Goal: Task Accomplishment & Management: Use online tool/utility

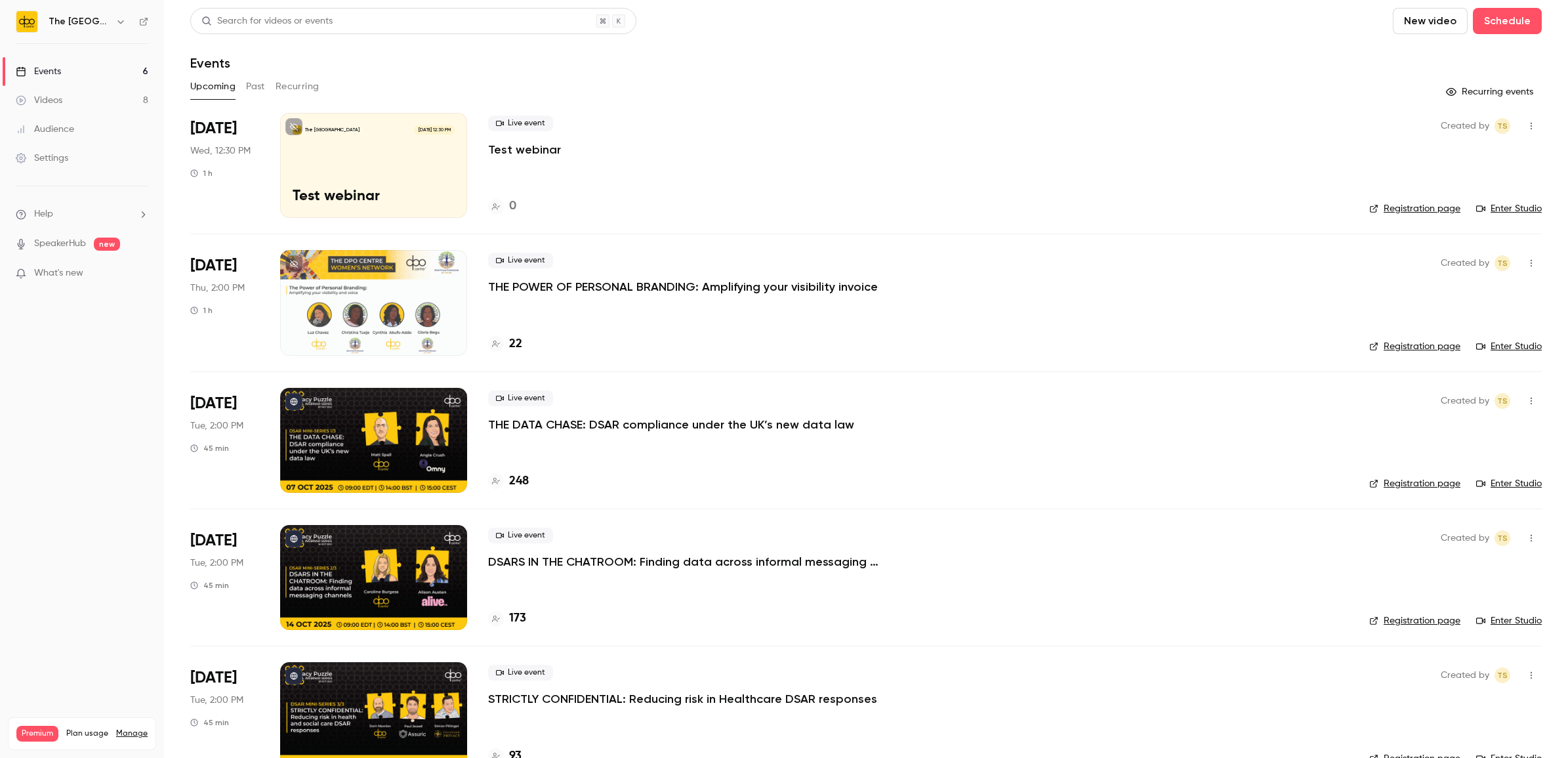
click at [1410, 18] on button "New video" at bounding box center [1429, 20] width 75 height 26
click at [1484, 25] on div at bounding box center [784, 379] width 1568 height 758
click at [1484, 24] on button "Schedule" at bounding box center [1507, 20] width 69 height 26
click at [1468, 49] on li "One time event" at bounding box center [1457, 56] width 142 height 34
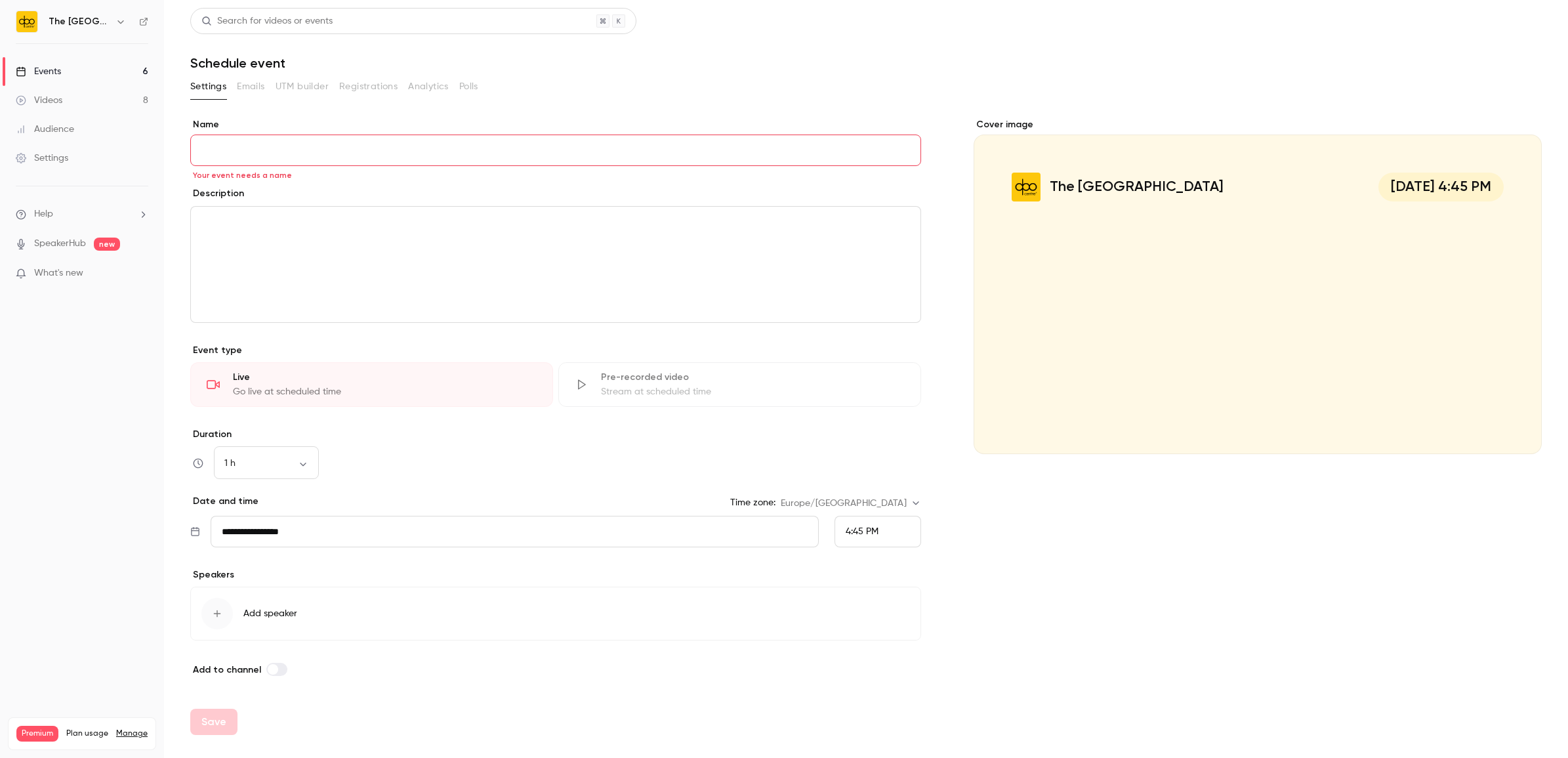
click at [1374, 287] on div "Cover image" at bounding box center [1257, 286] width 568 height 336
click at [0, 0] on input "The DPO Centre [DATE] 4:45 PM" at bounding box center [0, 0] width 0 height 0
click at [53, 71] on div "Events" at bounding box center [38, 71] width 45 height 13
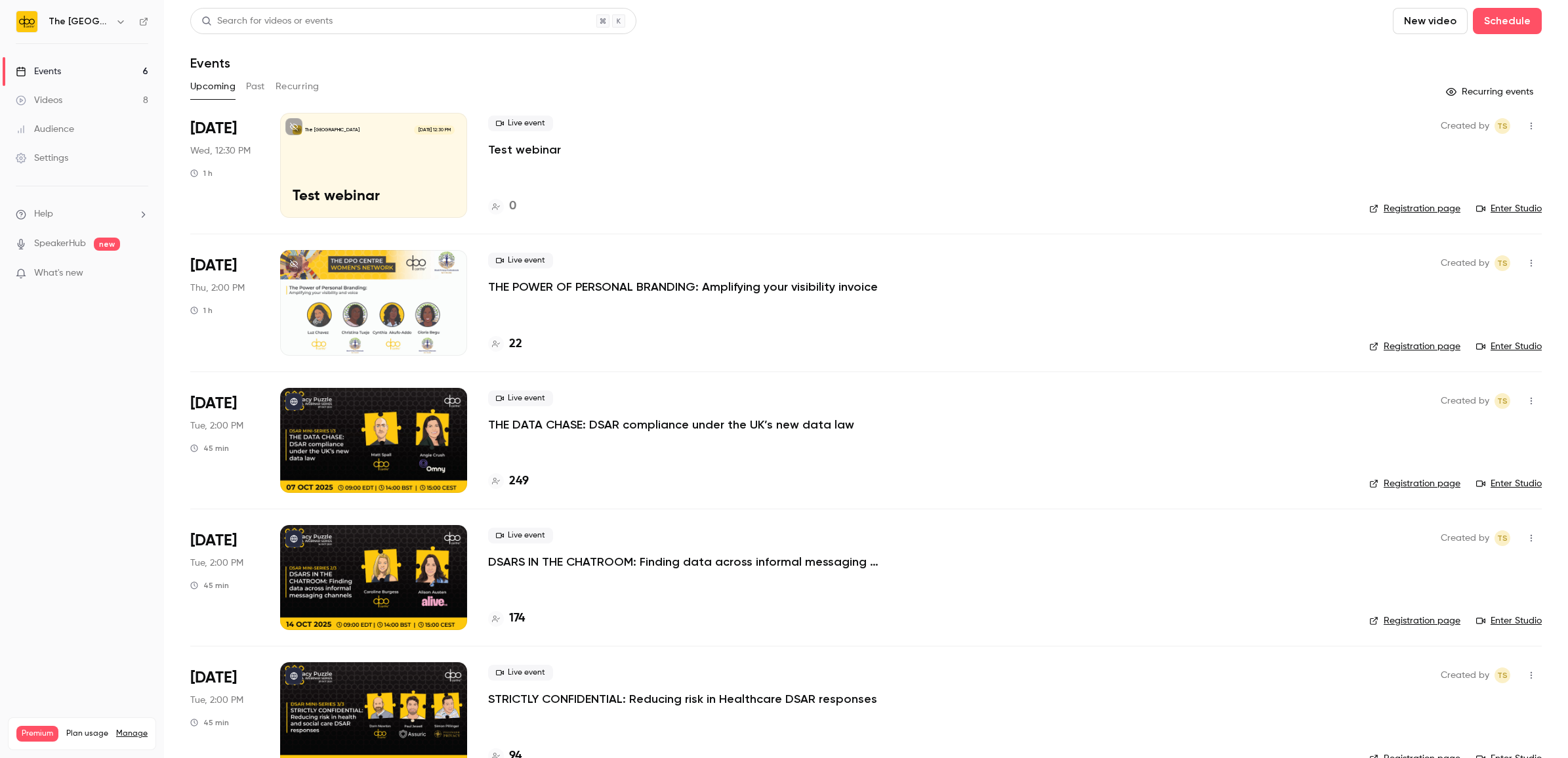
click at [719, 425] on p "THE DATA CHASE: DSAR compliance under the UK’s new data law" at bounding box center [671, 425] width 366 height 16
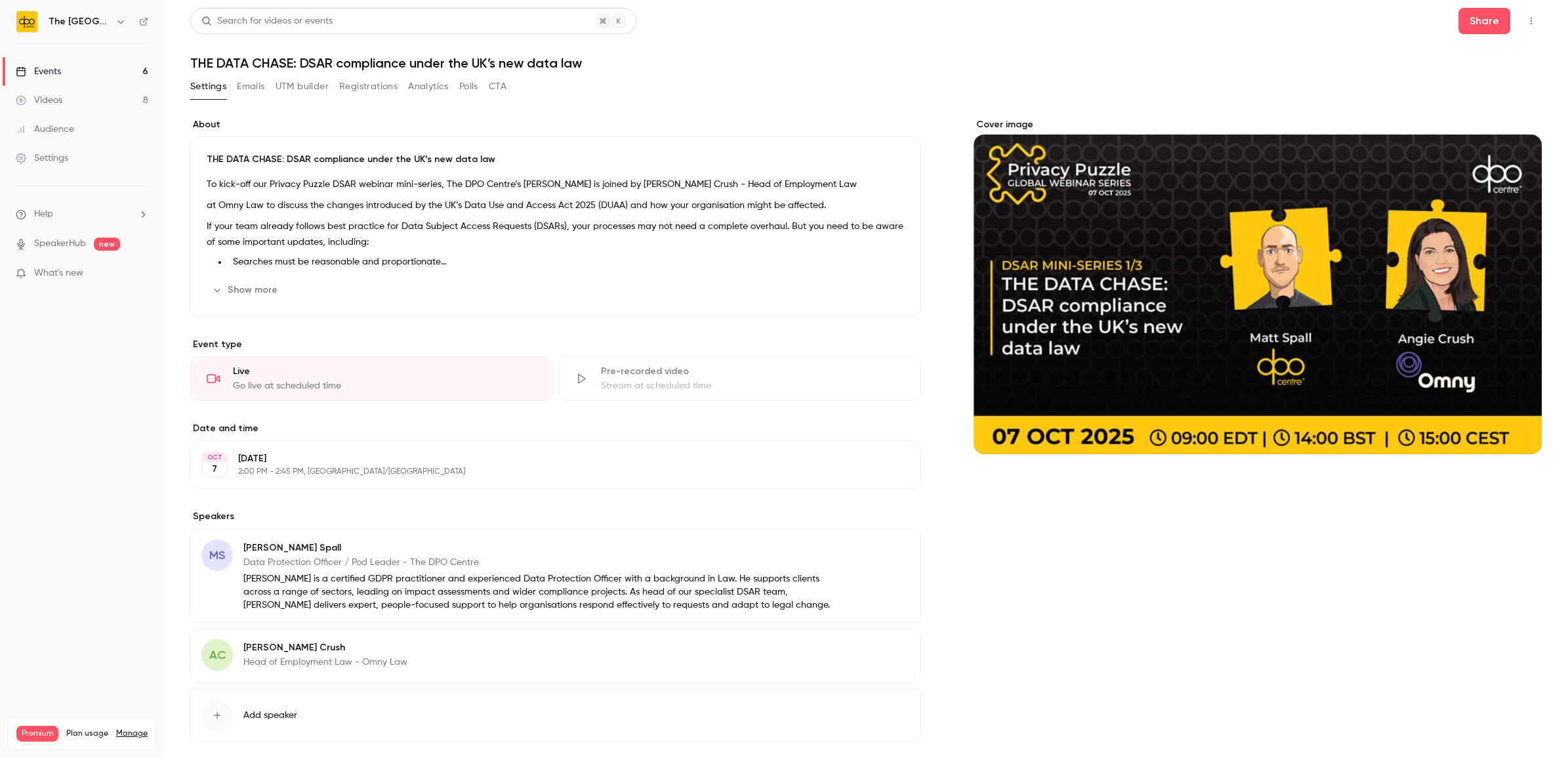
click at [244, 87] on button "Emails" at bounding box center [250, 86] width 27 height 21
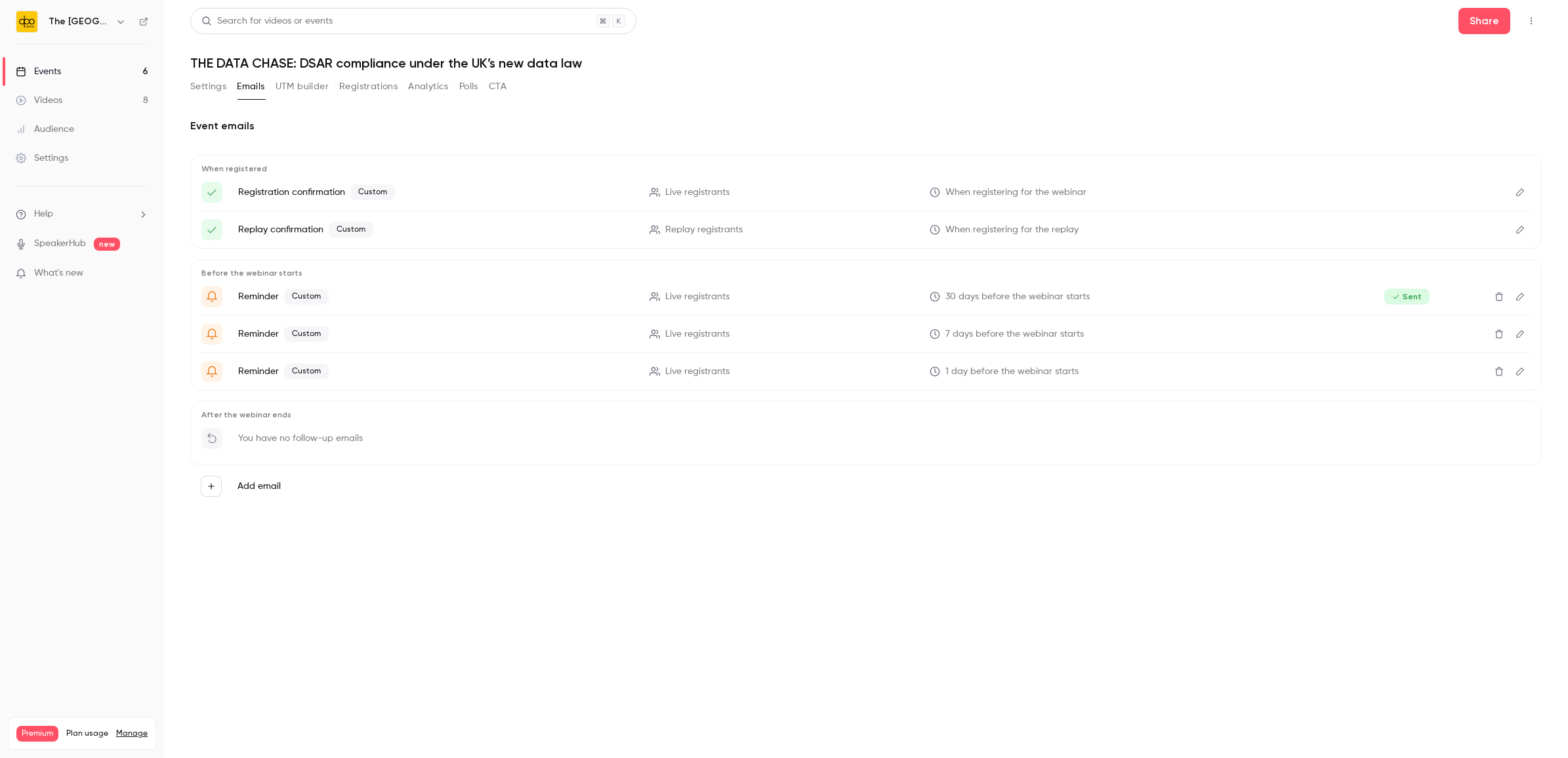
click at [307, 96] on button "UTM builder" at bounding box center [302, 86] width 53 height 21
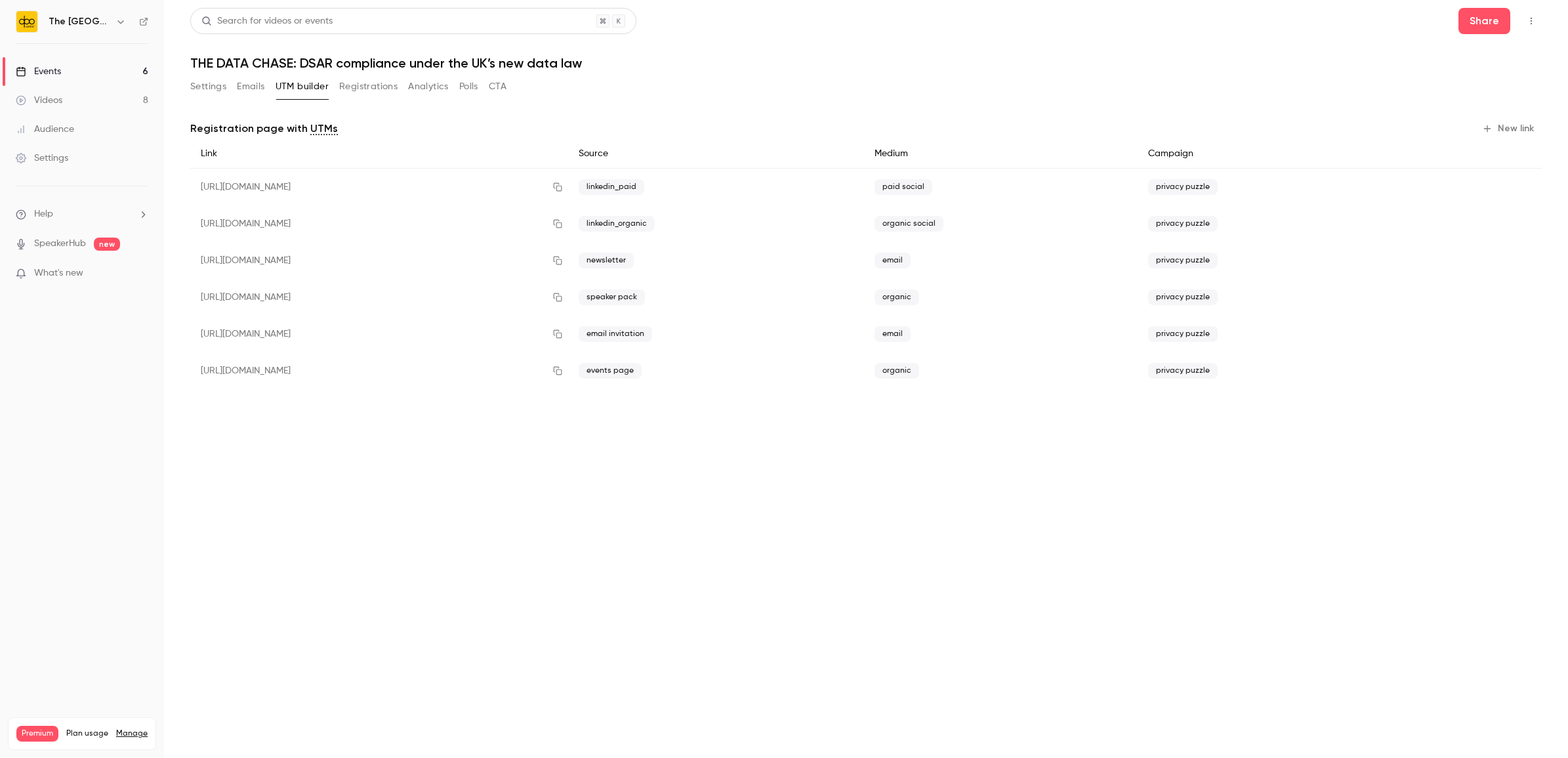
drag, startPoint x: 686, startPoint y: 571, endPoint x: 539, endPoint y: 490, distance: 167.8
click at [539, 490] on main "Search for videos or events Share THE DATA CHASE: DSAR compliance under the UK’…" at bounding box center [865, 379] width 1403 height 758
click at [244, 86] on button "Emails" at bounding box center [250, 86] width 27 height 21
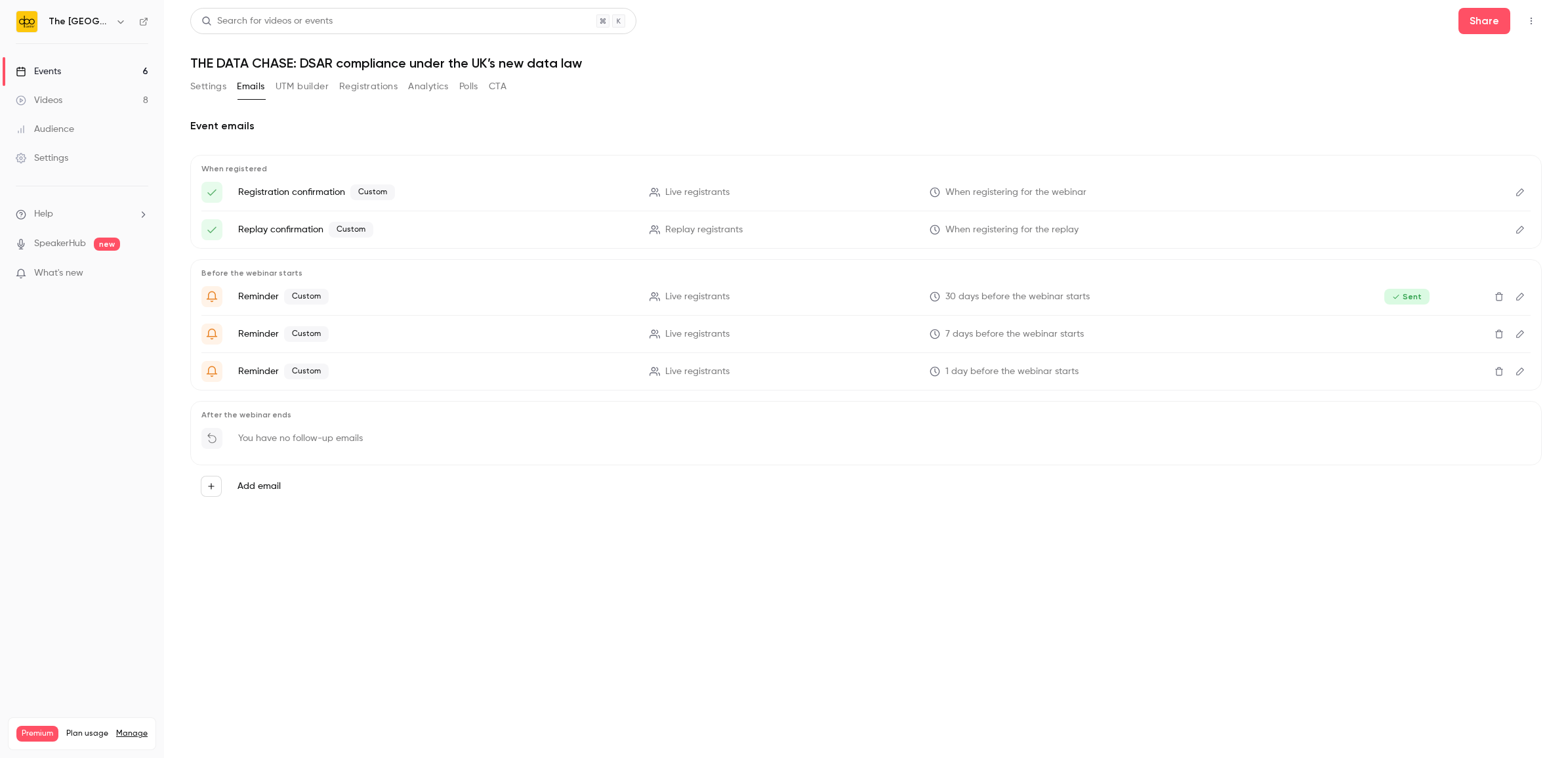
click at [22, 271] on icon at bounding box center [20, 273] width 10 height 10
click at [61, 250] on div at bounding box center [784, 379] width 1568 height 758
click at [59, 245] on link "SpeakerHub" at bounding box center [60, 244] width 52 height 14
click at [114, 71] on link "Events 6" at bounding box center [82, 71] width 164 height 29
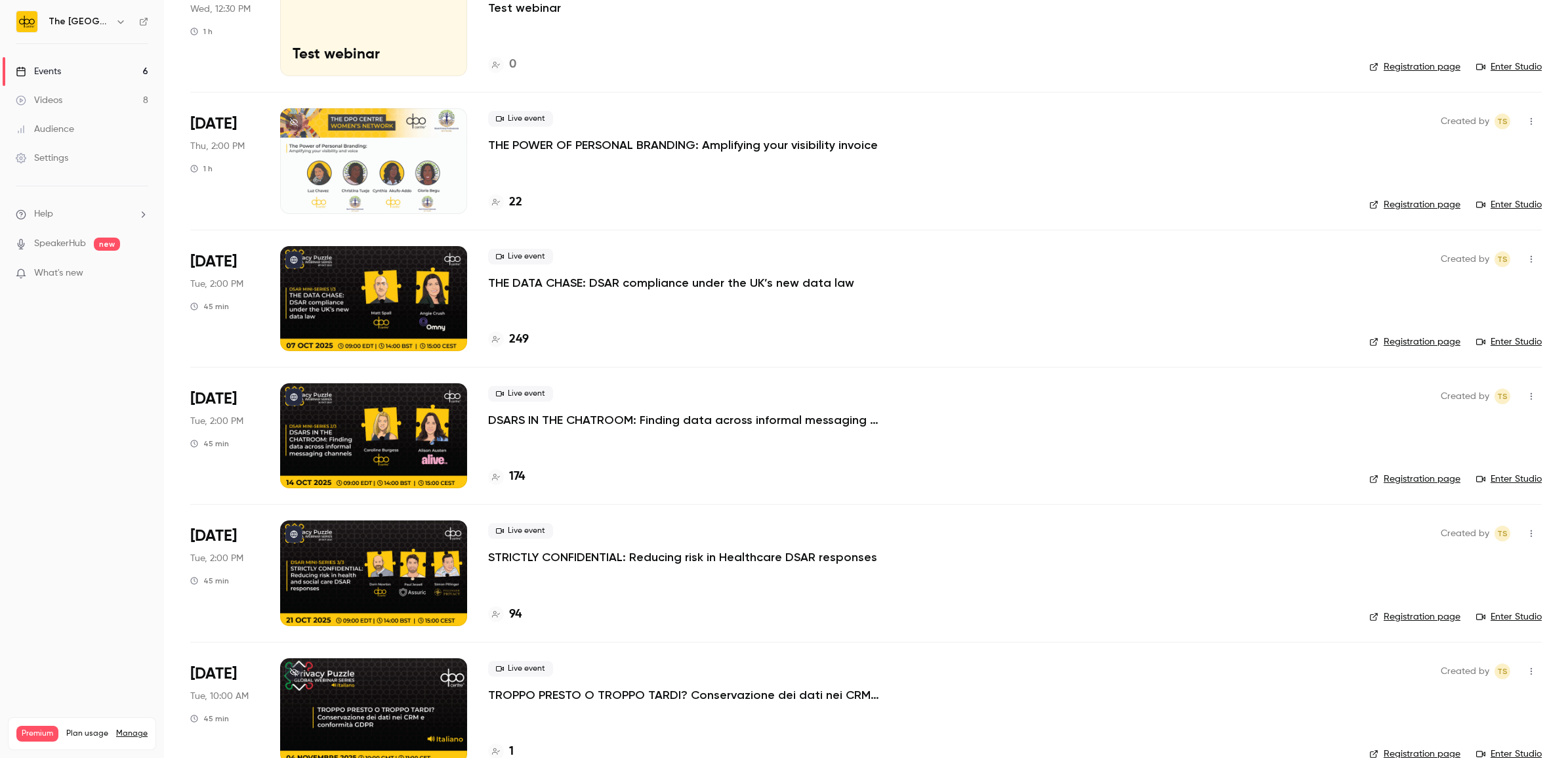
scroll to position [171, 0]
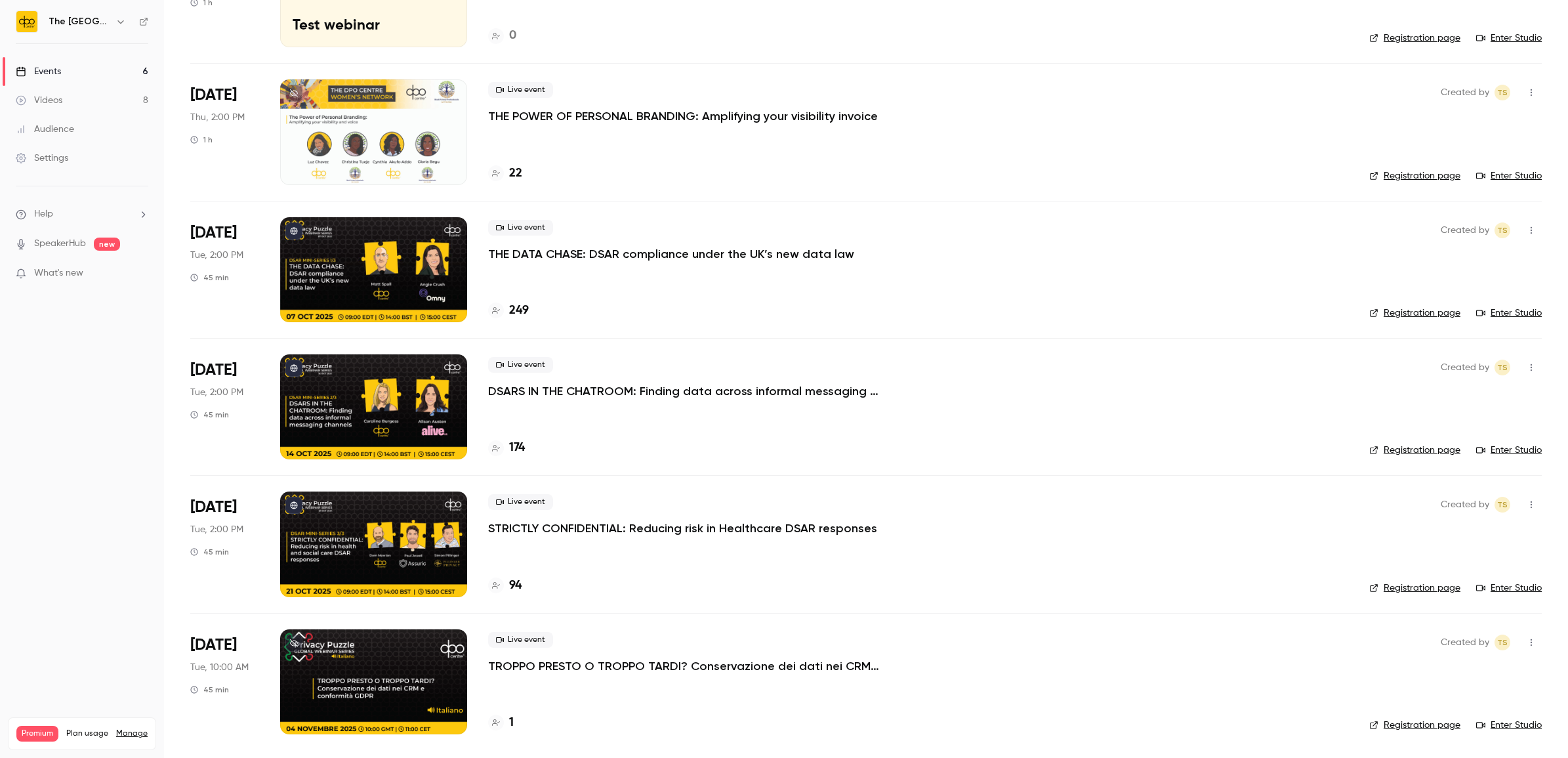
click at [605, 658] on p "TROPPO PRESTO O TROPPO TARDI? Conservazione dei dati nei CRM e conformità GDPR" at bounding box center [685, 666] width 394 height 16
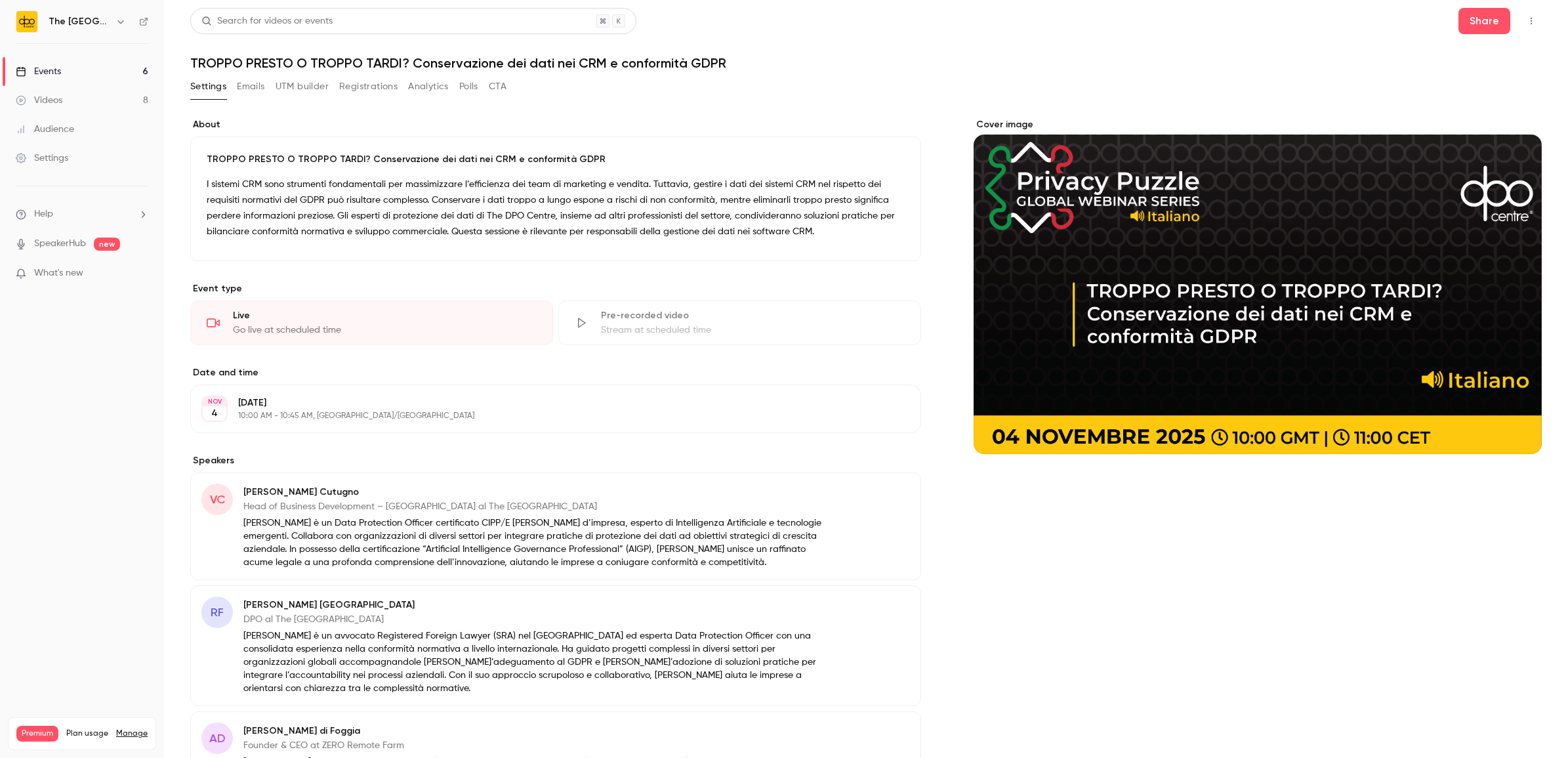
click at [355, 87] on button "Registrations" at bounding box center [368, 86] width 58 height 21
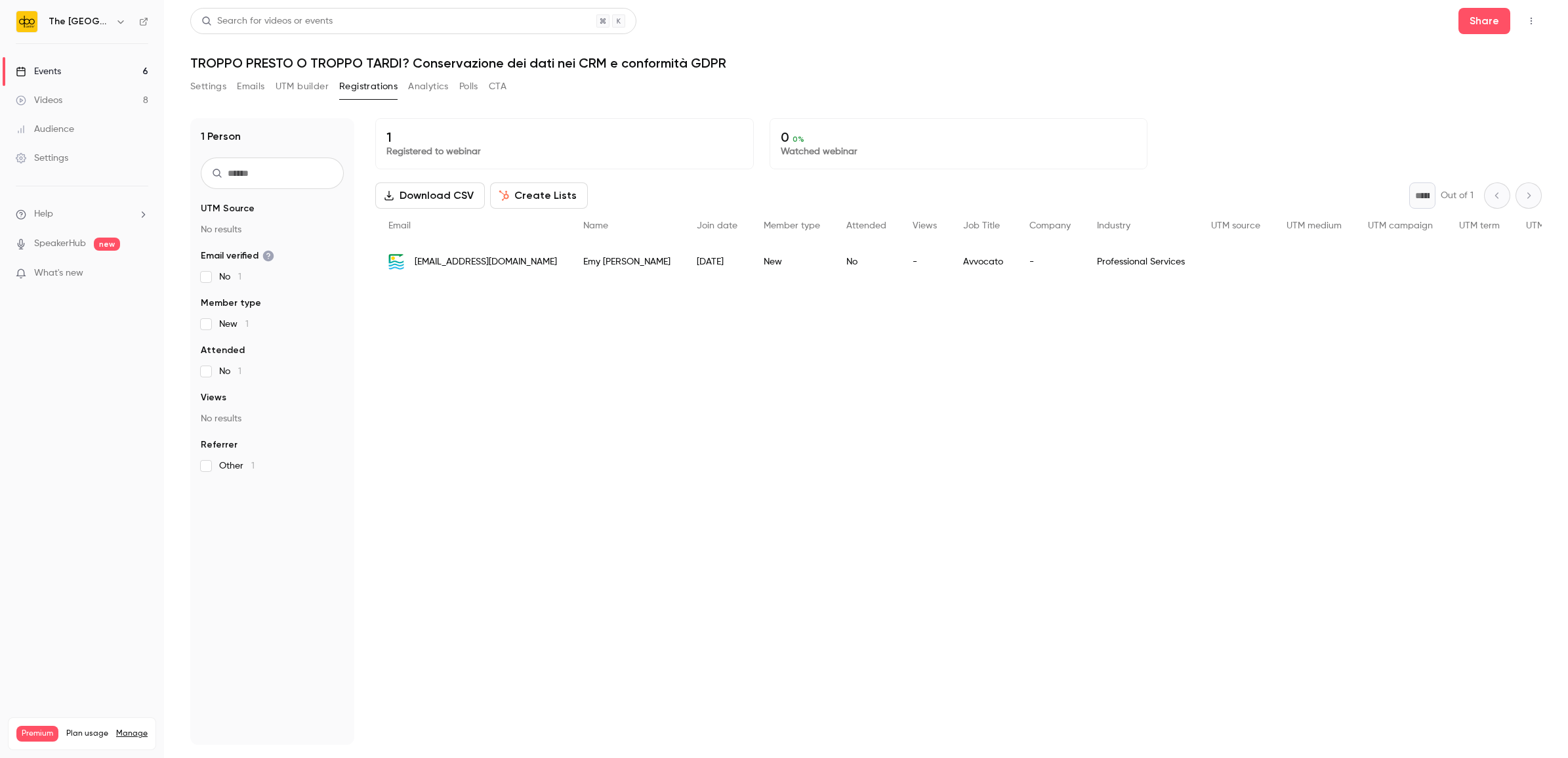
click at [463, 256] on span "[EMAIL_ADDRESS][DOMAIN_NAME]" at bounding box center [485, 262] width 142 height 14
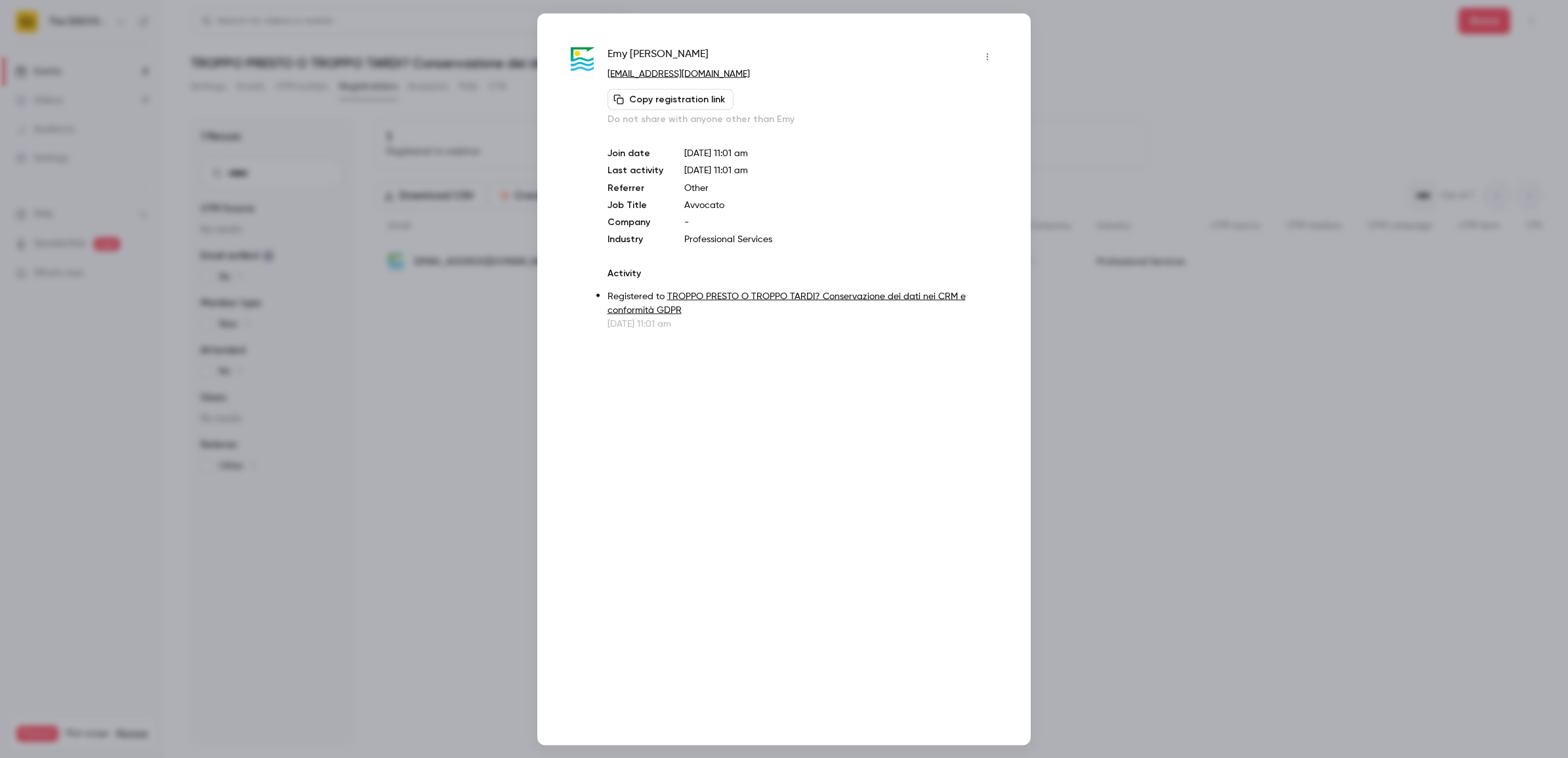
click at [407, 507] on div at bounding box center [784, 379] width 1568 height 758
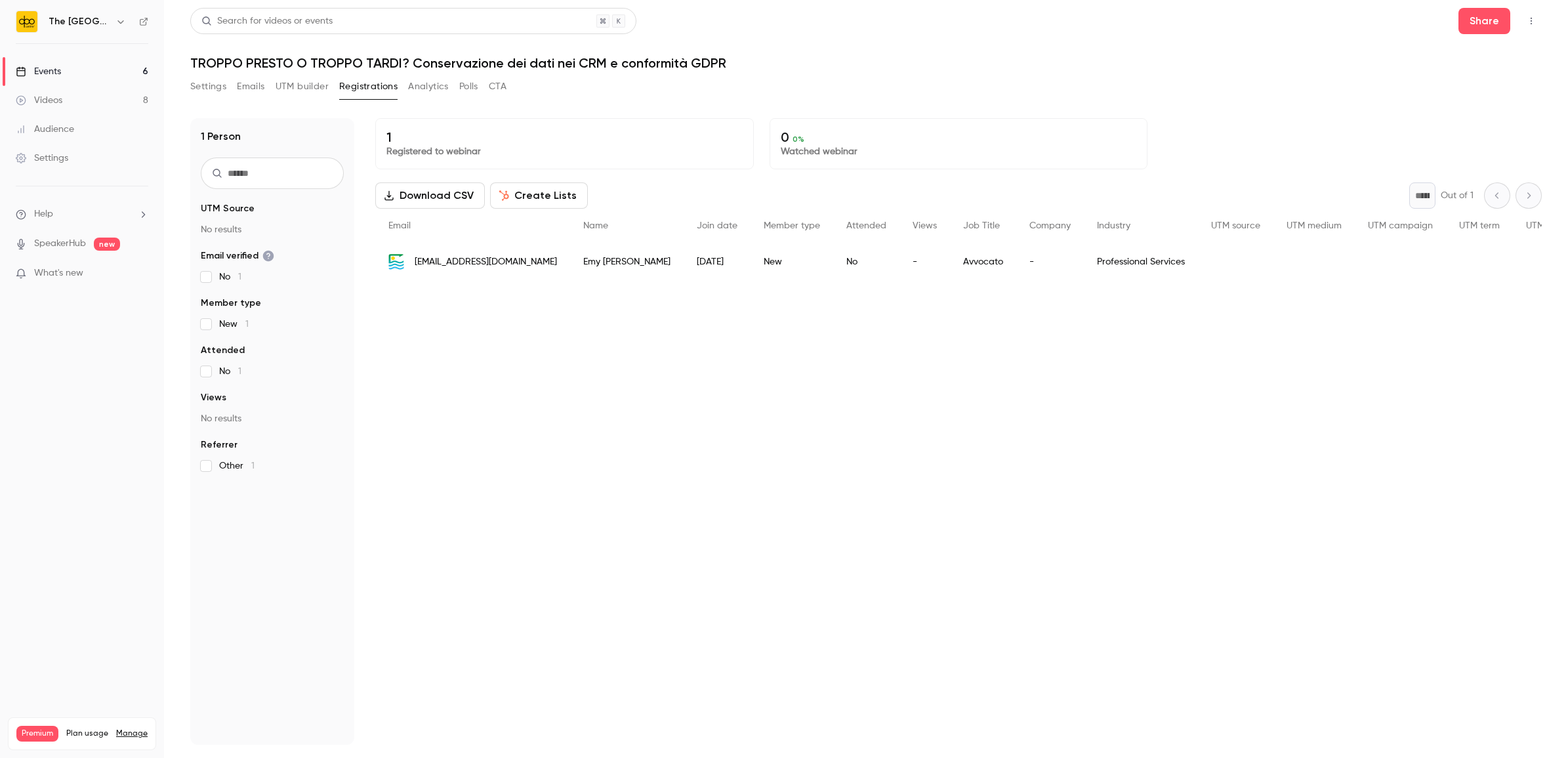
click at [302, 86] on button "UTM builder" at bounding box center [302, 86] width 53 height 21
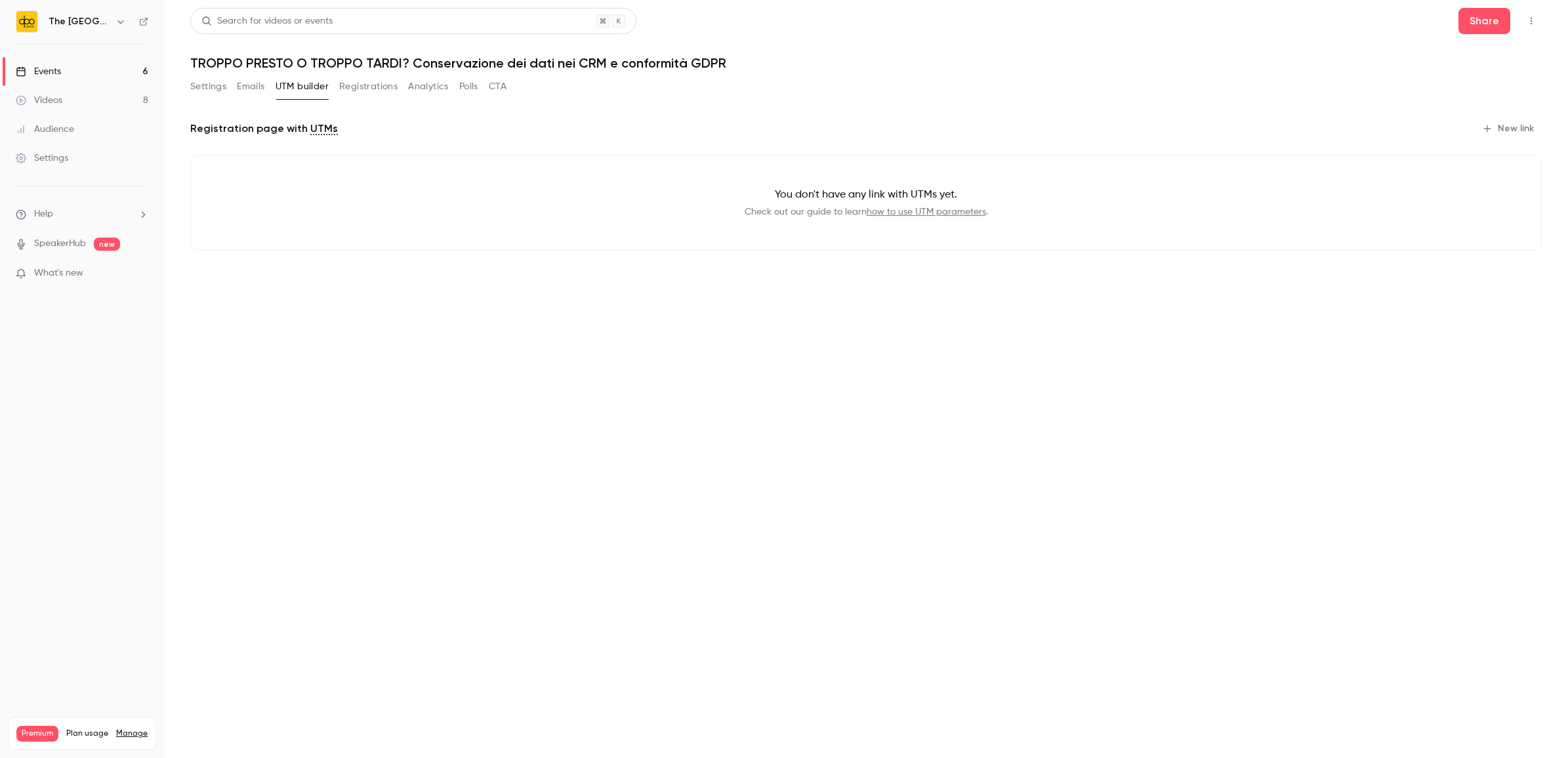
click at [63, 67] on link "Events 6" at bounding box center [82, 71] width 164 height 29
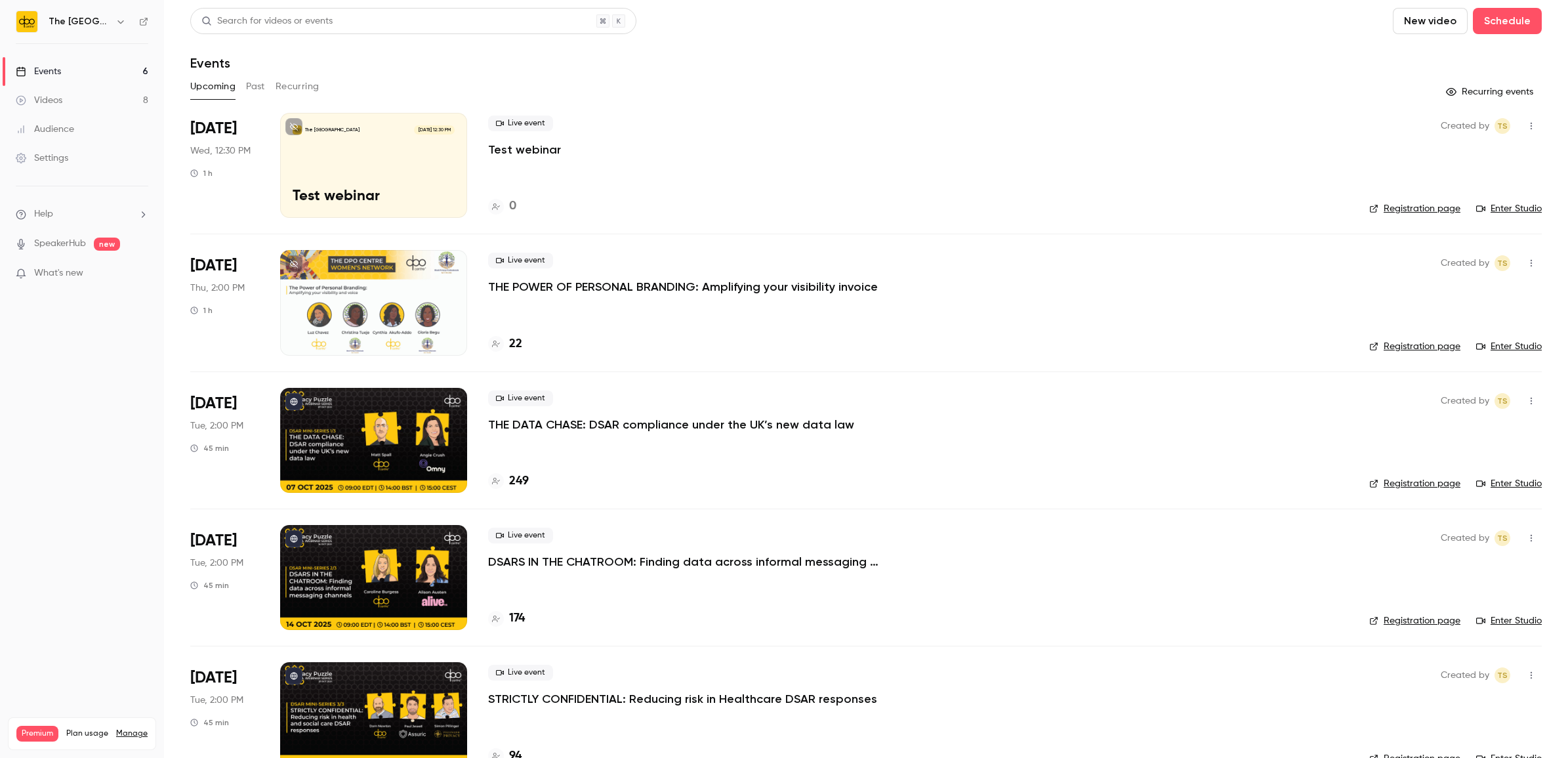
click at [649, 428] on p "THE DATA CHASE: DSAR compliance under the UK’s new data law" at bounding box center [671, 425] width 366 height 16
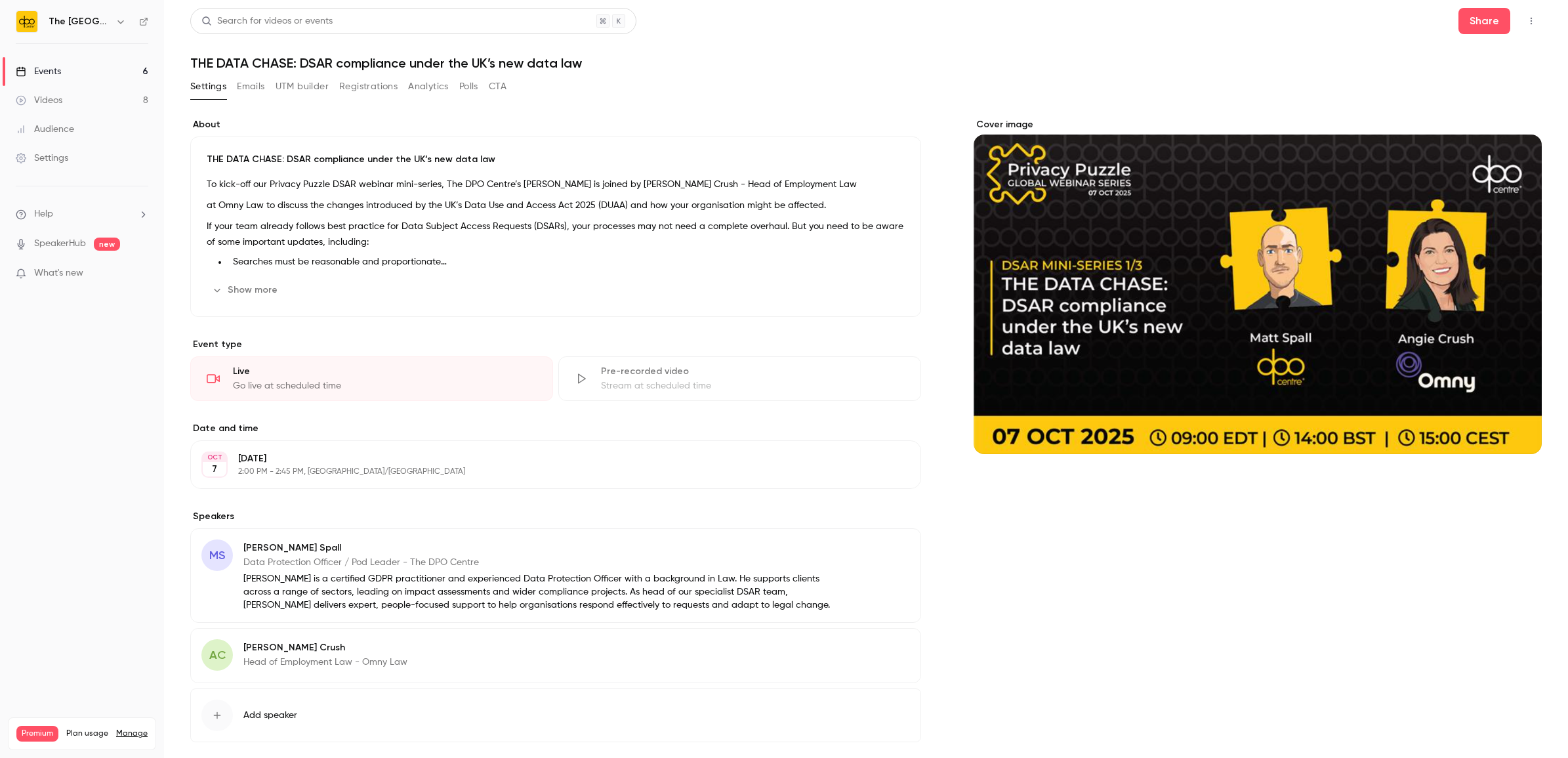
click at [347, 93] on button "Registrations" at bounding box center [368, 86] width 58 height 21
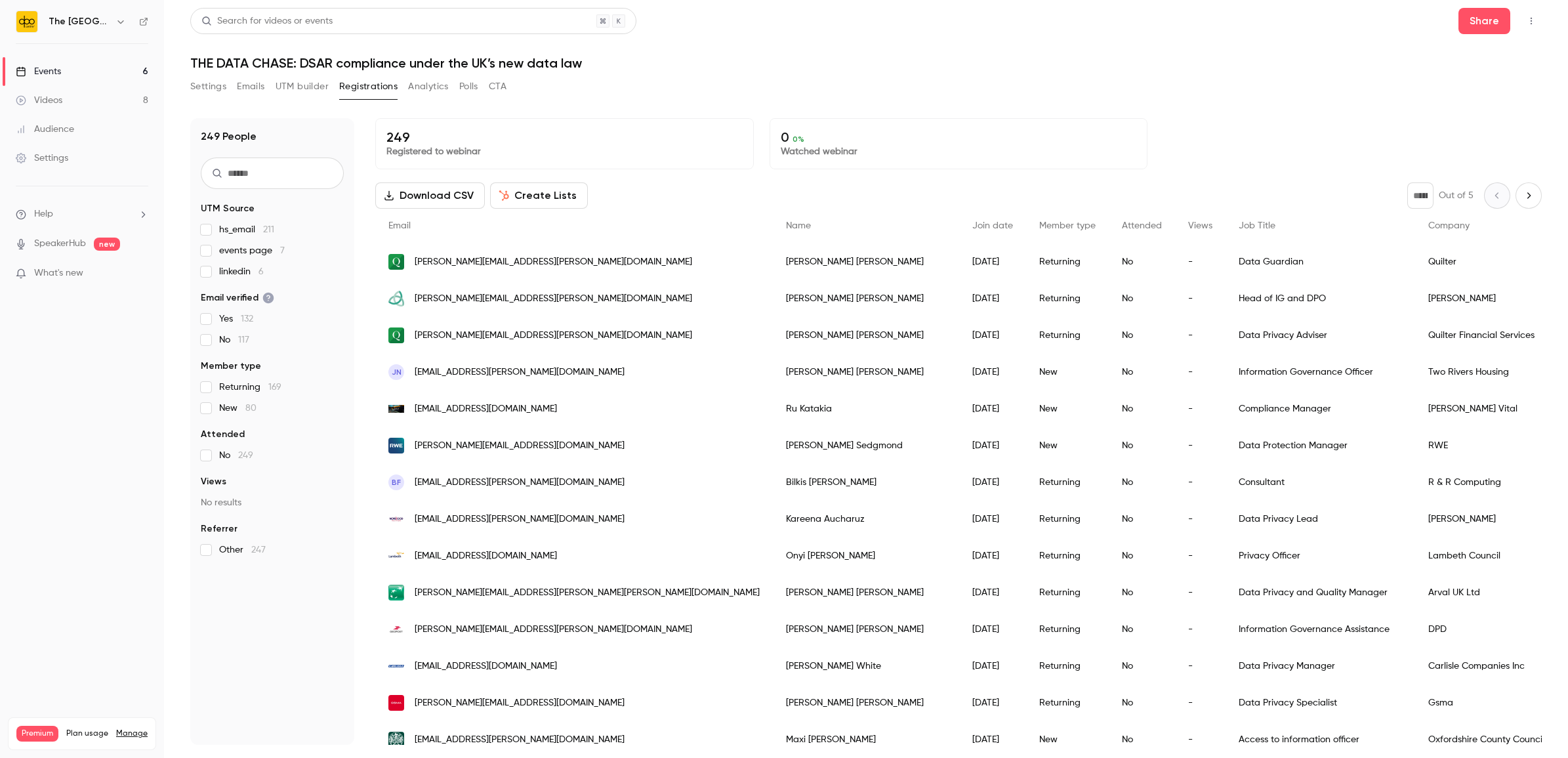
click at [198, 82] on button "Settings" at bounding box center [209, 86] width 36 height 21
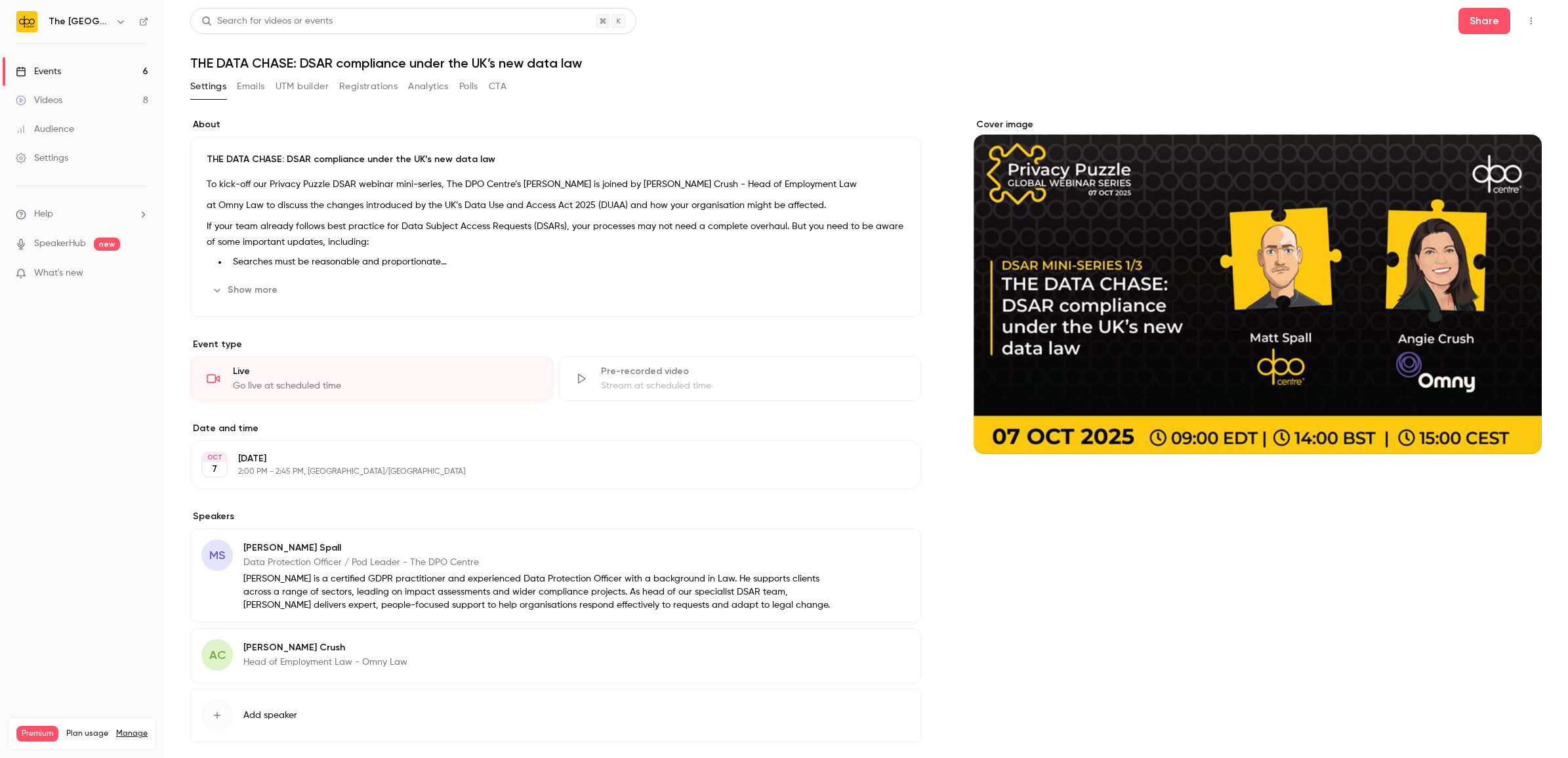
click at [220, 290] on icon "button" at bounding box center [216, 290] width 10 height 10
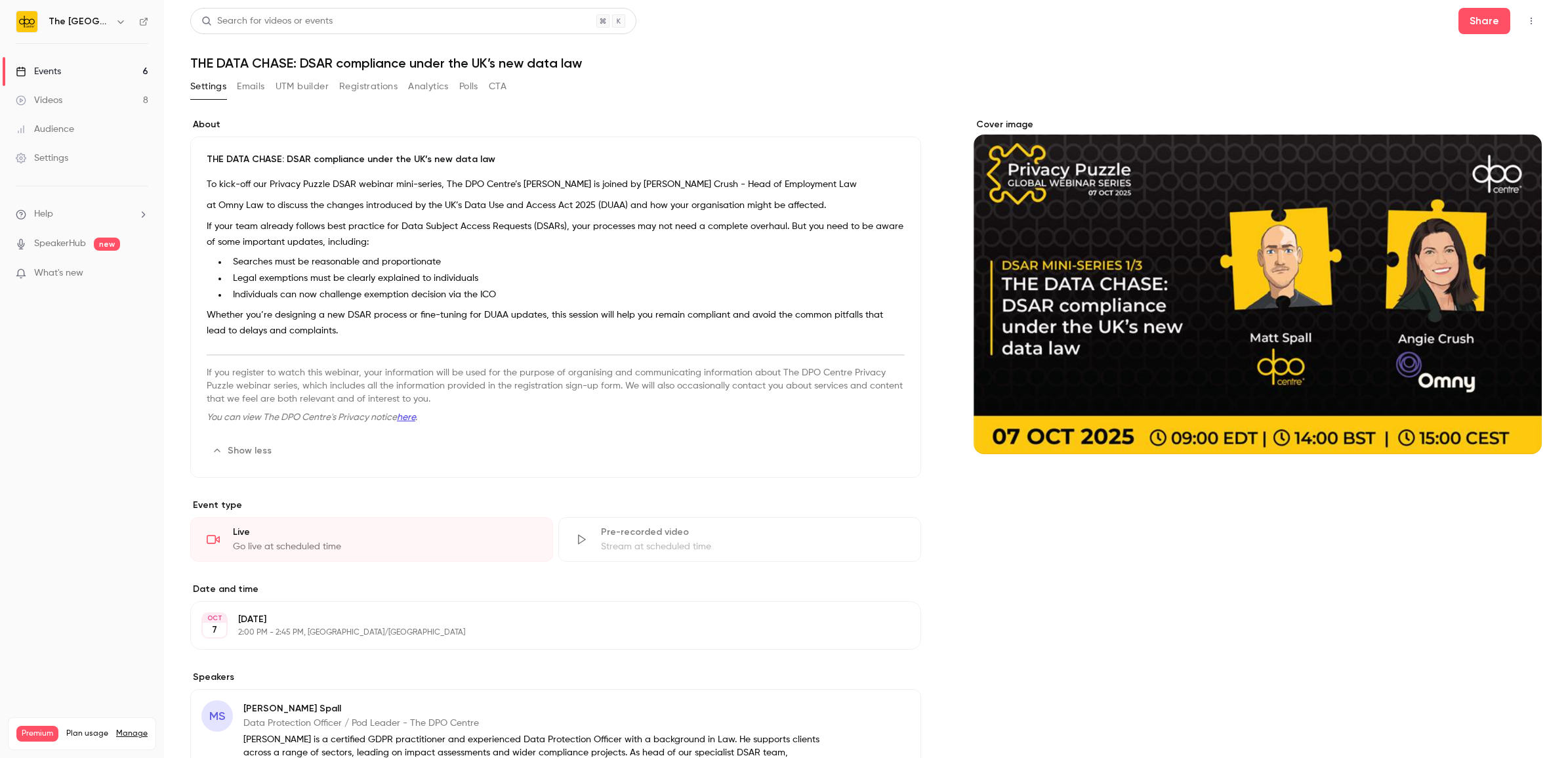
click at [247, 95] on button "Emails" at bounding box center [250, 86] width 27 height 21
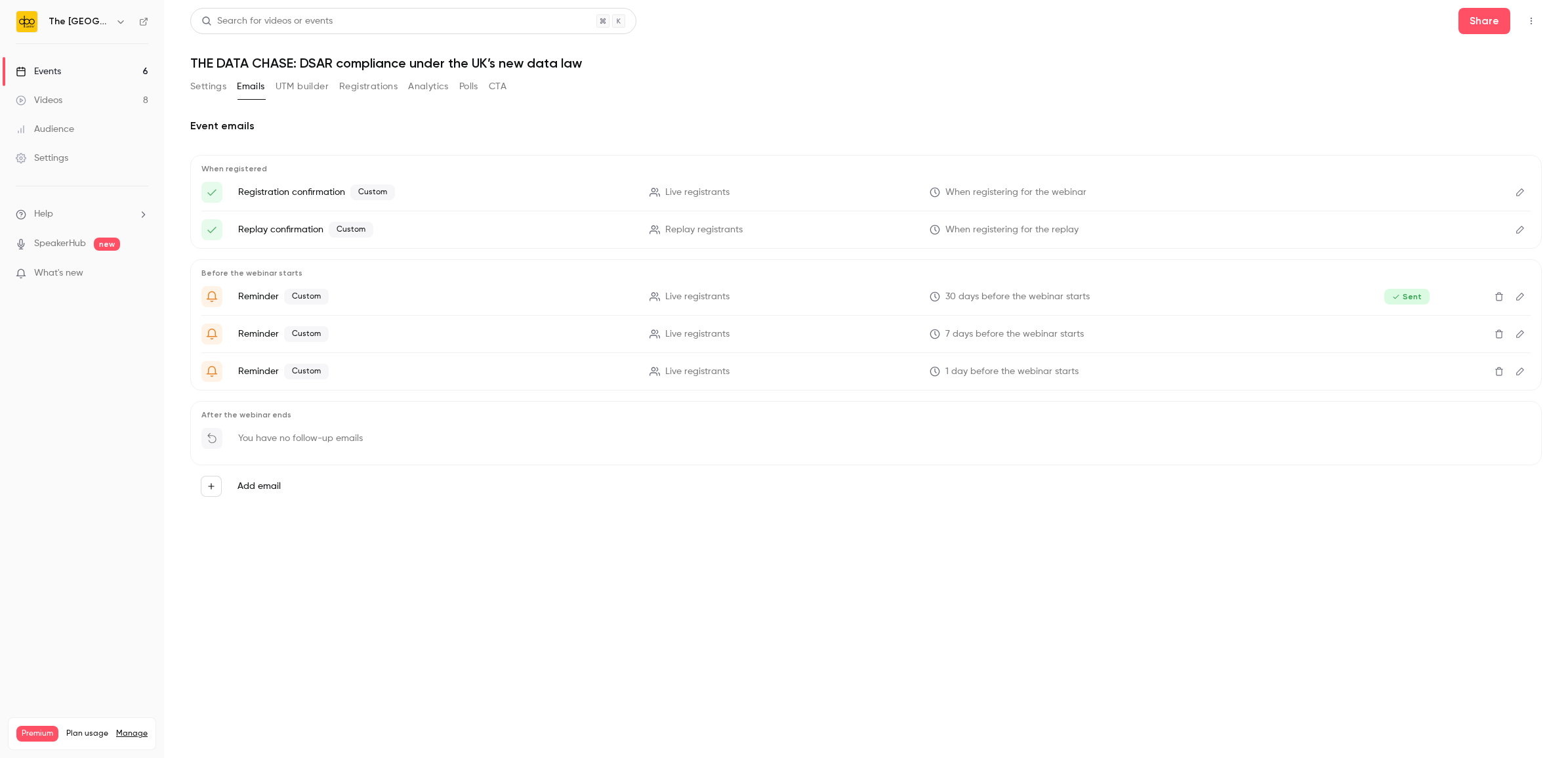
click at [284, 99] on div "Settings Emails UTM builder Registrations Analytics Polls CTA" at bounding box center [348, 89] width 316 height 26
click at [284, 90] on button "UTM builder" at bounding box center [302, 86] width 53 height 21
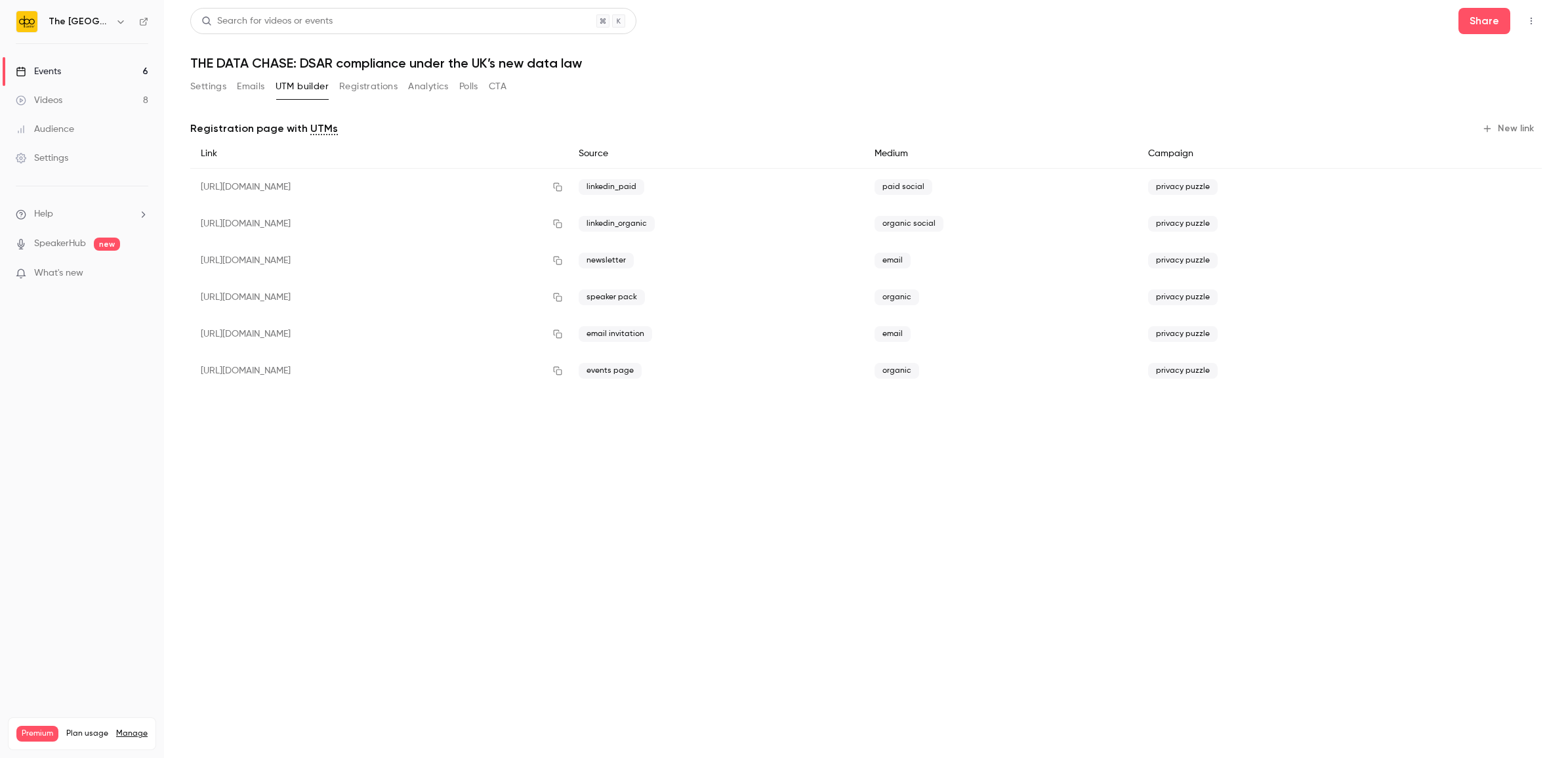
click at [361, 90] on button "Registrations" at bounding box center [368, 86] width 58 height 21
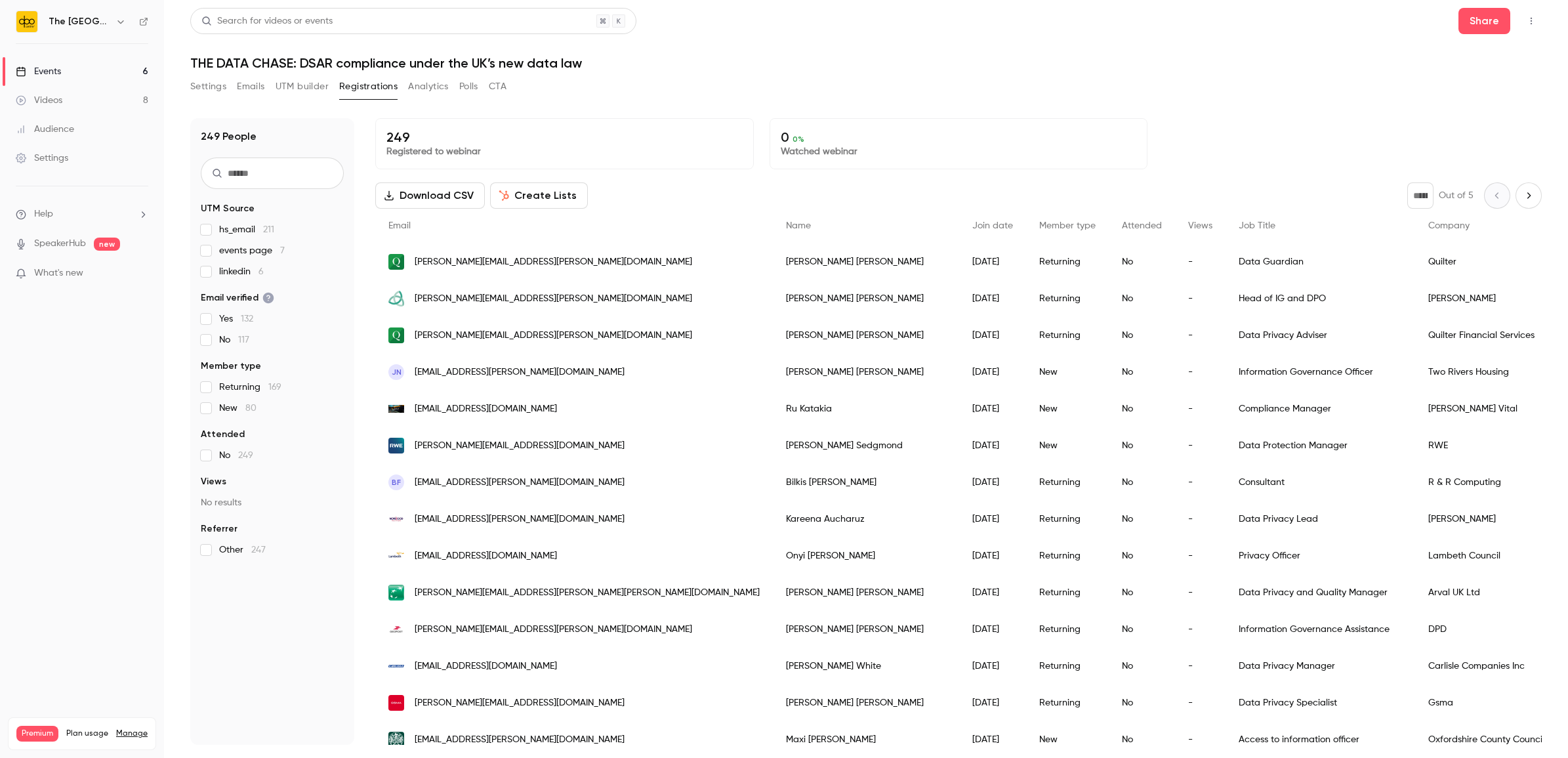
click at [419, 90] on button "Analytics" at bounding box center [428, 86] width 41 height 21
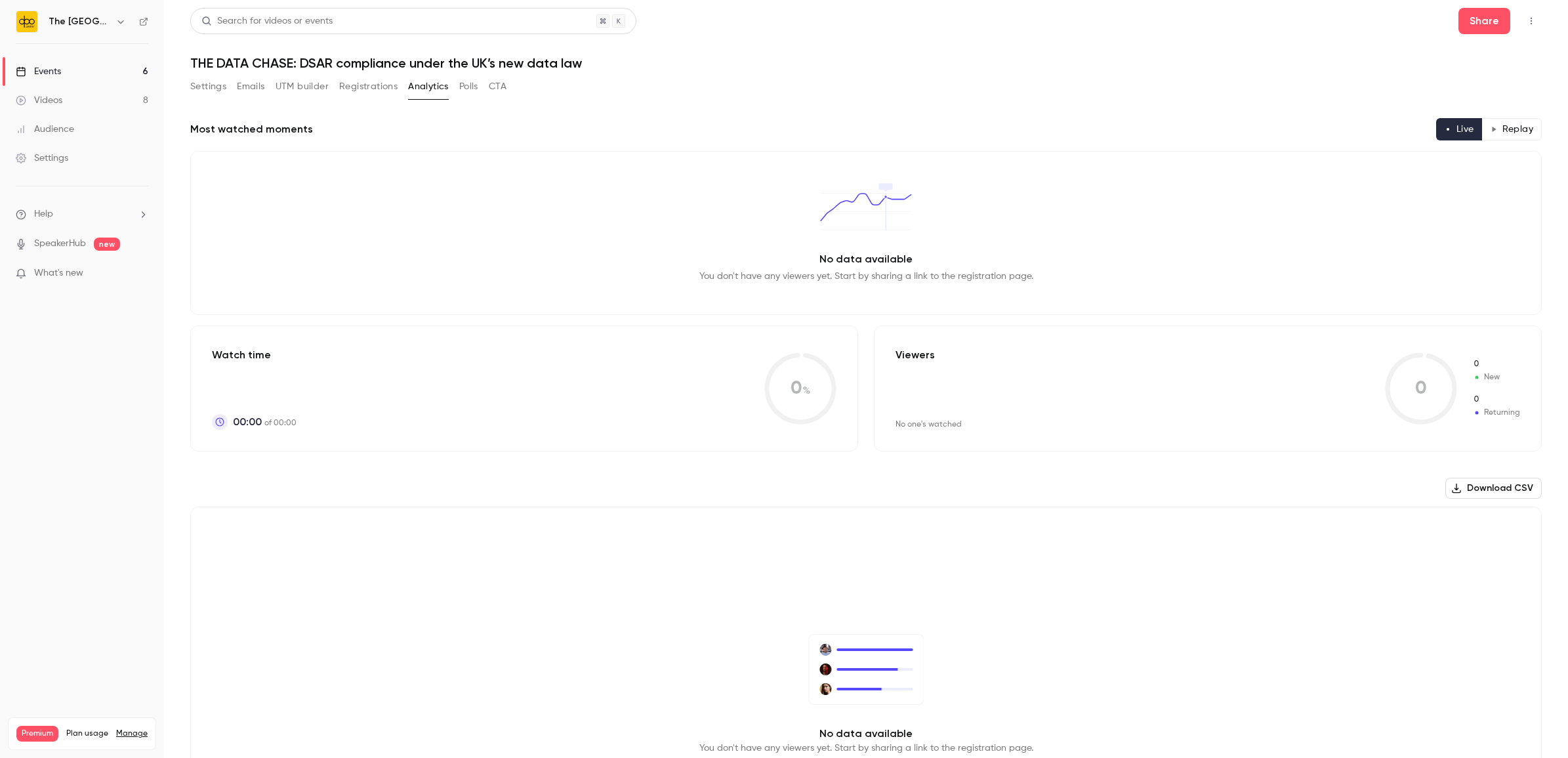
click at [85, 73] on link "Events 6" at bounding box center [82, 71] width 164 height 29
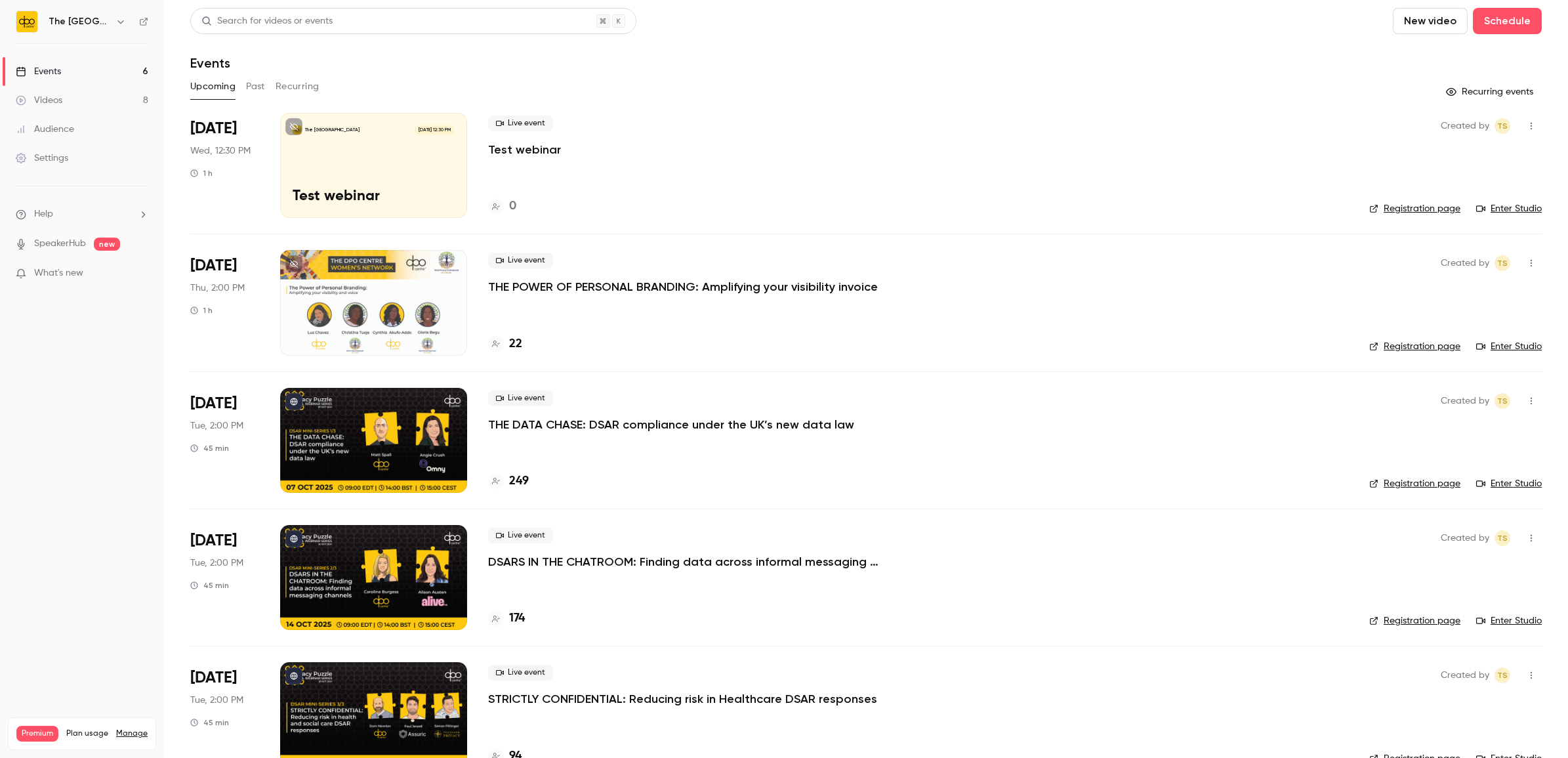
click at [259, 84] on button "Past" at bounding box center [256, 86] width 19 height 21
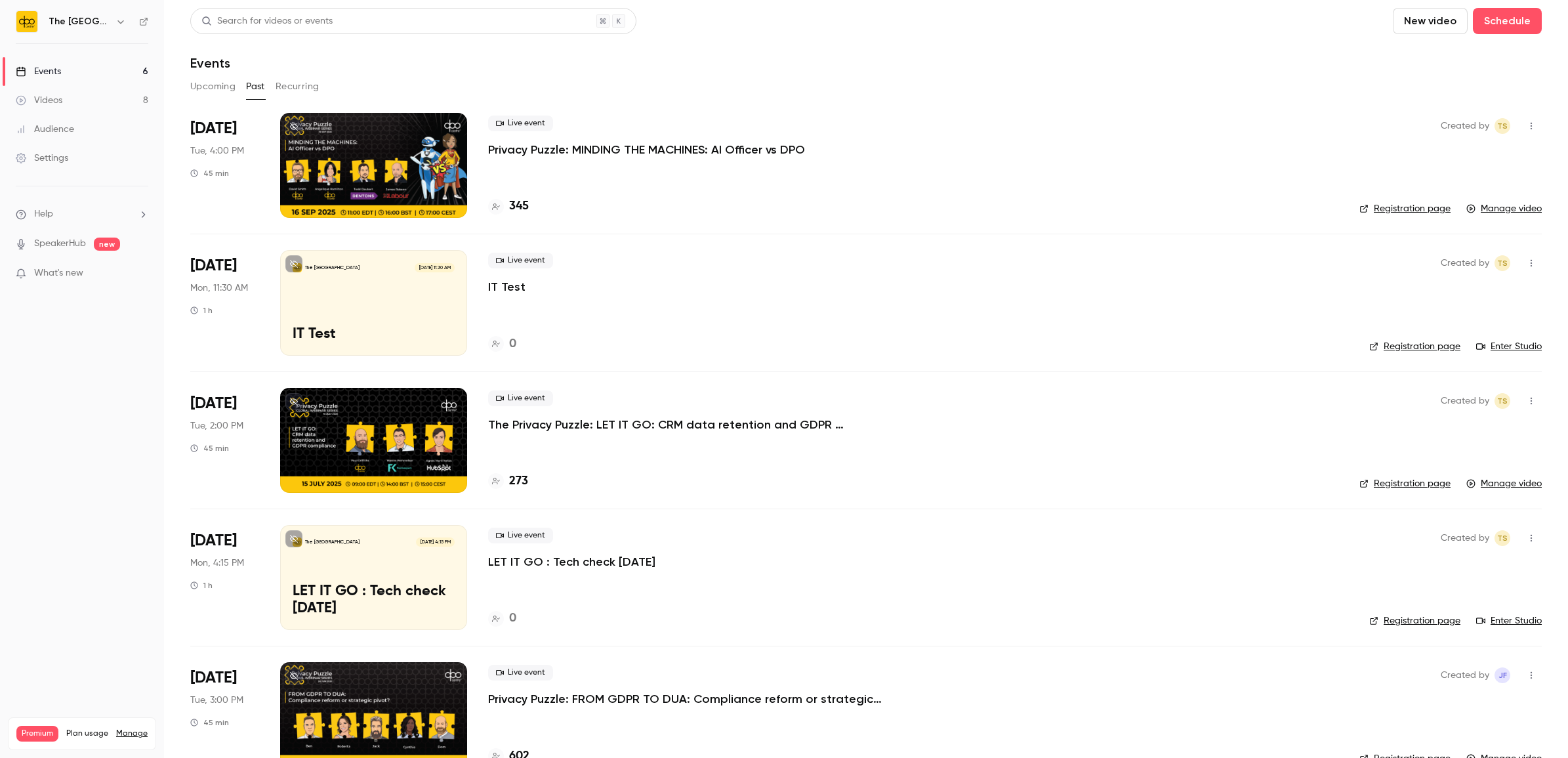
click at [507, 150] on p "Privacy Puzzle: MINDING THE MACHINES: AI Officer vs DPO" at bounding box center [646, 150] width 317 height 16
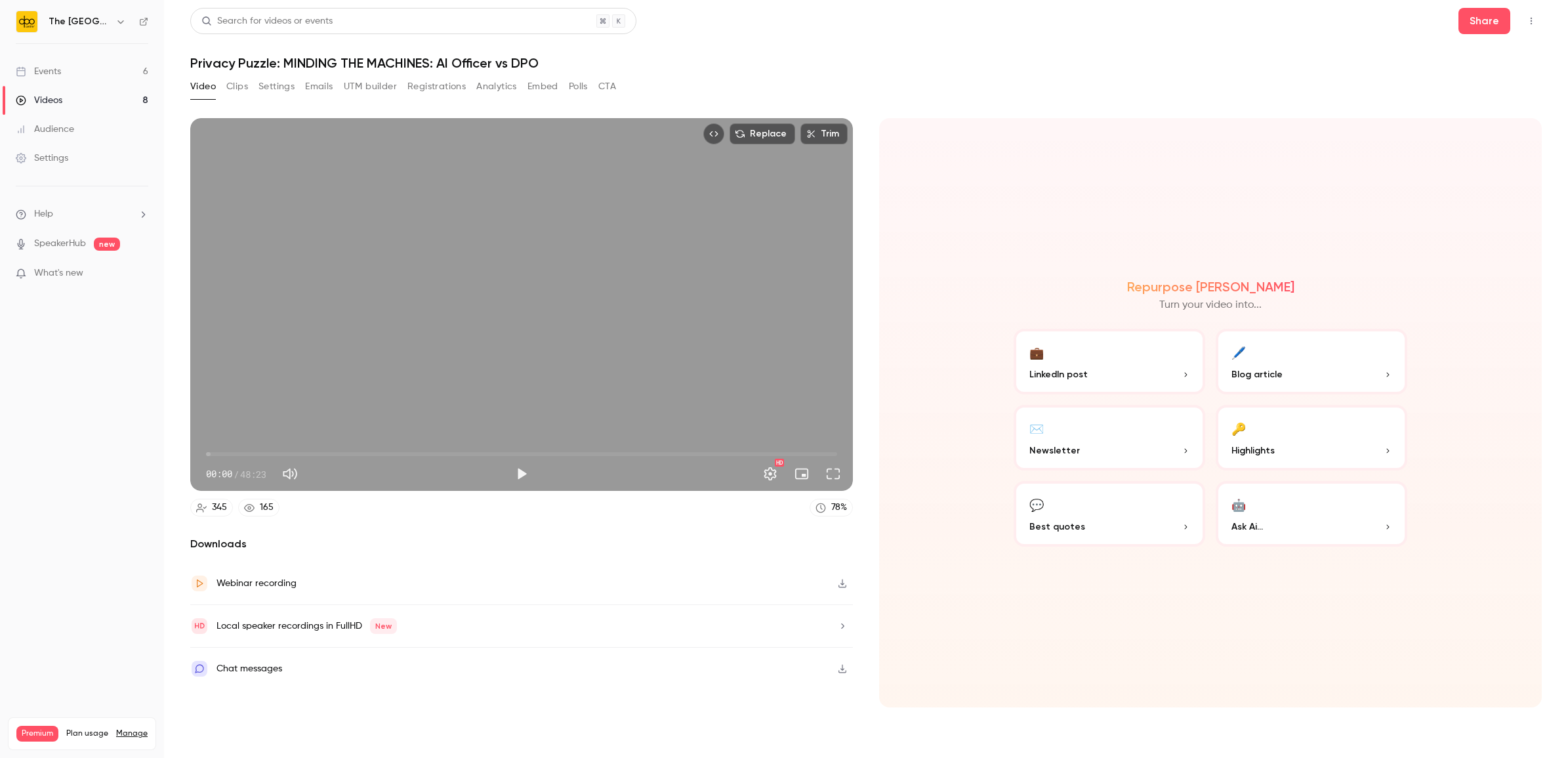
click at [490, 95] on button "Analytics" at bounding box center [497, 86] width 41 height 21
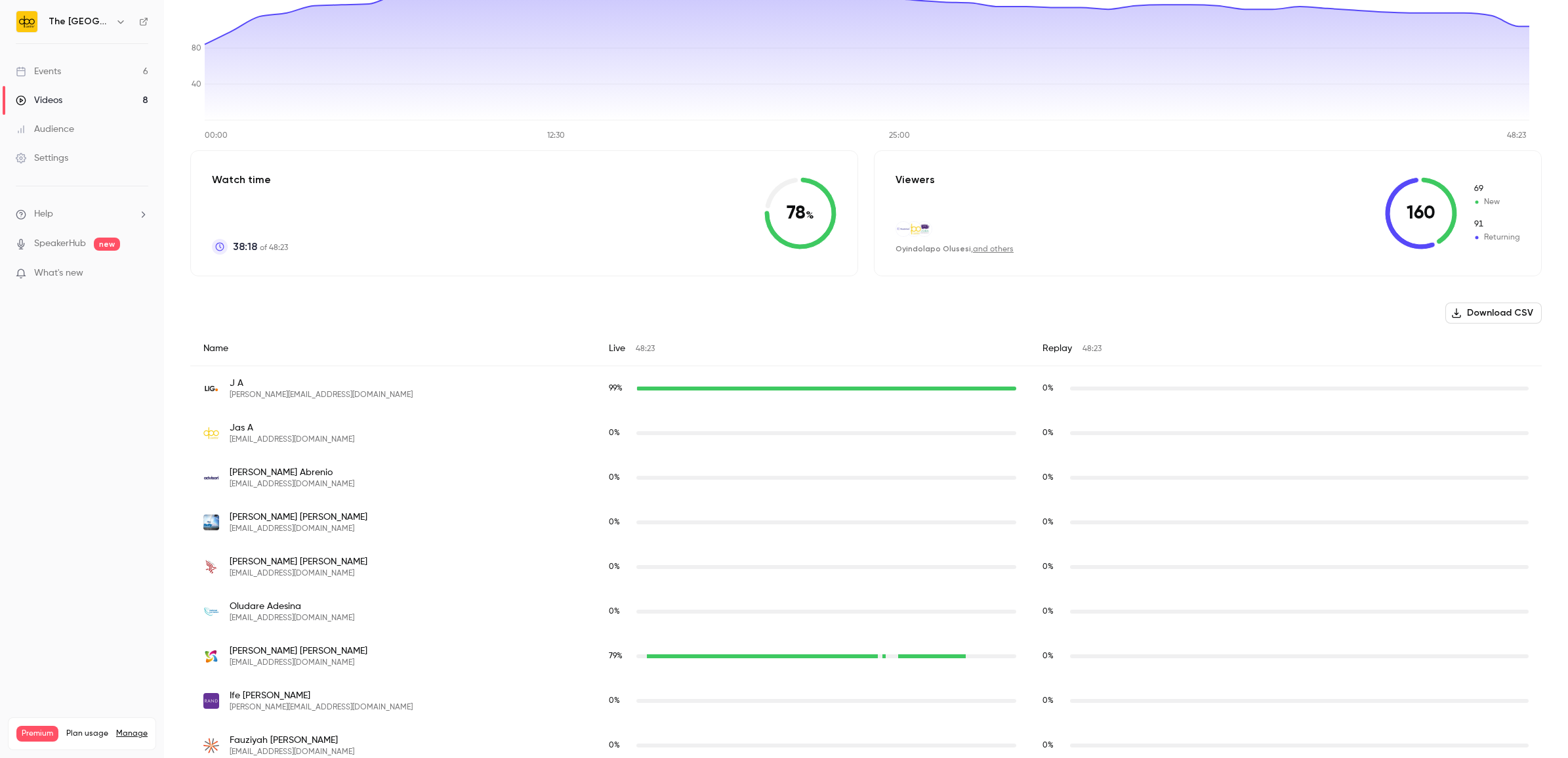
scroll to position [7, 0]
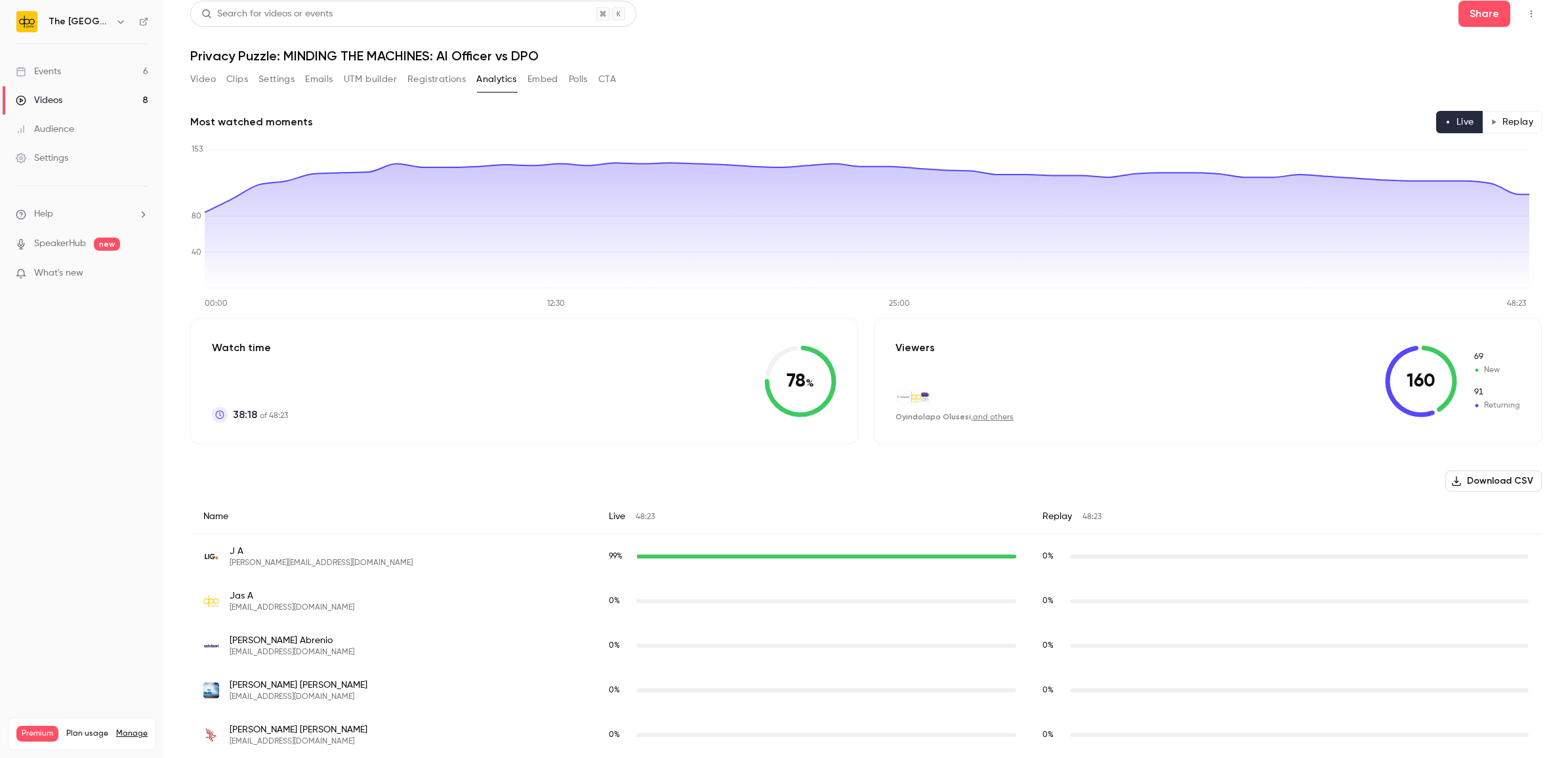
click at [1486, 129] on button "Replay" at bounding box center [1512, 122] width 60 height 22
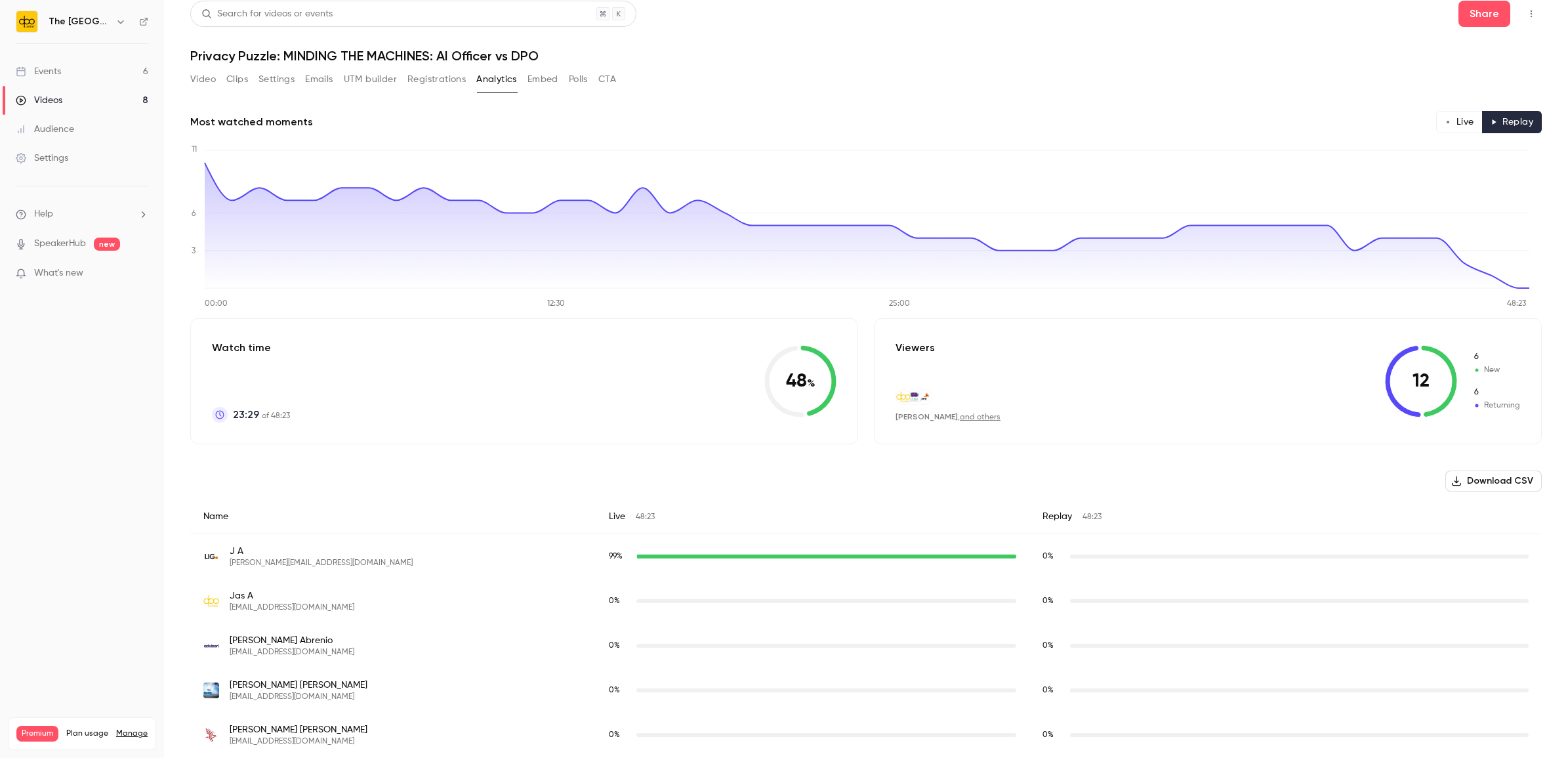
click at [1435, 115] on button "Live" at bounding box center [1458, 122] width 46 height 22
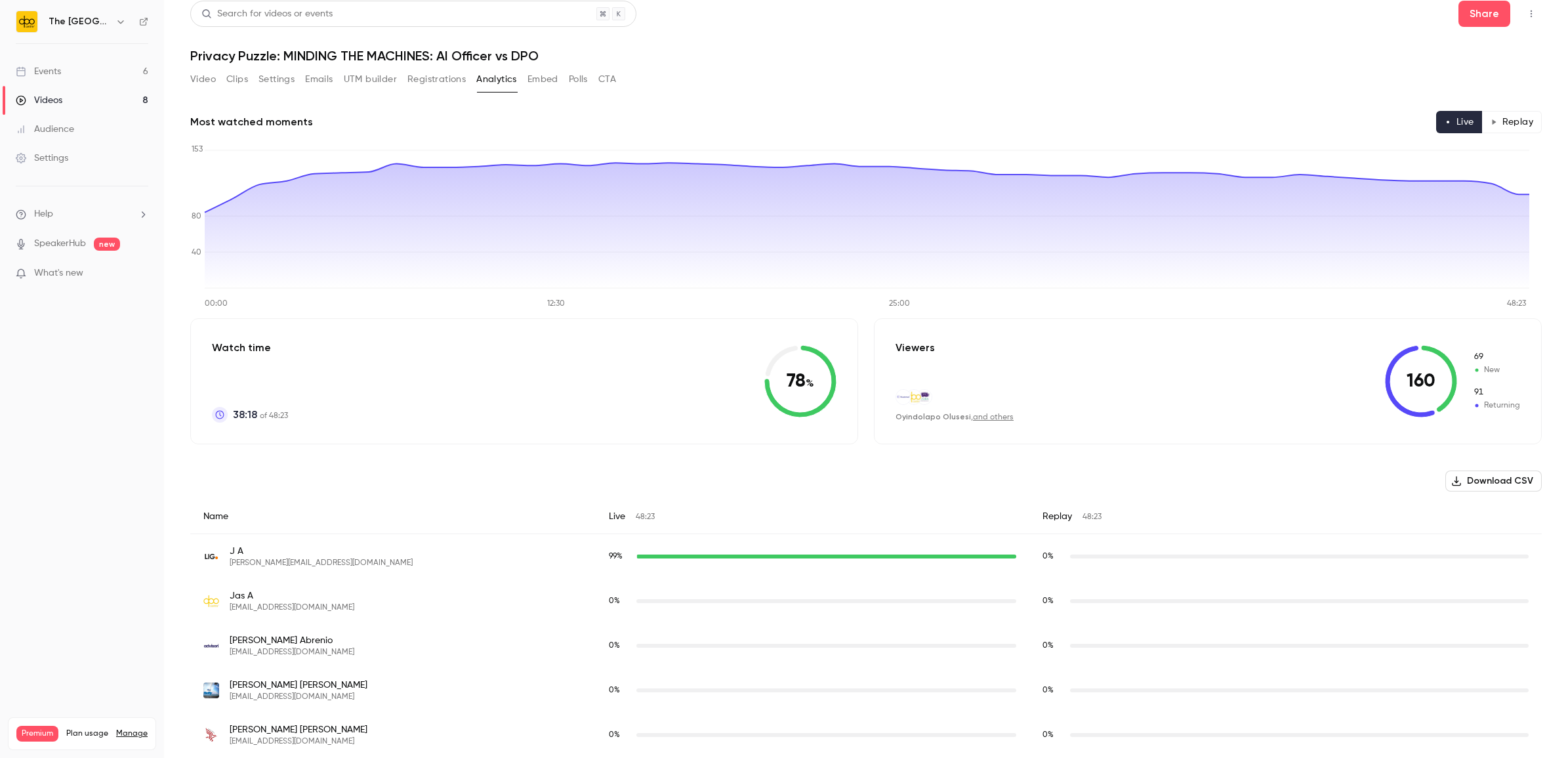
type button "live"
click at [107, 64] on link "Events 6" at bounding box center [82, 71] width 164 height 29
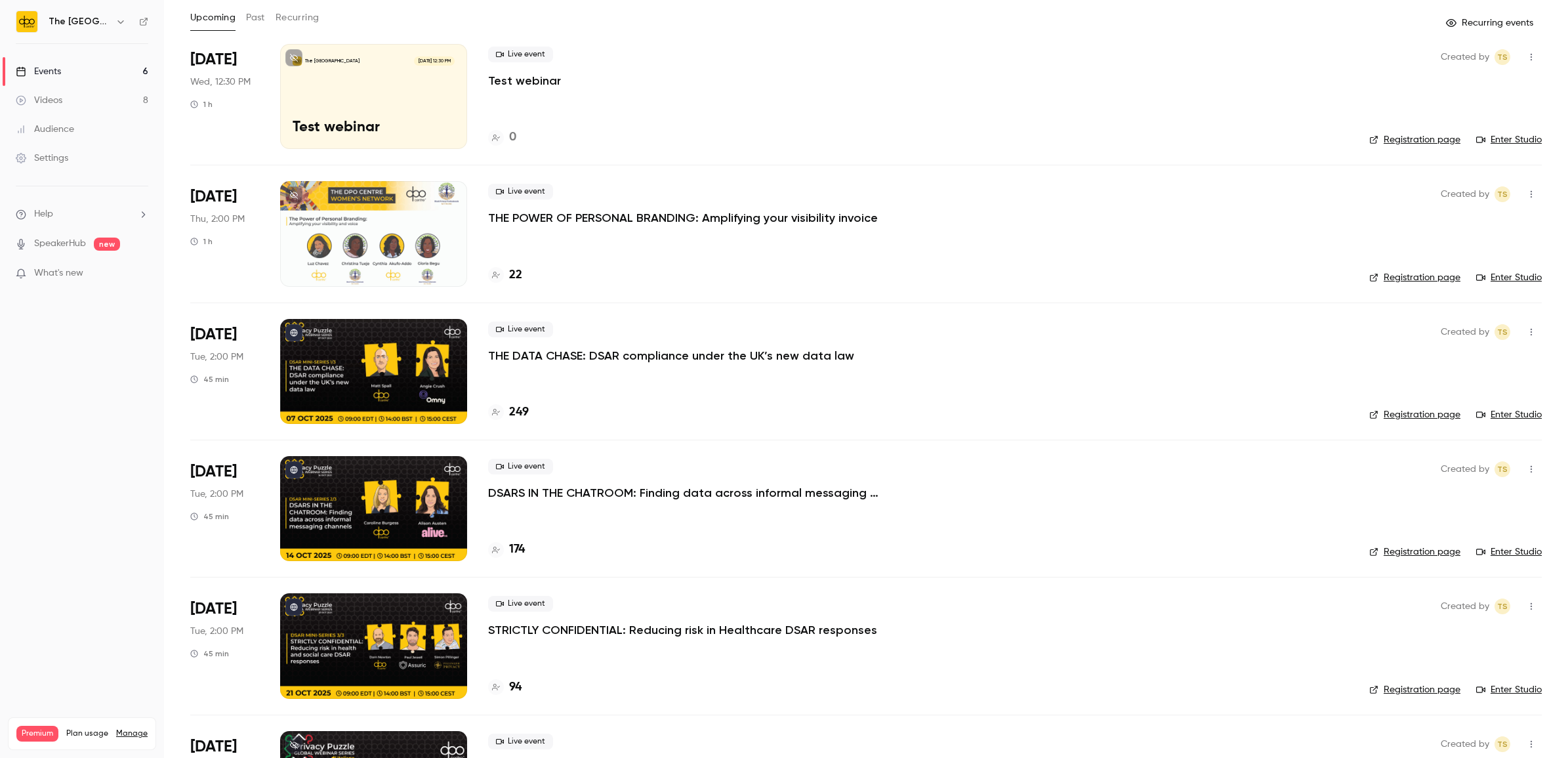
scroll to position [171, 0]
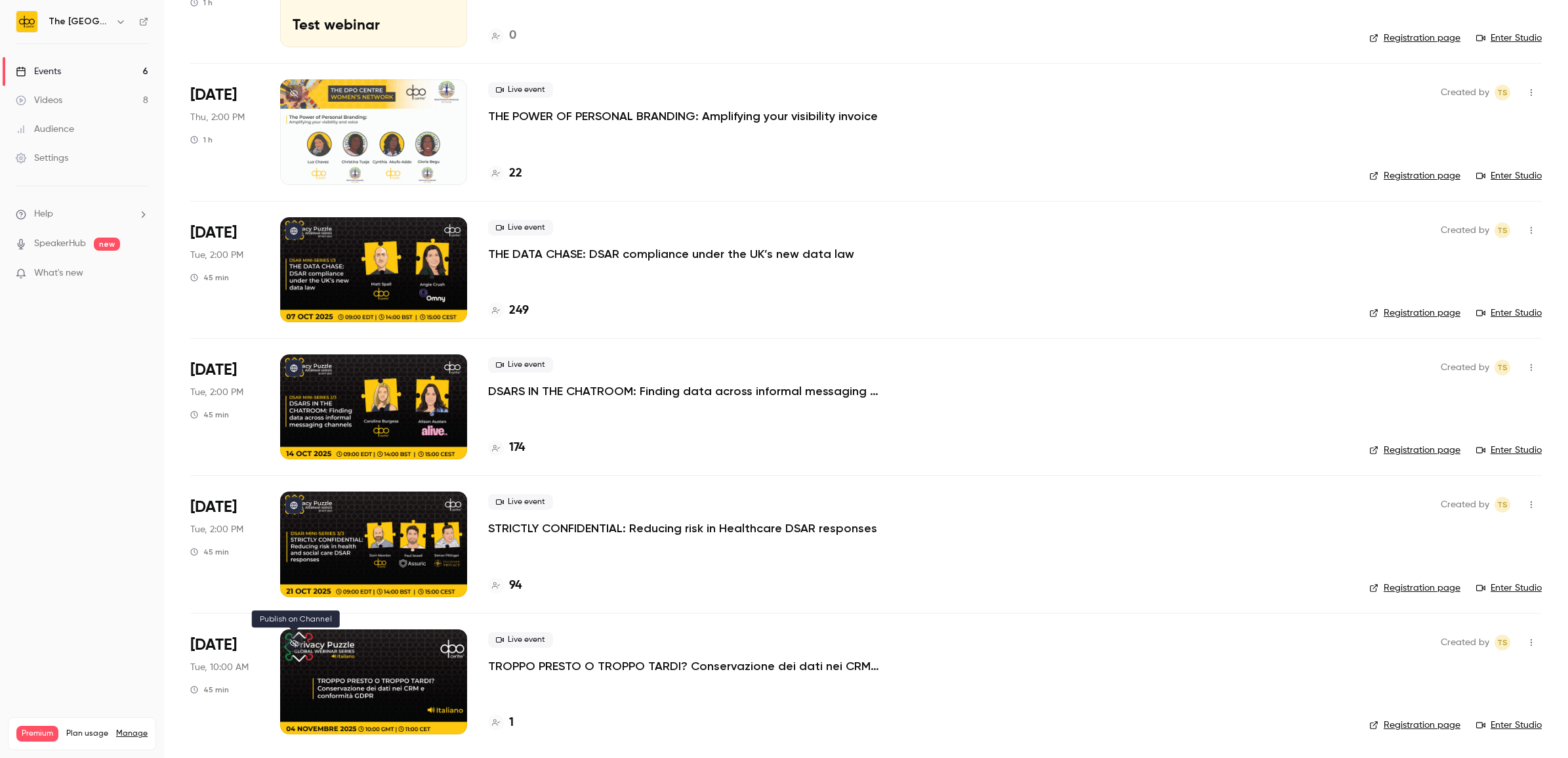
click at [292, 642] on icon at bounding box center [294, 643] width 8 height 8
click at [410, 650] on div at bounding box center [373, 682] width 187 height 105
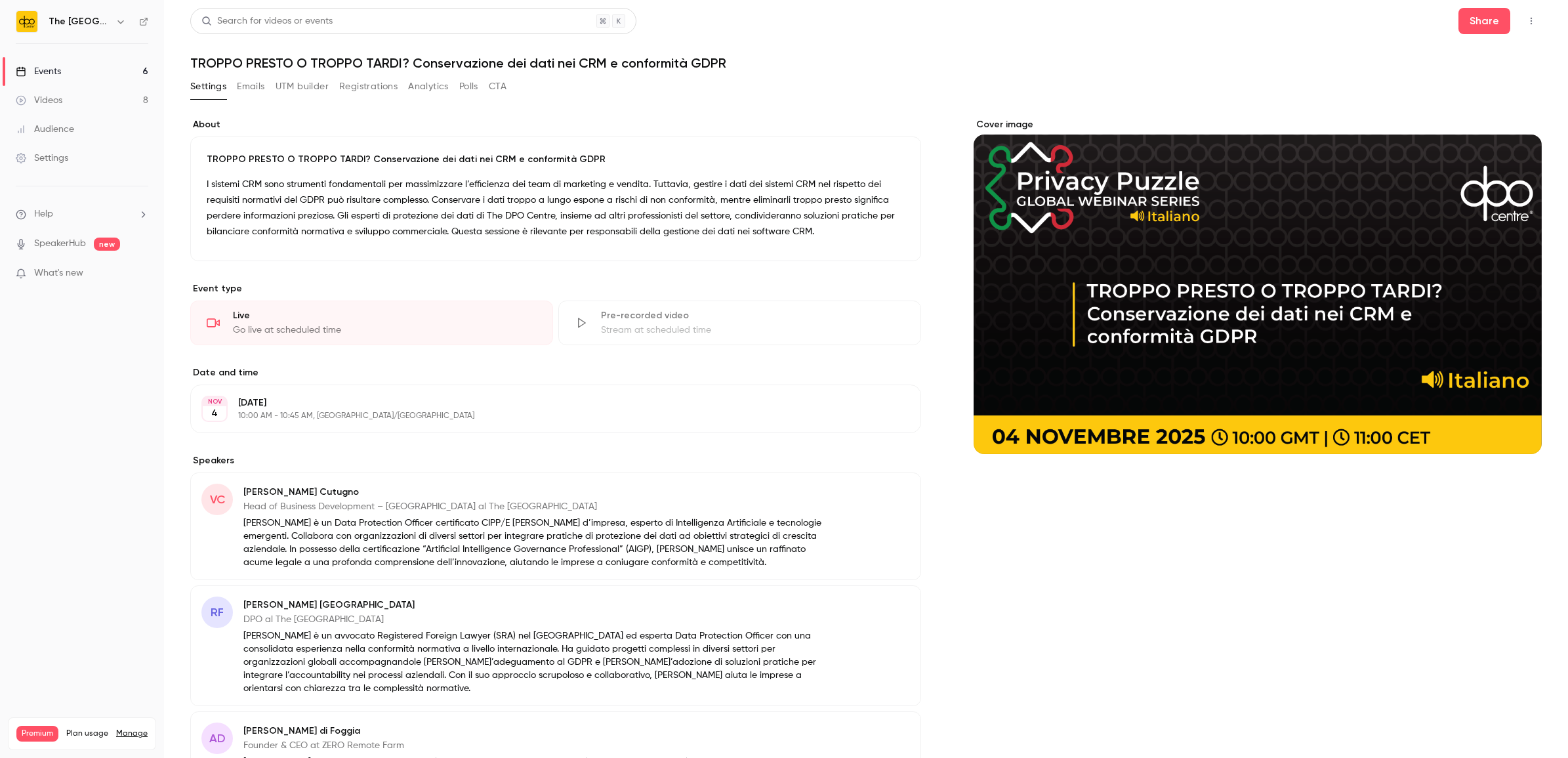
click at [290, 89] on button "UTM builder" at bounding box center [302, 86] width 53 height 21
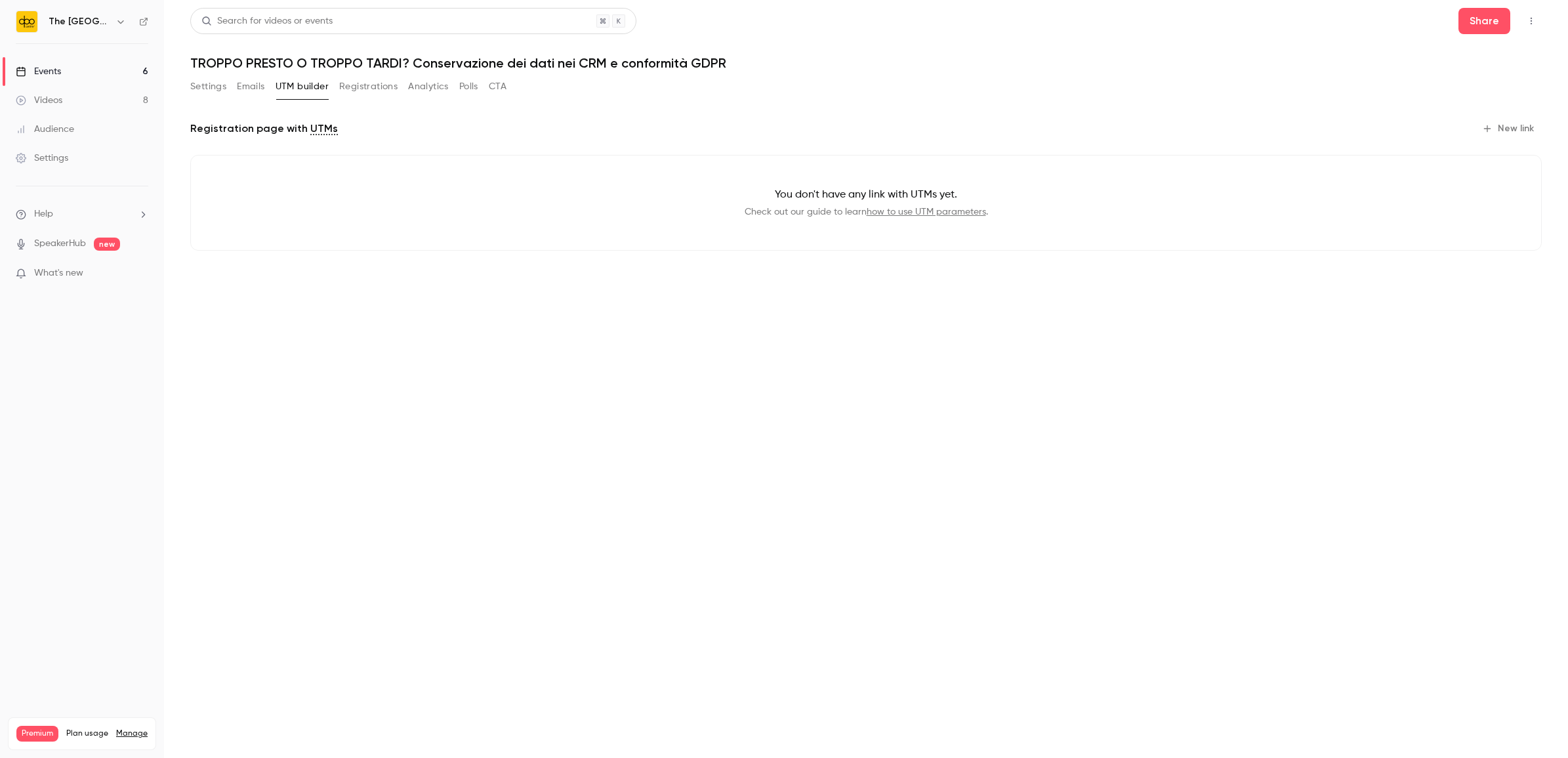
click at [939, 211] on link "how to use UTM parameters" at bounding box center [926, 212] width 119 height 9
click at [1515, 129] on button "New link" at bounding box center [1508, 129] width 65 height 21
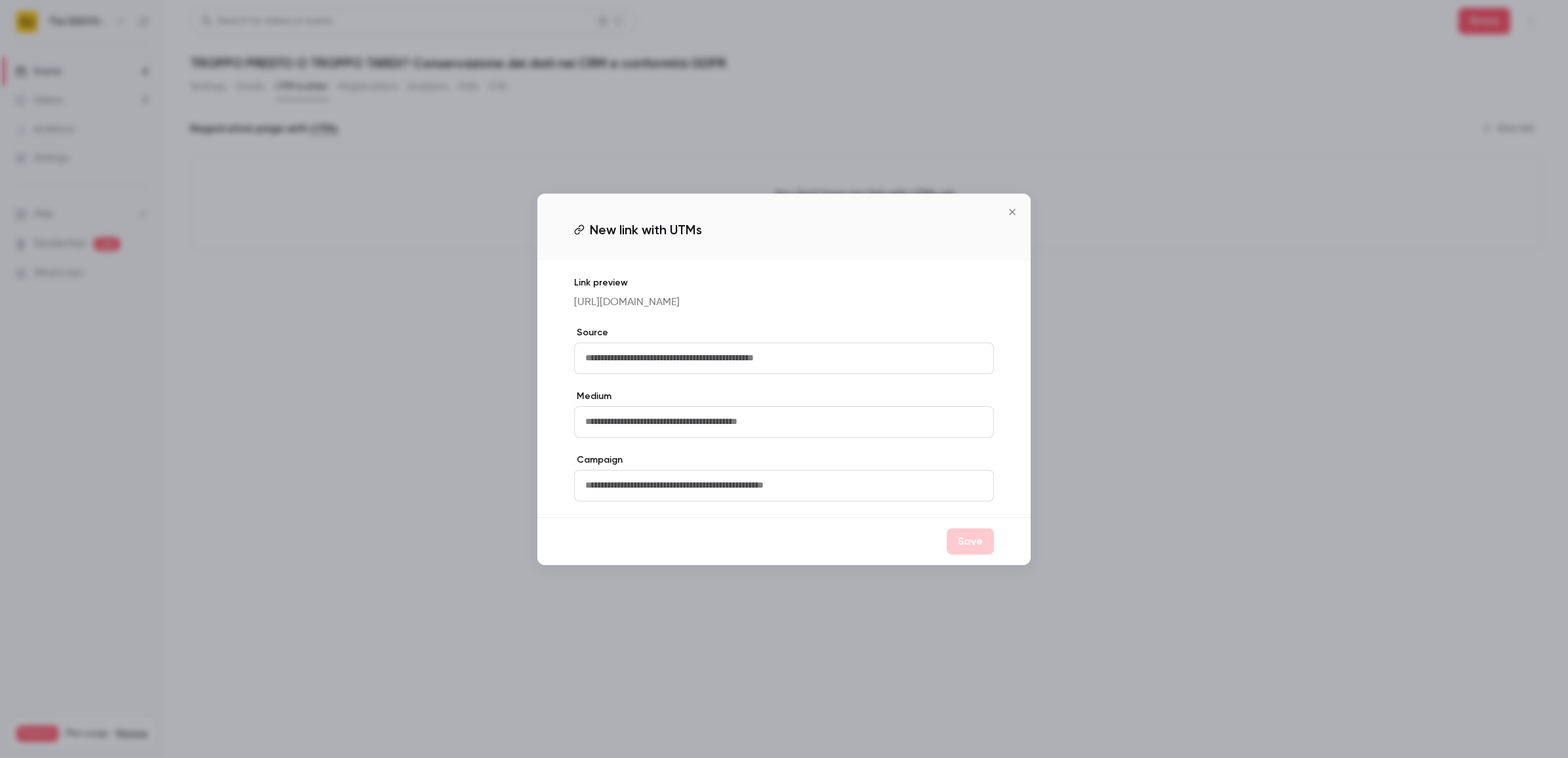
click at [635, 359] on input "text" at bounding box center [784, 359] width 420 height 31
type input "*******"
type input "**********"
click at [967, 553] on button "Save" at bounding box center [970, 541] width 47 height 26
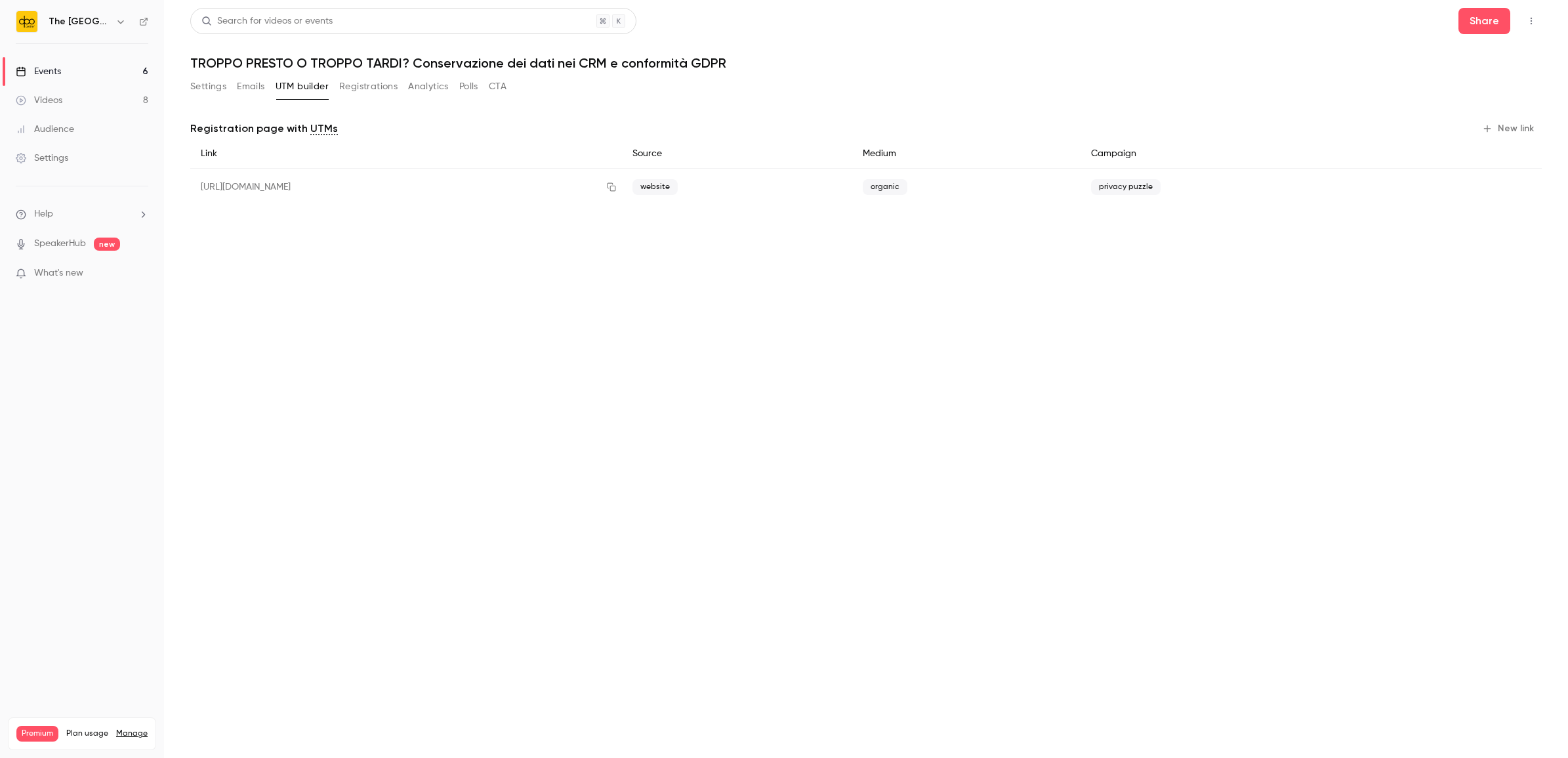
click at [1530, 125] on button "New link" at bounding box center [1508, 129] width 65 height 21
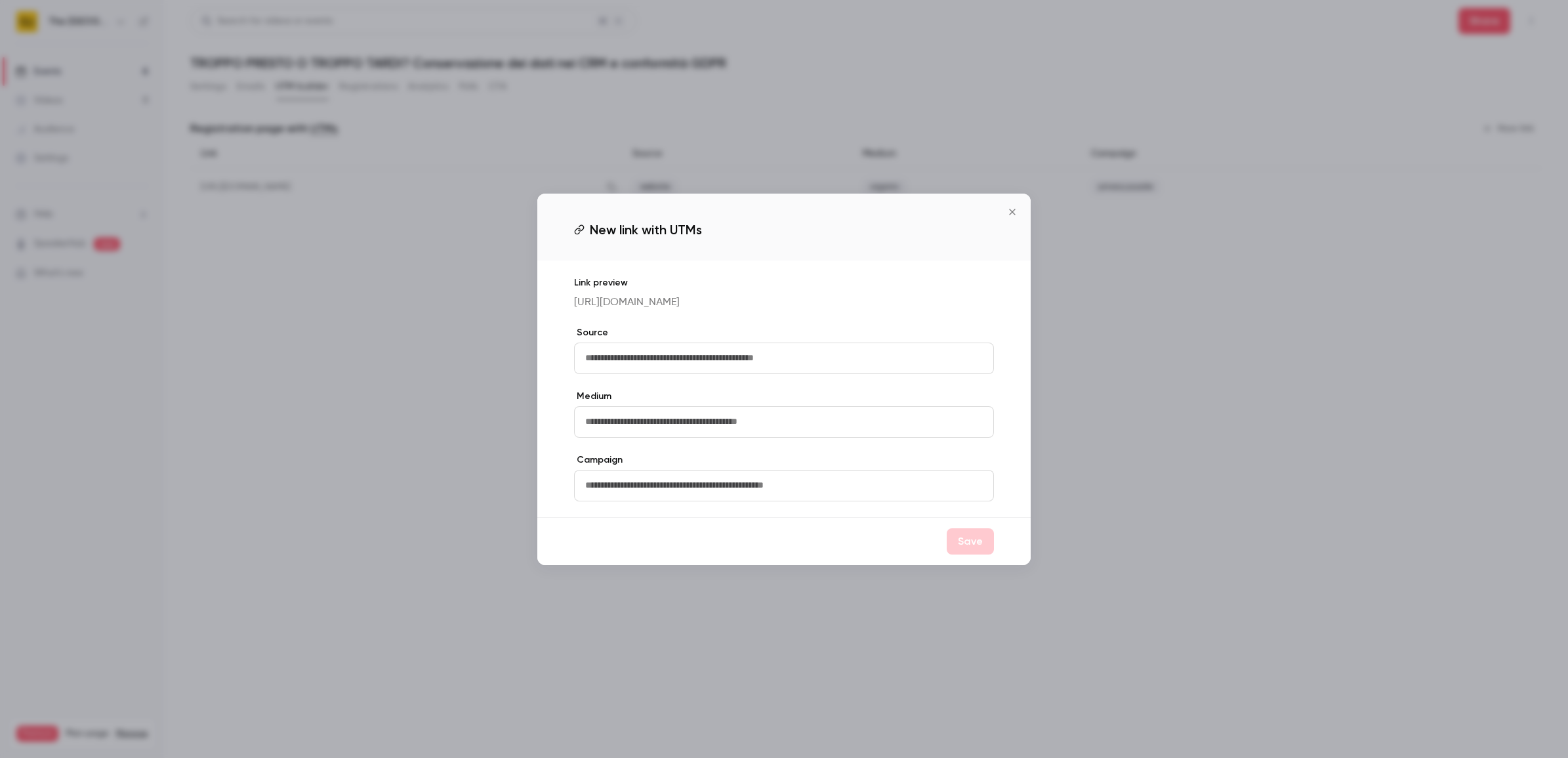
click at [607, 362] on input "text" at bounding box center [784, 359] width 420 height 31
type input "**********"
click at [713, 422] on input "text" at bounding box center [784, 422] width 420 height 31
type input "*******"
type input "**********"
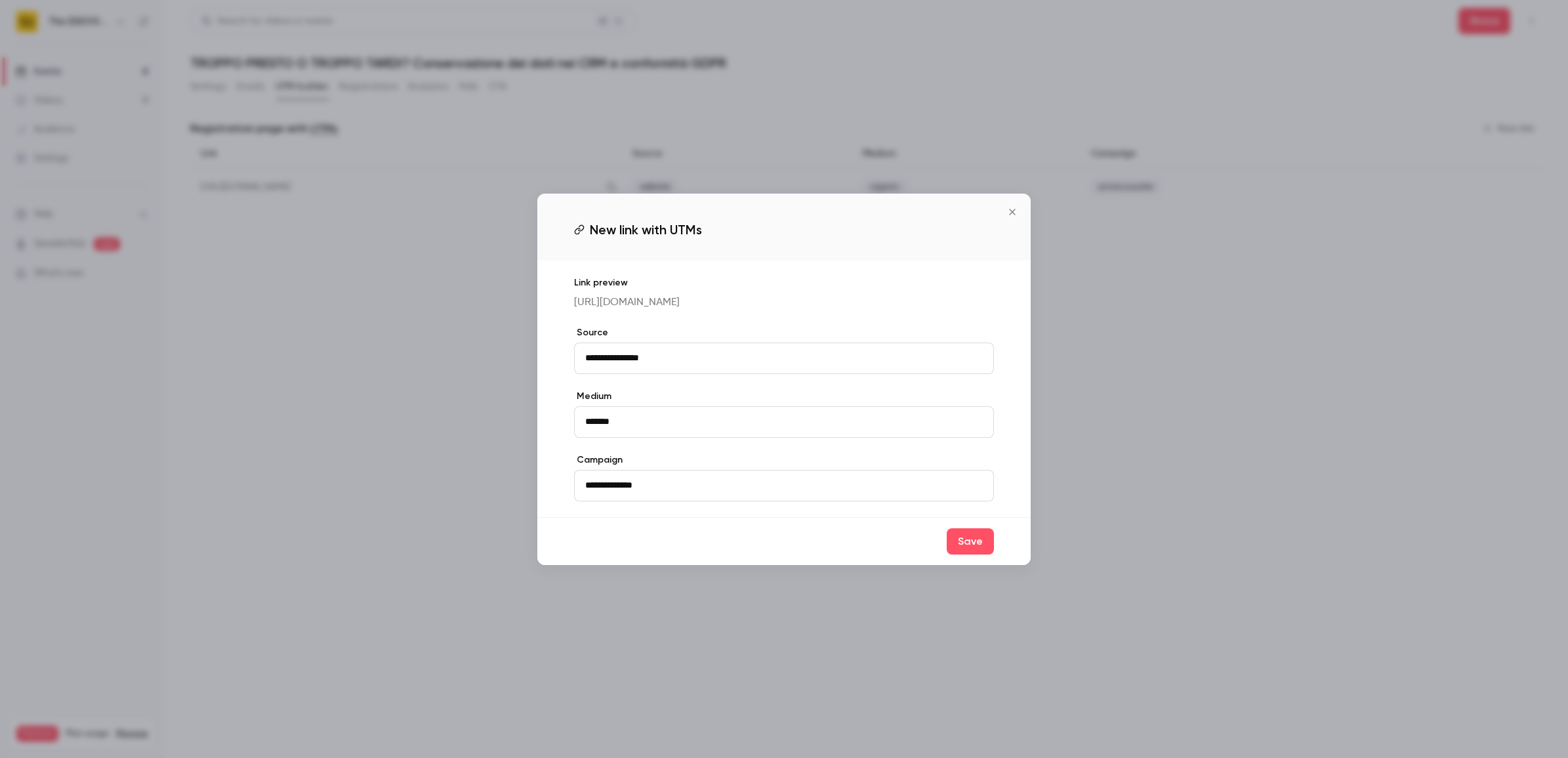
click at [995, 555] on div "Save" at bounding box center [784, 541] width 493 height 48
click at [986, 555] on button "Save" at bounding box center [970, 541] width 47 height 26
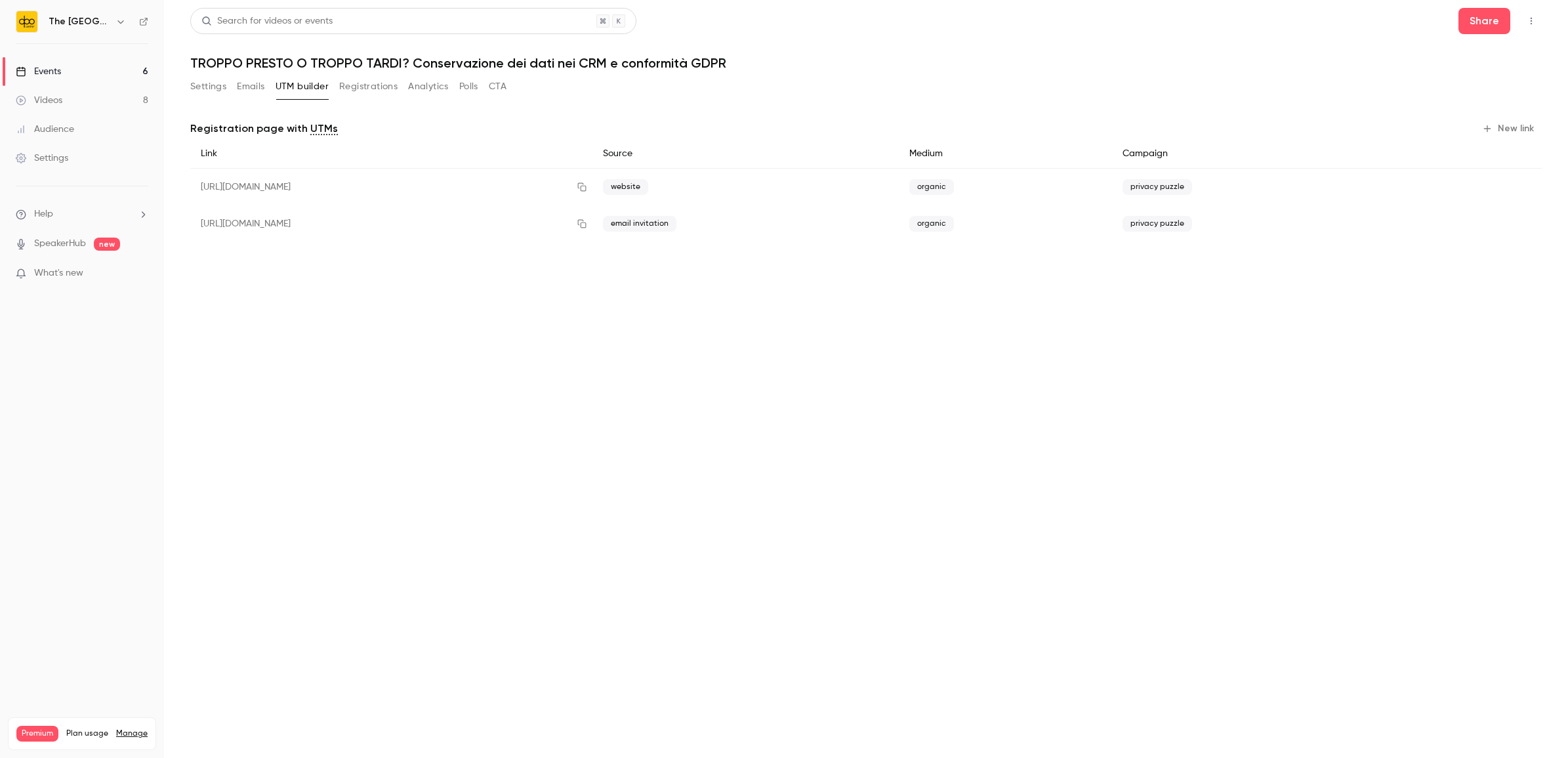
click at [76, 67] on link "Events 6" at bounding box center [82, 71] width 164 height 29
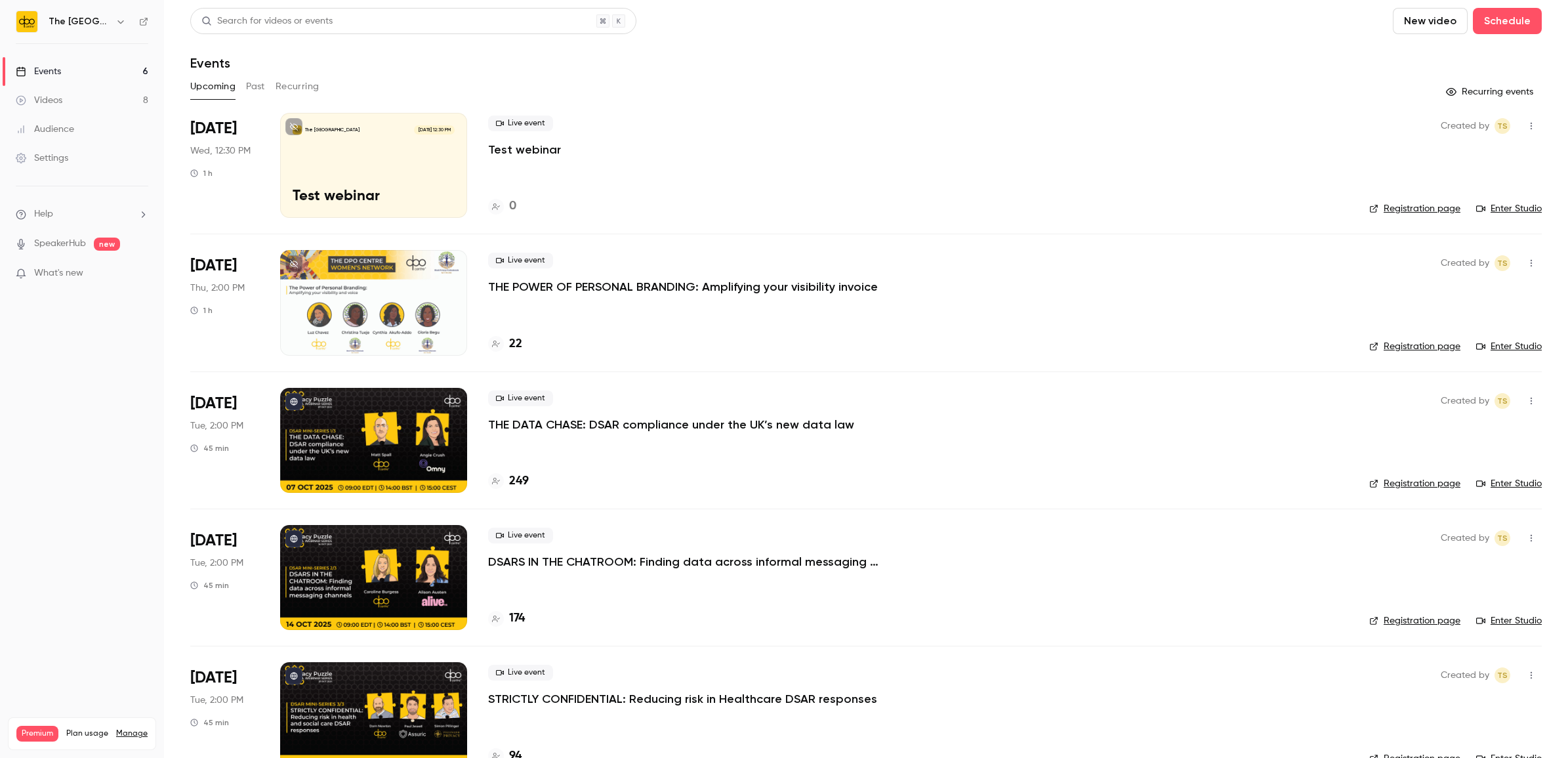
click at [575, 420] on p "THE DATA CHASE: DSAR compliance under the UK’s new data law" at bounding box center [671, 425] width 366 height 16
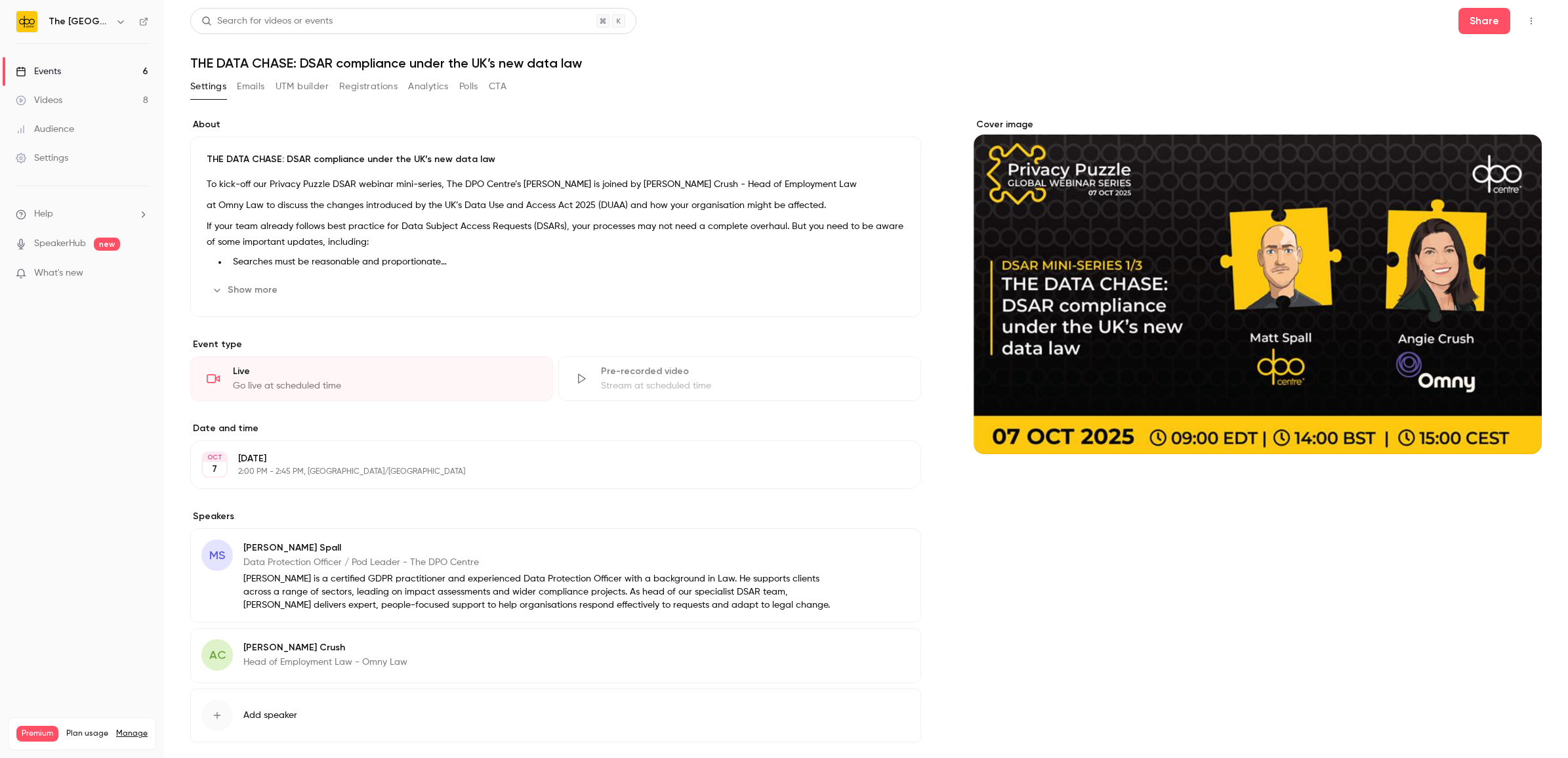
click at [74, 72] on link "Events 6" at bounding box center [82, 71] width 164 height 29
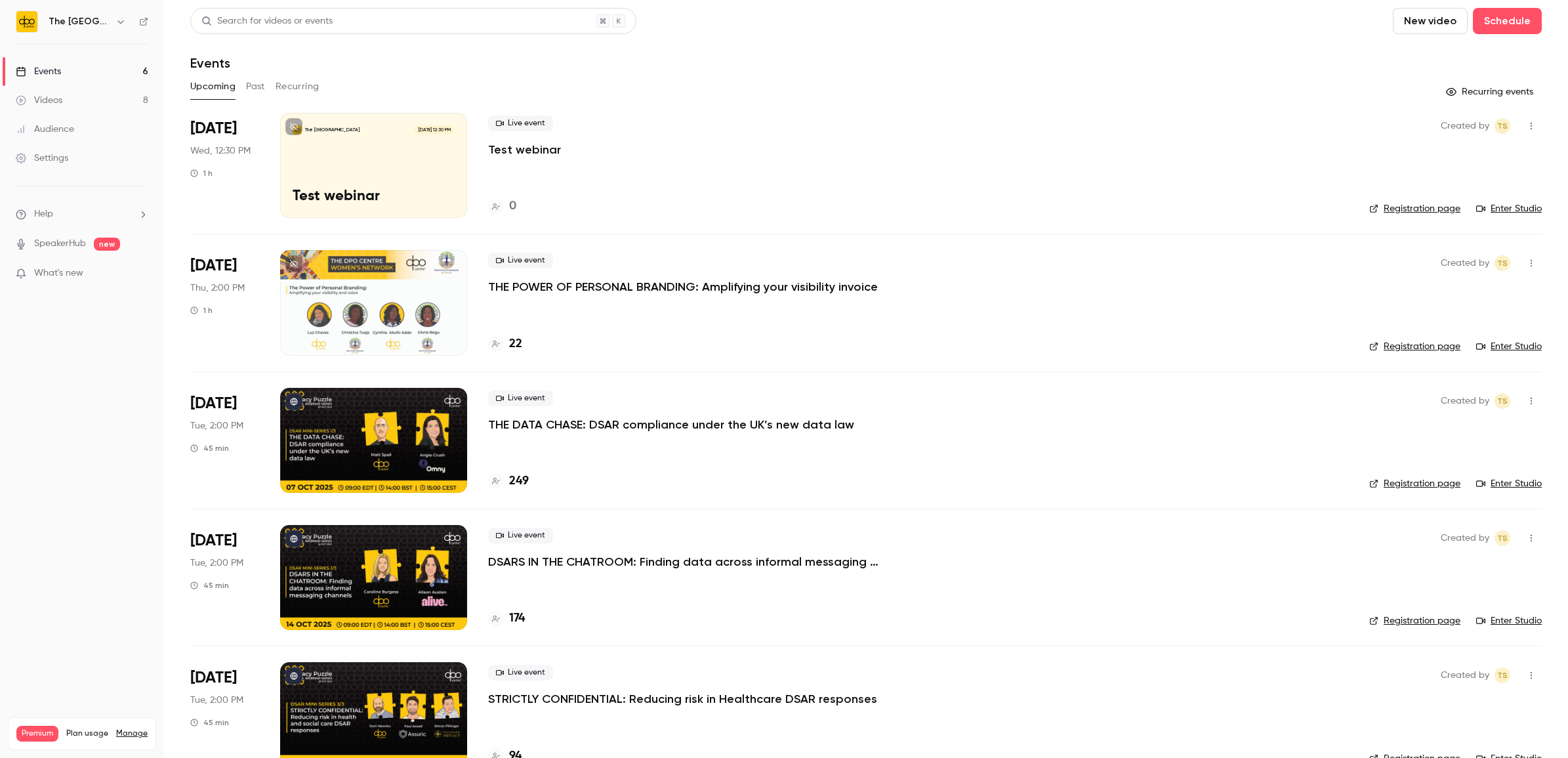
click at [133, 67] on link "Events 6" at bounding box center [82, 71] width 164 height 29
click at [585, 428] on p "THE DATA CHASE: DSAR compliance under the UK’s new data law" at bounding box center [671, 425] width 366 height 16
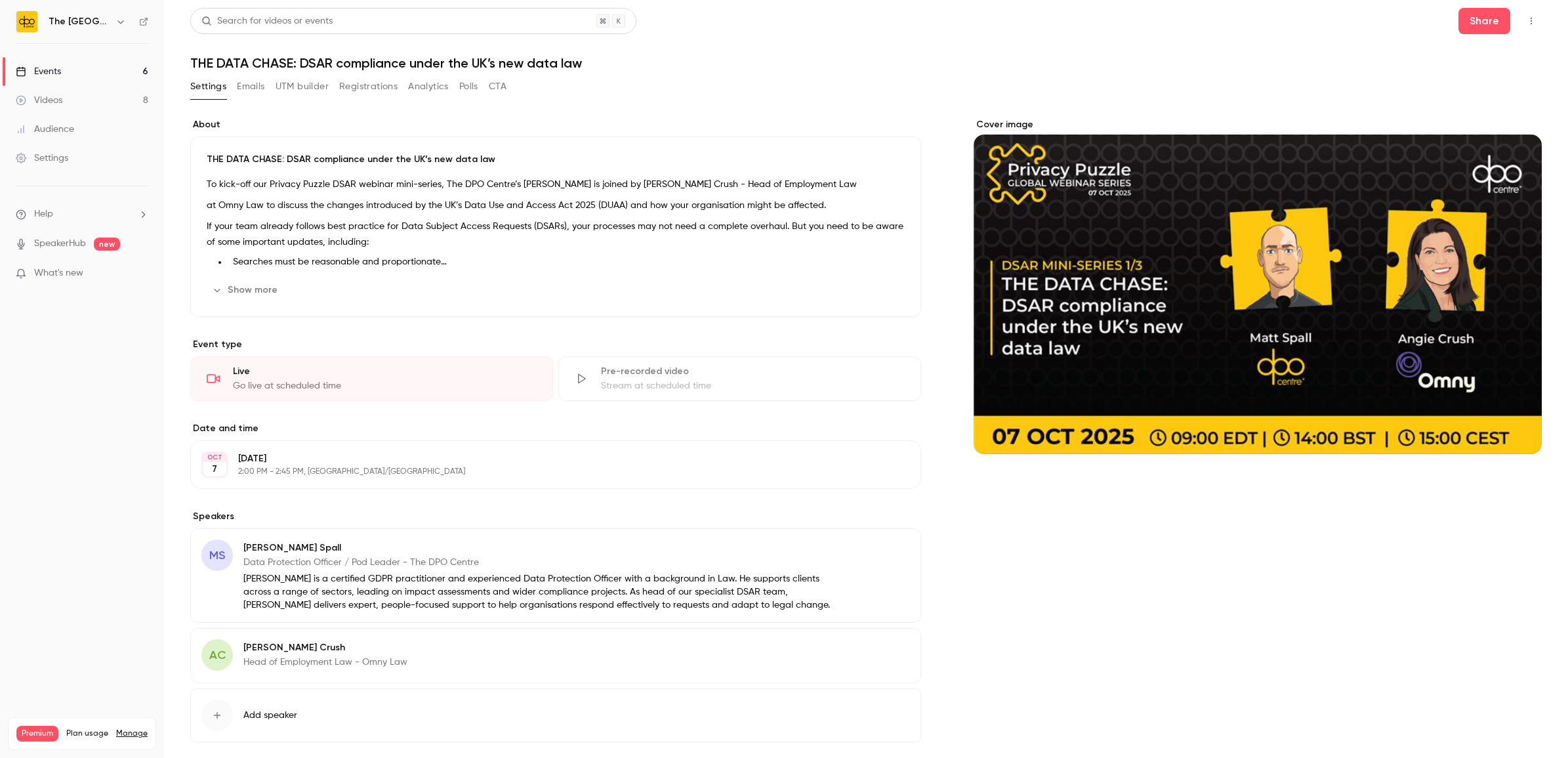
click at [90, 67] on link "Events 6" at bounding box center [82, 71] width 164 height 29
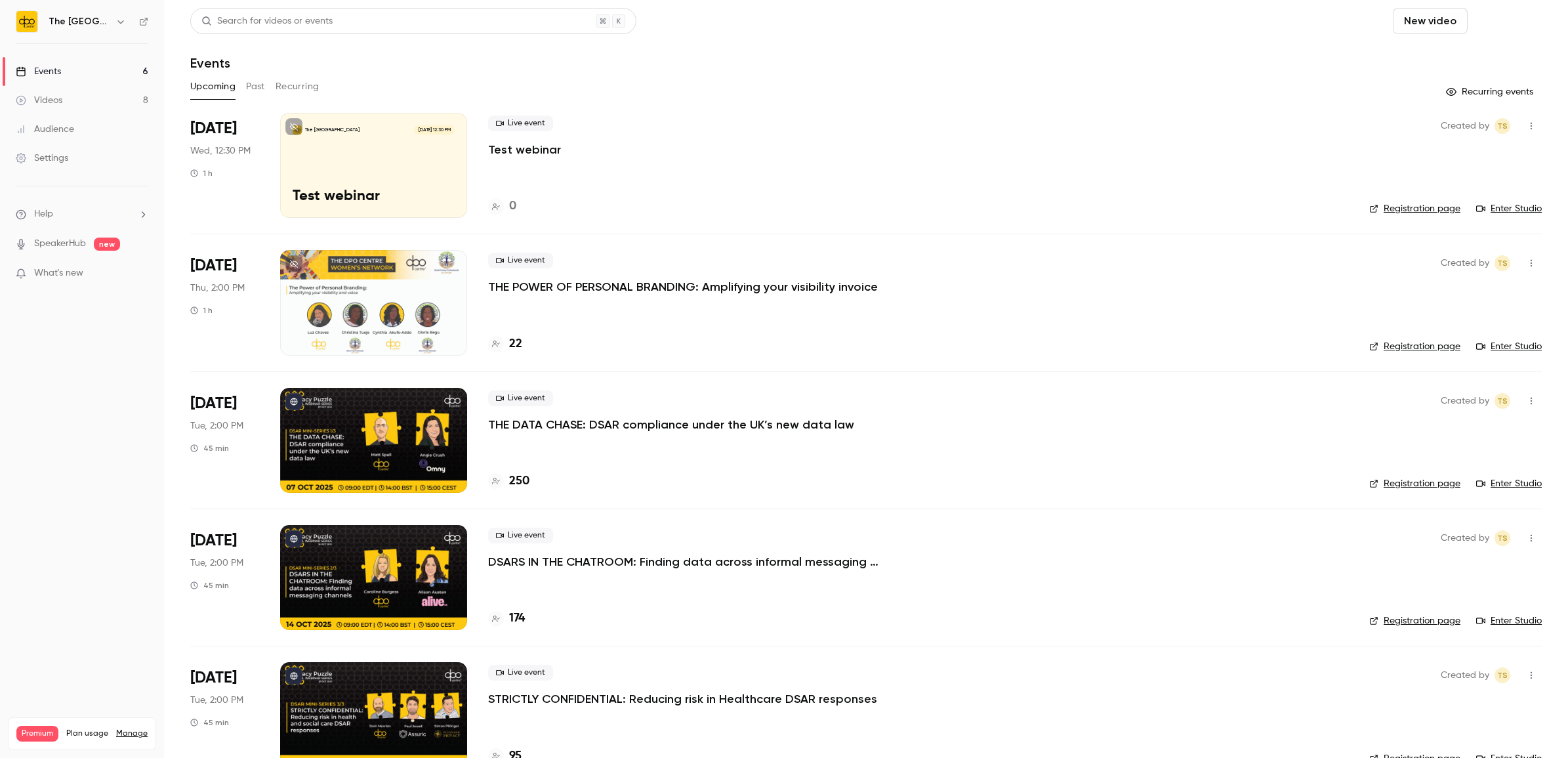
click at [1487, 16] on button "Schedule" at bounding box center [1507, 20] width 69 height 26
click at [1448, 53] on div "One time event" at bounding box center [1468, 56] width 100 height 13
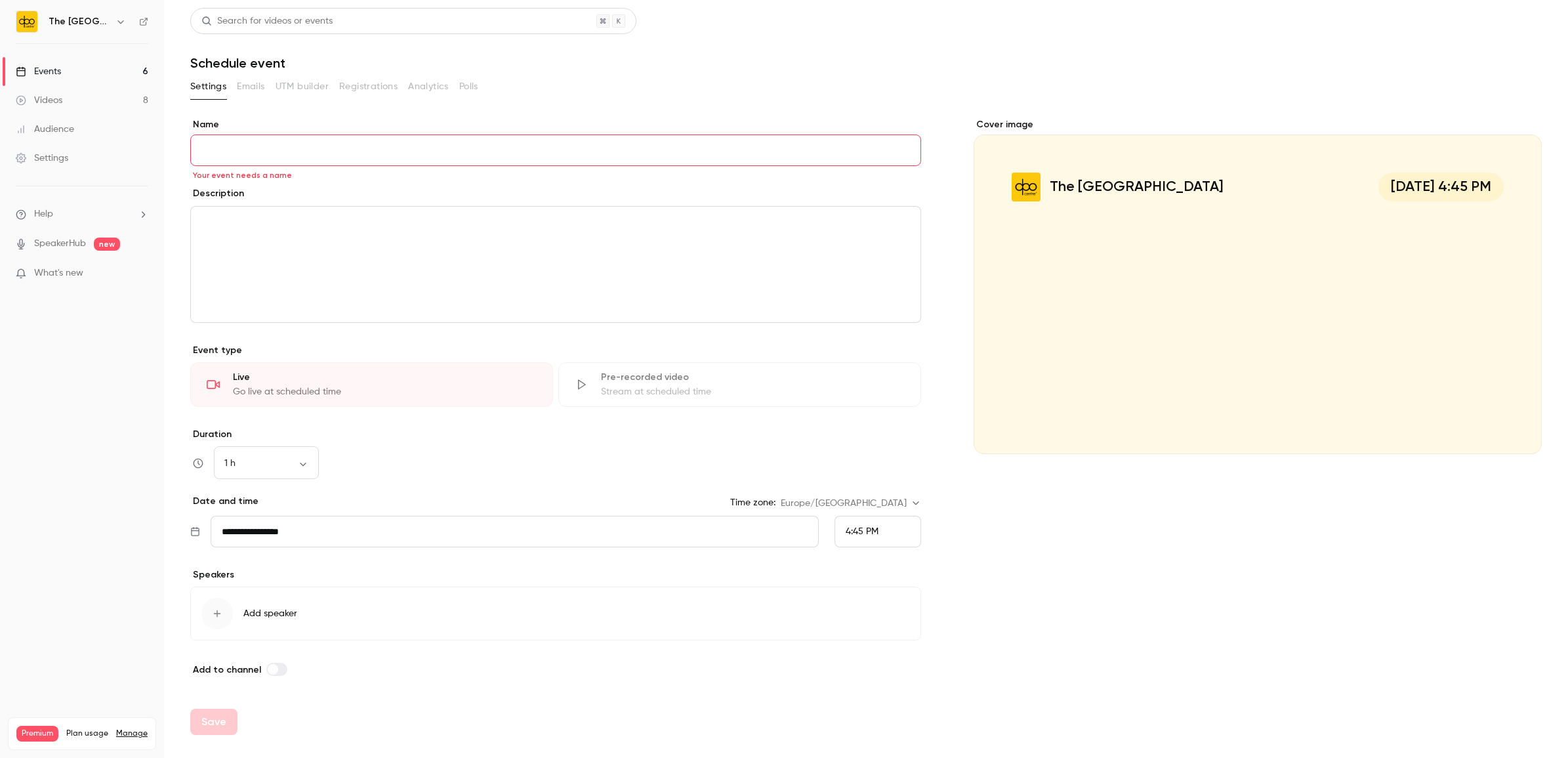
click at [78, 78] on link "Events 6" at bounding box center [82, 71] width 164 height 29
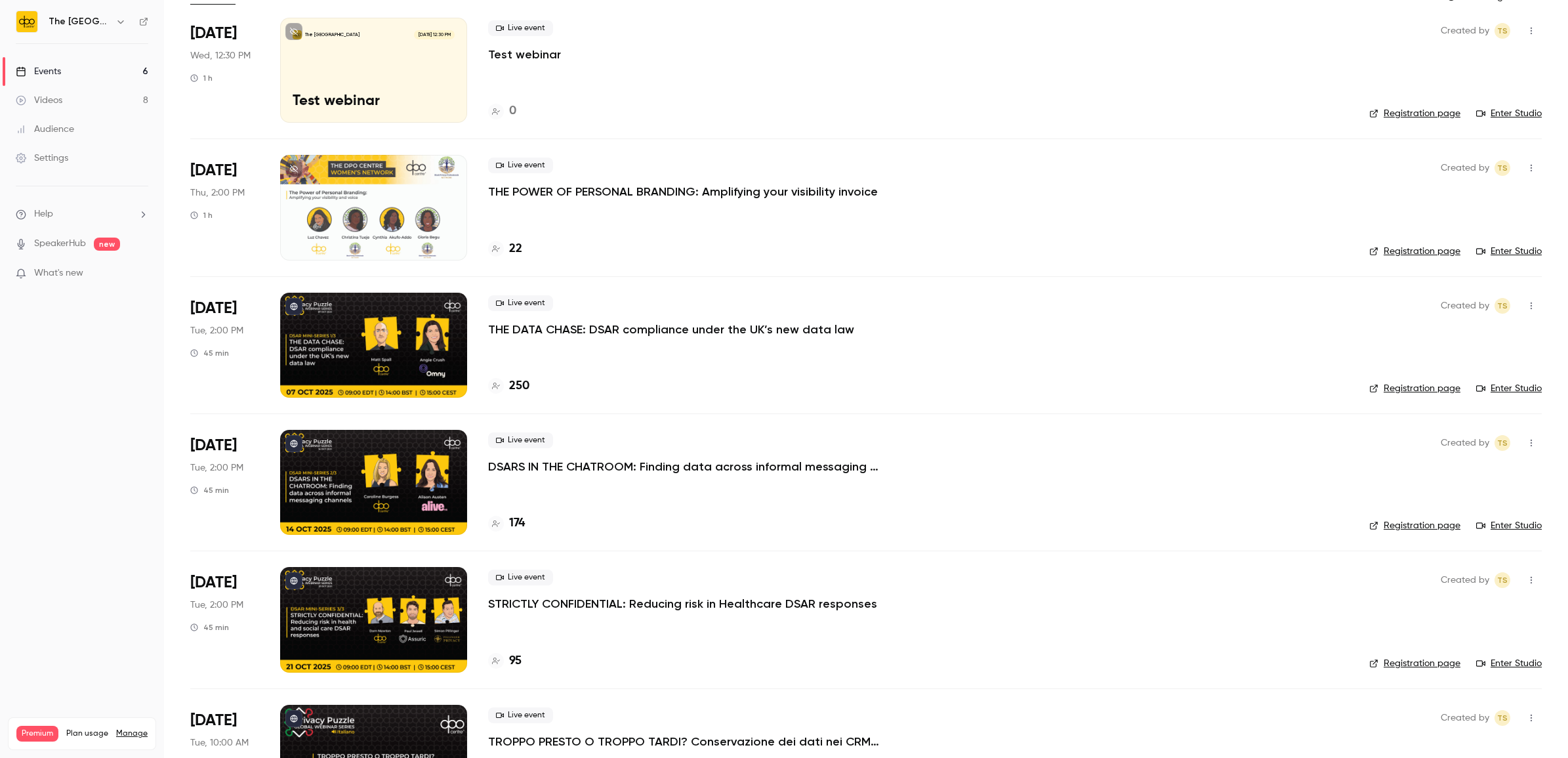
scroll to position [171, 0]
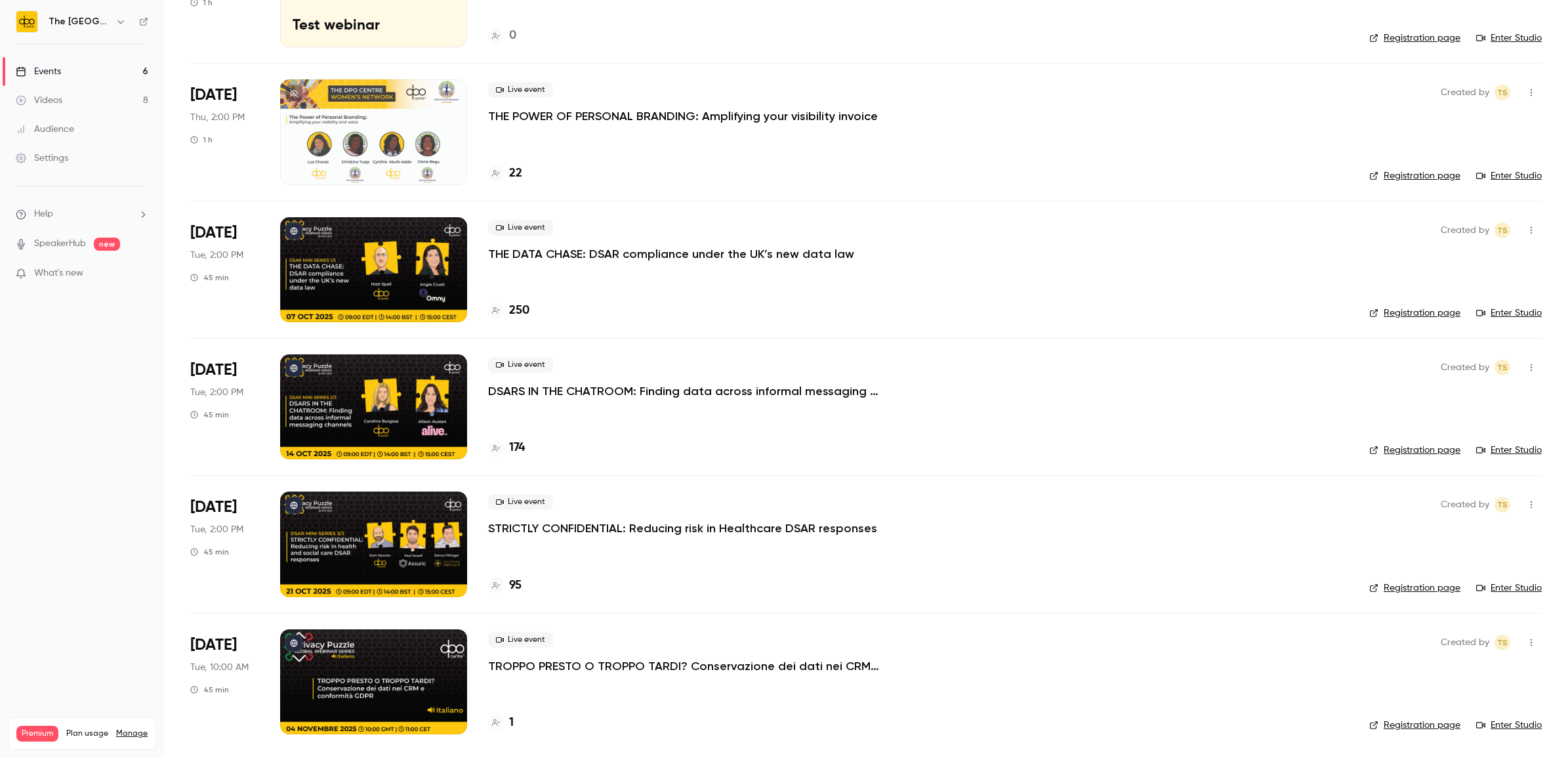
click at [531, 663] on p "TROPPO PRESTO O TROPPO TARDI? Conservazione dei dati nei CRM e conformità GDPR" at bounding box center [685, 666] width 394 height 16
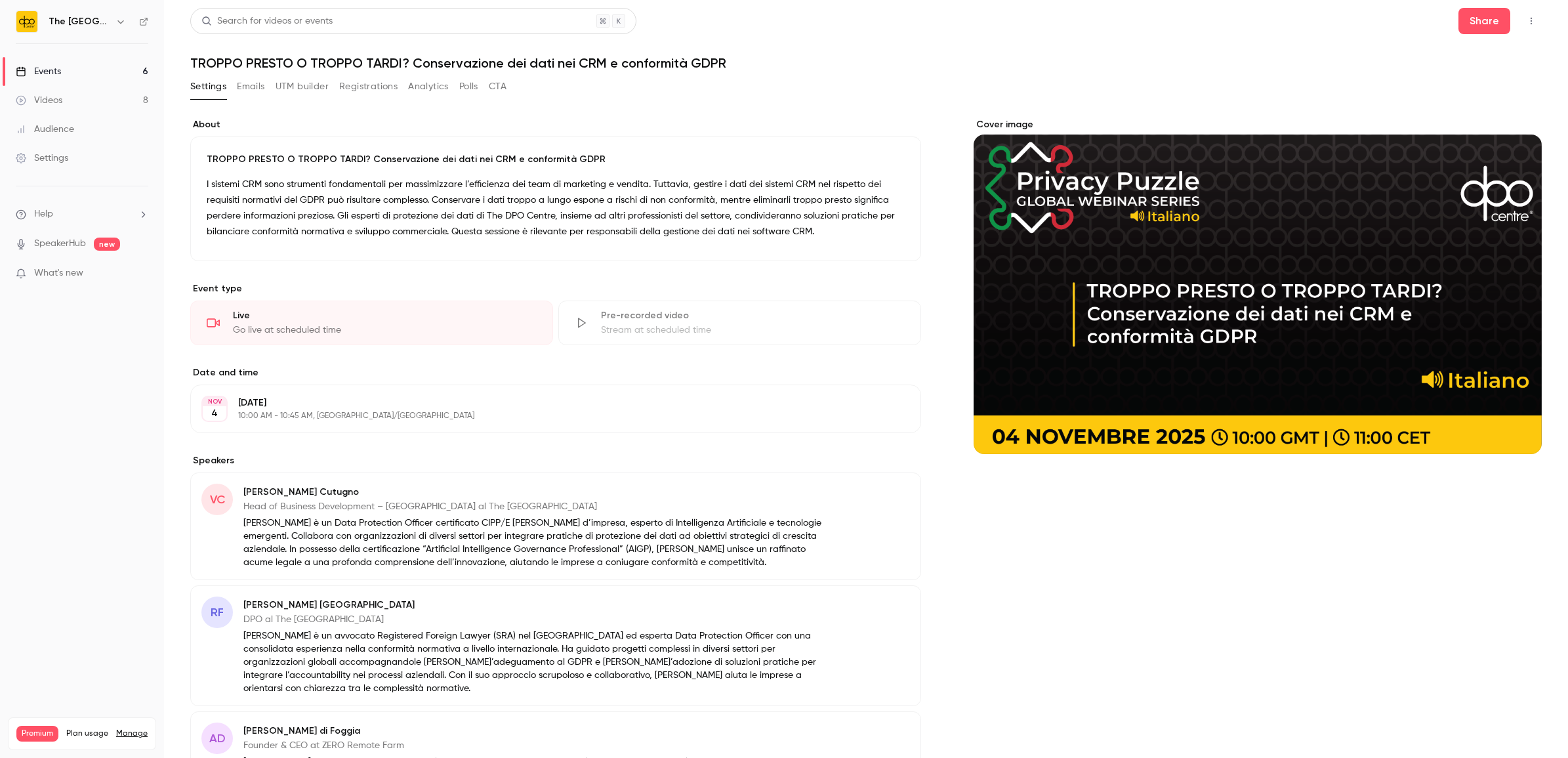
click at [102, 76] on link "Events 6" at bounding box center [82, 71] width 164 height 29
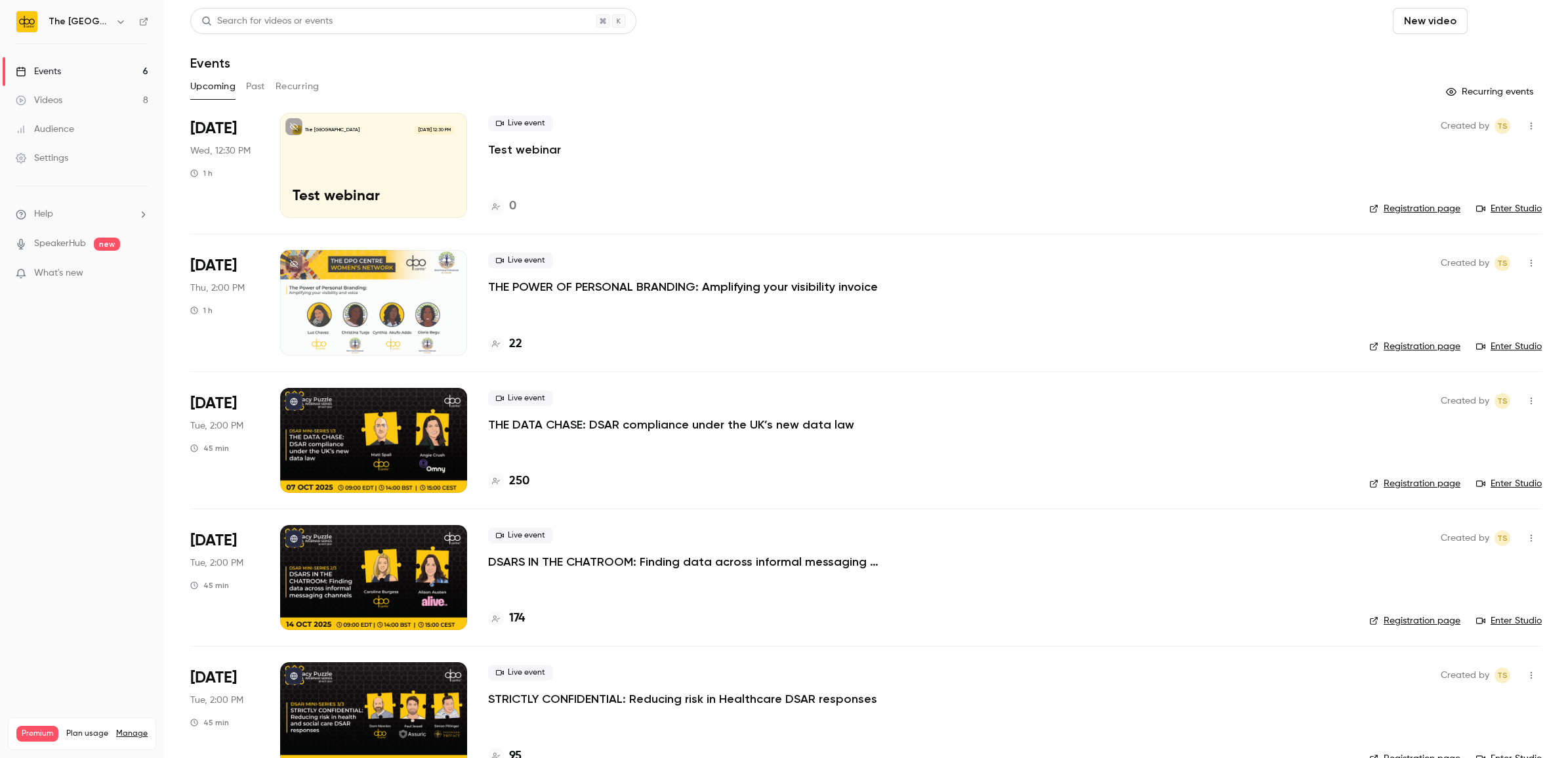
click at [1483, 26] on button "Schedule" at bounding box center [1507, 20] width 69 height 26
click at [1411, 23] on div at bounding box center [784, 379] width 1568 height 758
click at [1514, 22] on button "Schedule" at bounding box center [1507, 20] width 69 height 26
drag, startPoint x: 941, startPoint y: 556, endPoint x: 955, endPoint y: 562, distance: 15.2
click at [943, 556] on div at bounding box center [784, 379] width 1568 height 758
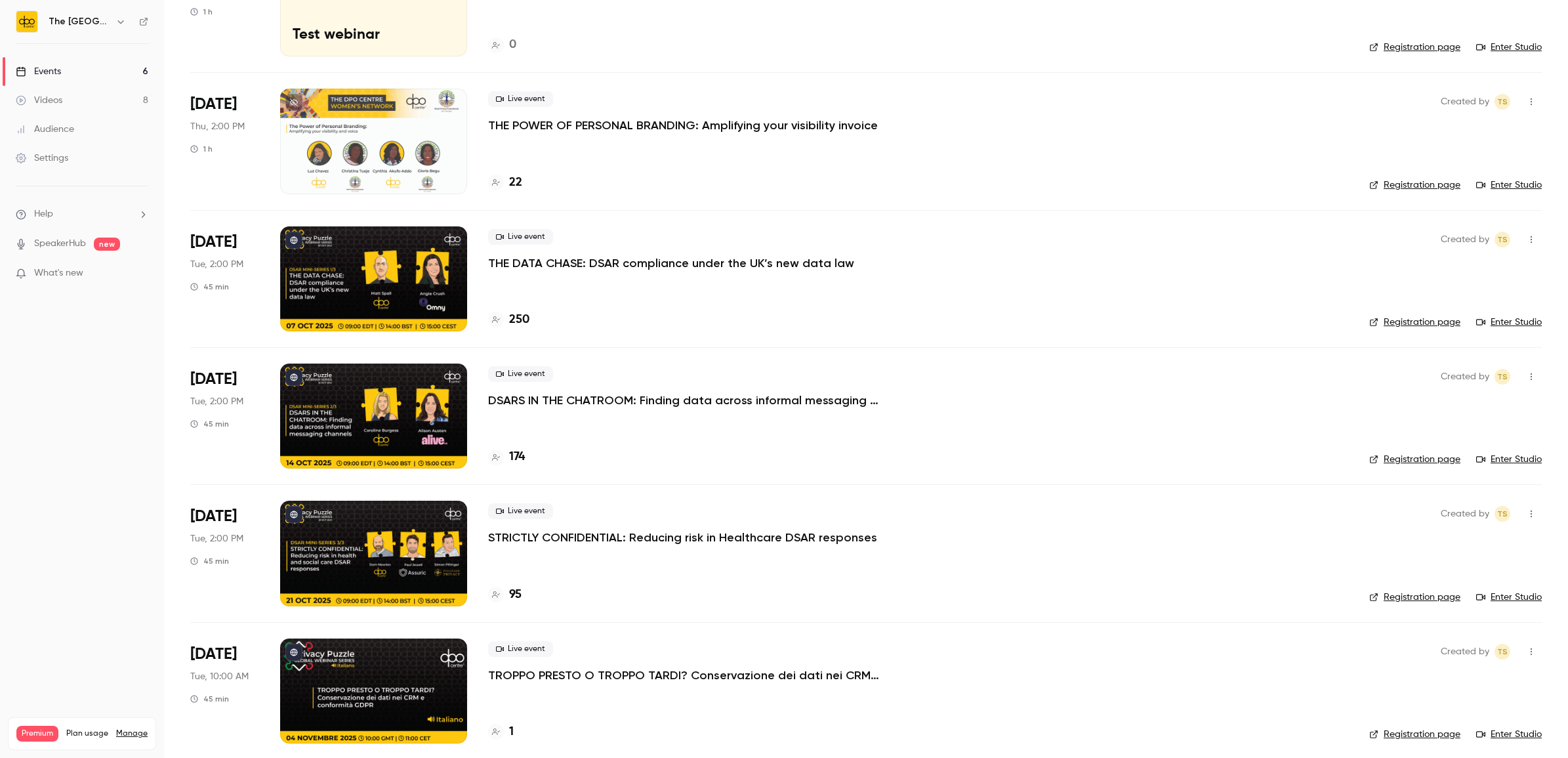
scroll to position [171, 0]
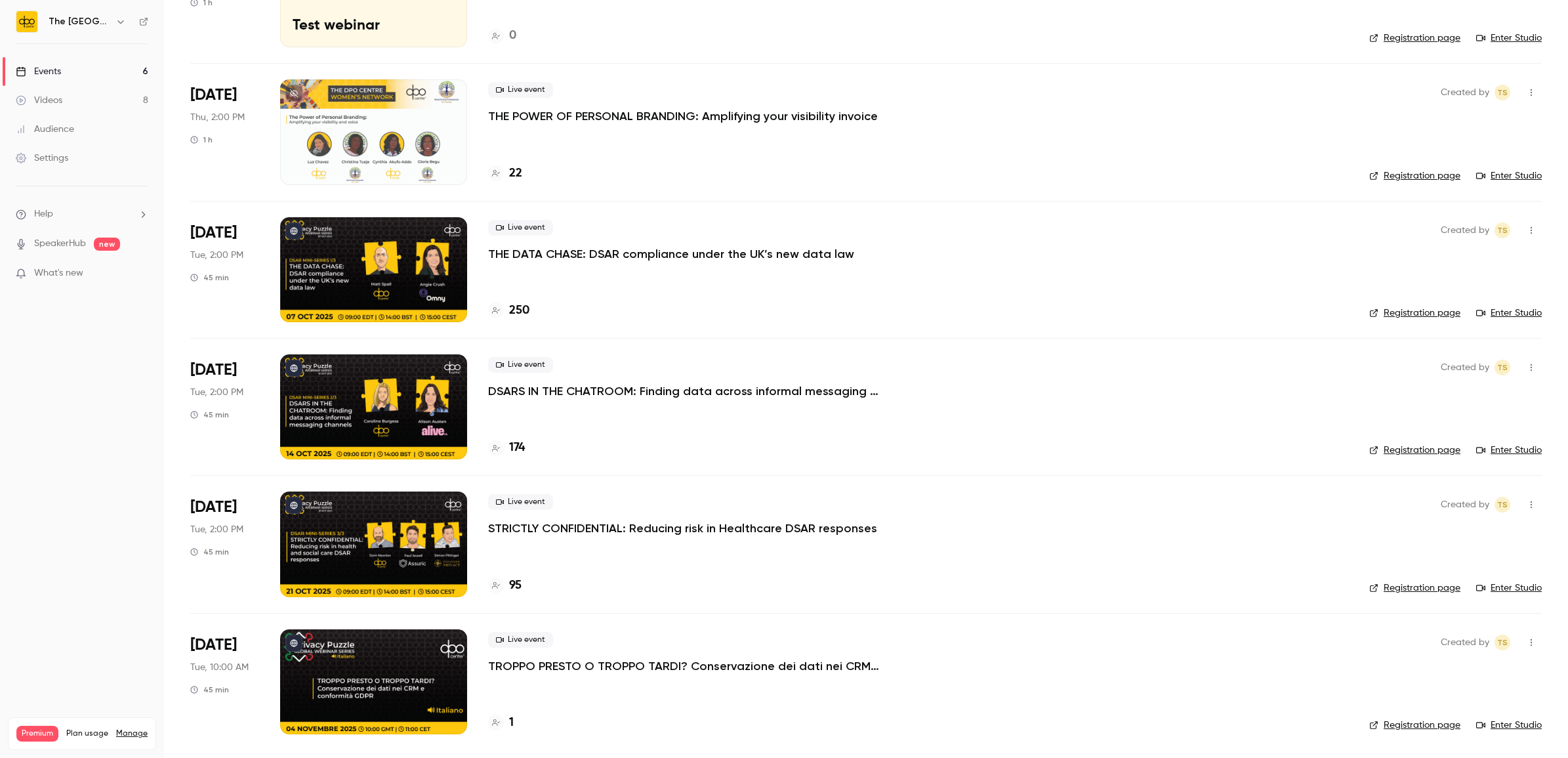
click at [600, 247] on p "THE DATA CHASE: DSAR compliance under the UK’s new data law" at bounding box center [671, 254] width 366 height 16
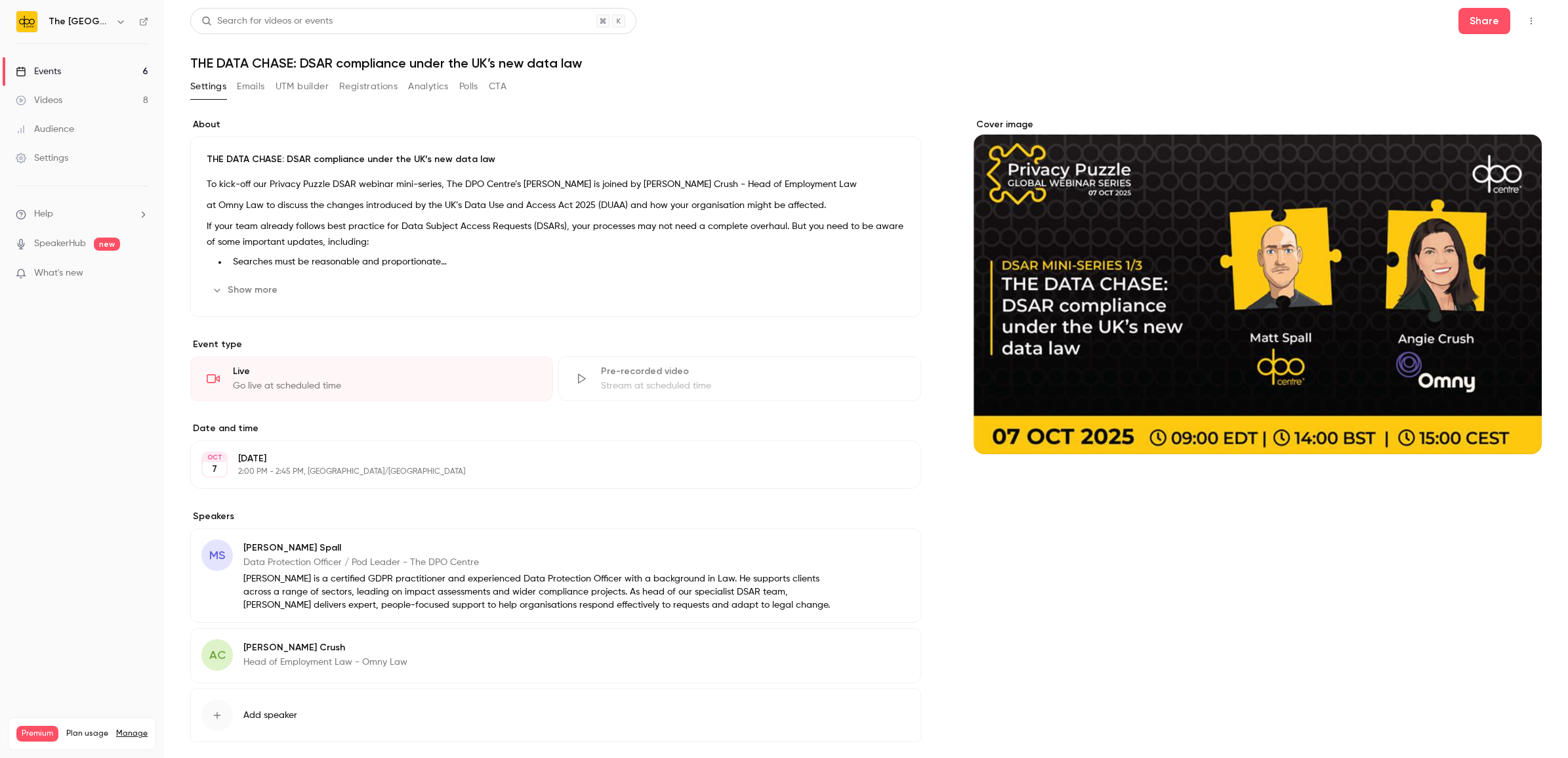
click at [299, 93] on button "UTM builder" at bounding box center [302, 86] width 53 height 21
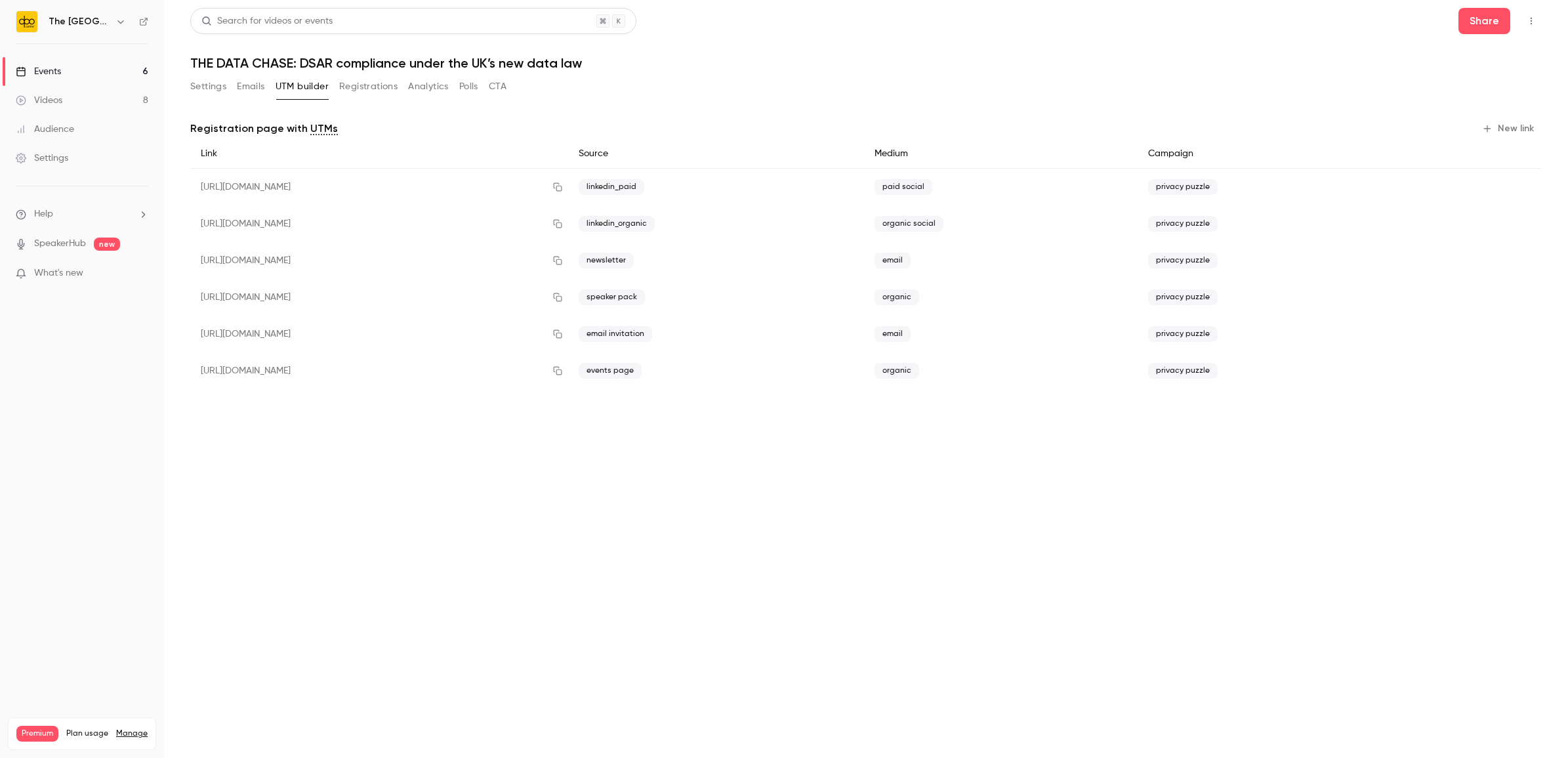
click at [66, 73] on link "Events 6" at bounding box center [82, 71] width 164 height 29
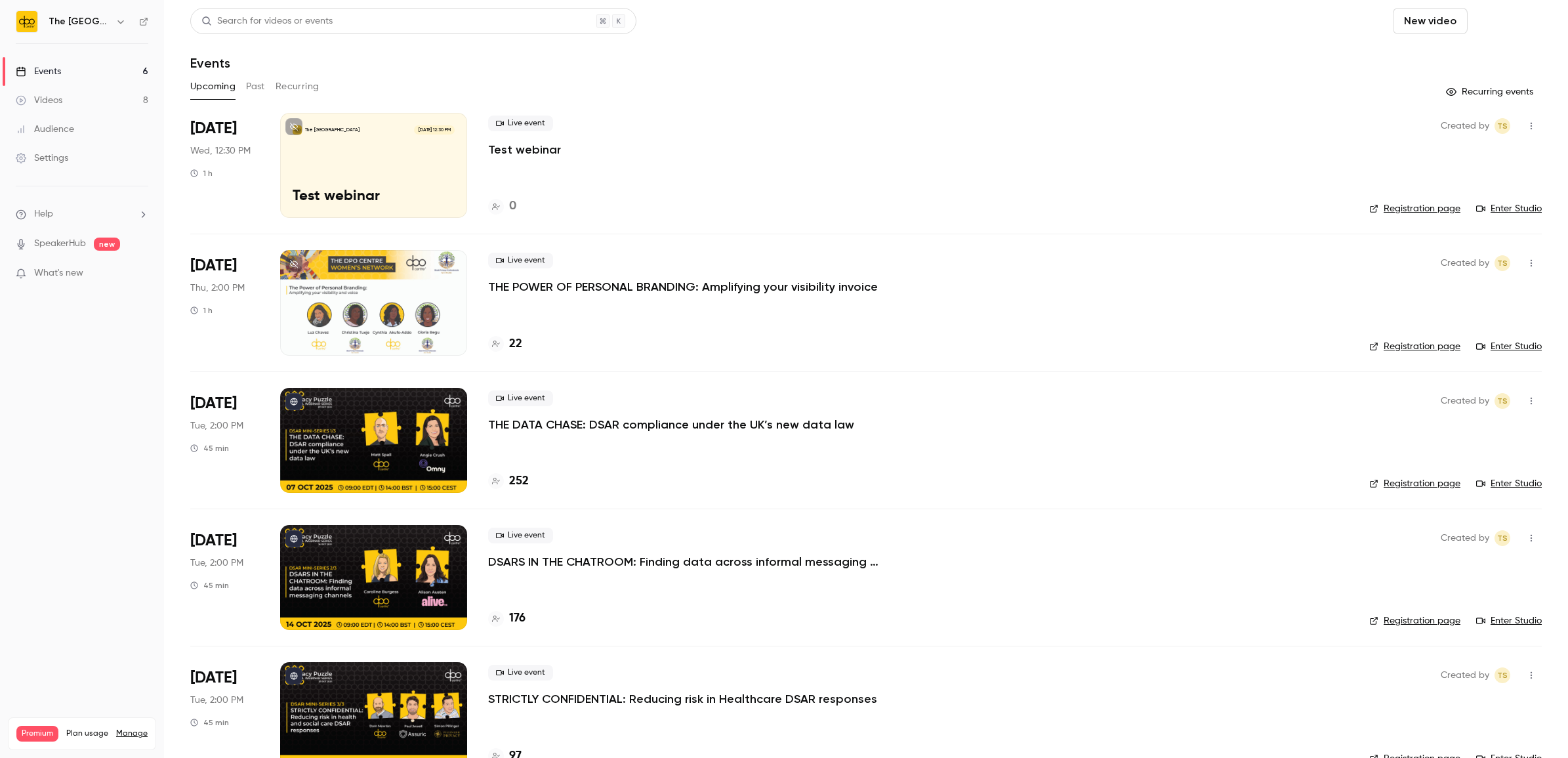
click at [1484, 21] on button "Schedule" at bounding box center [1507, 20] width 69 height 26
click at [1427, 50] on div "One time event" at bounding box center [1468, 56] width 100 height 13
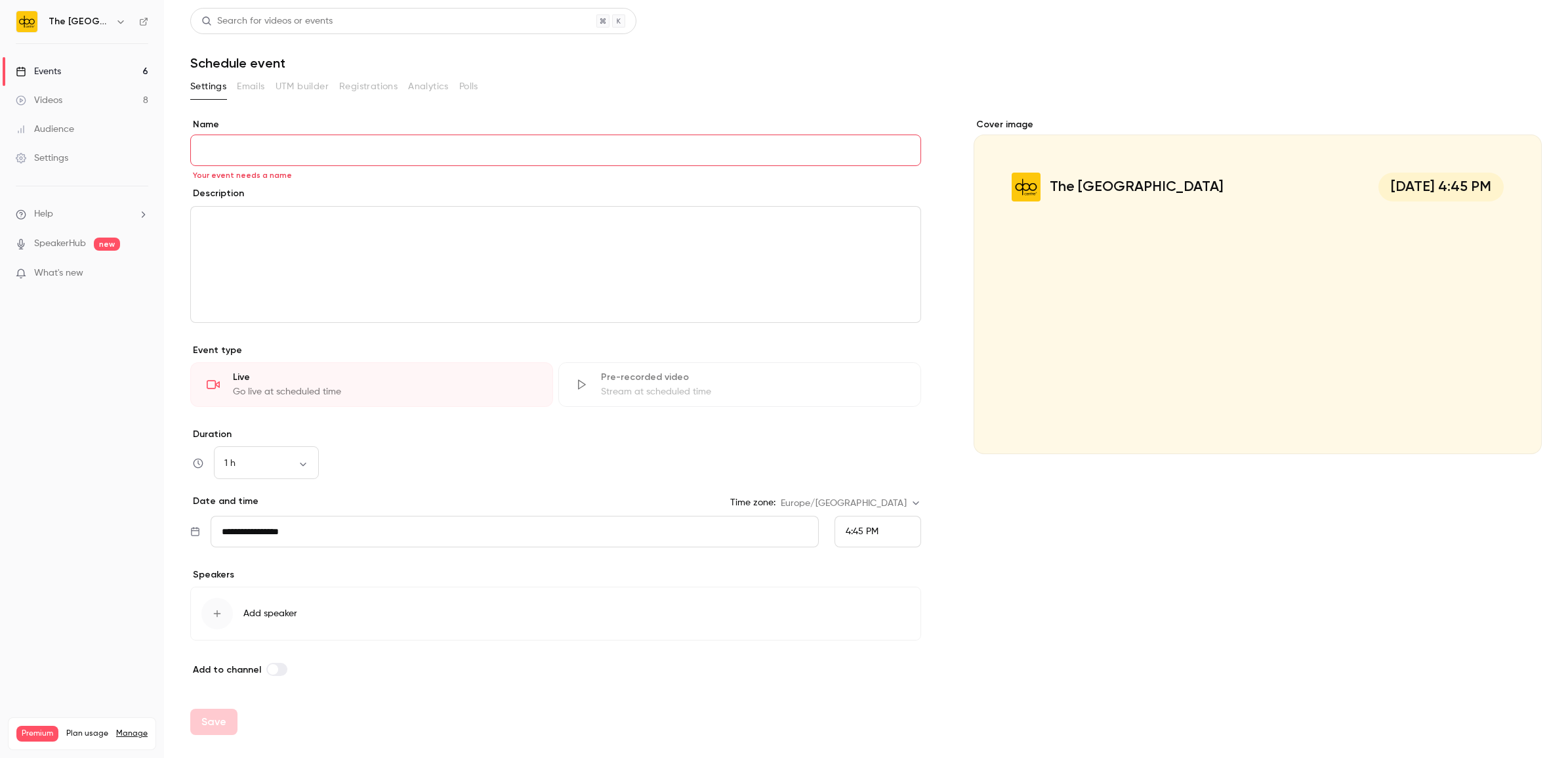
click at [237, 611] on button "Add speaker" at bounding box center [556, 614] width 731 height 54
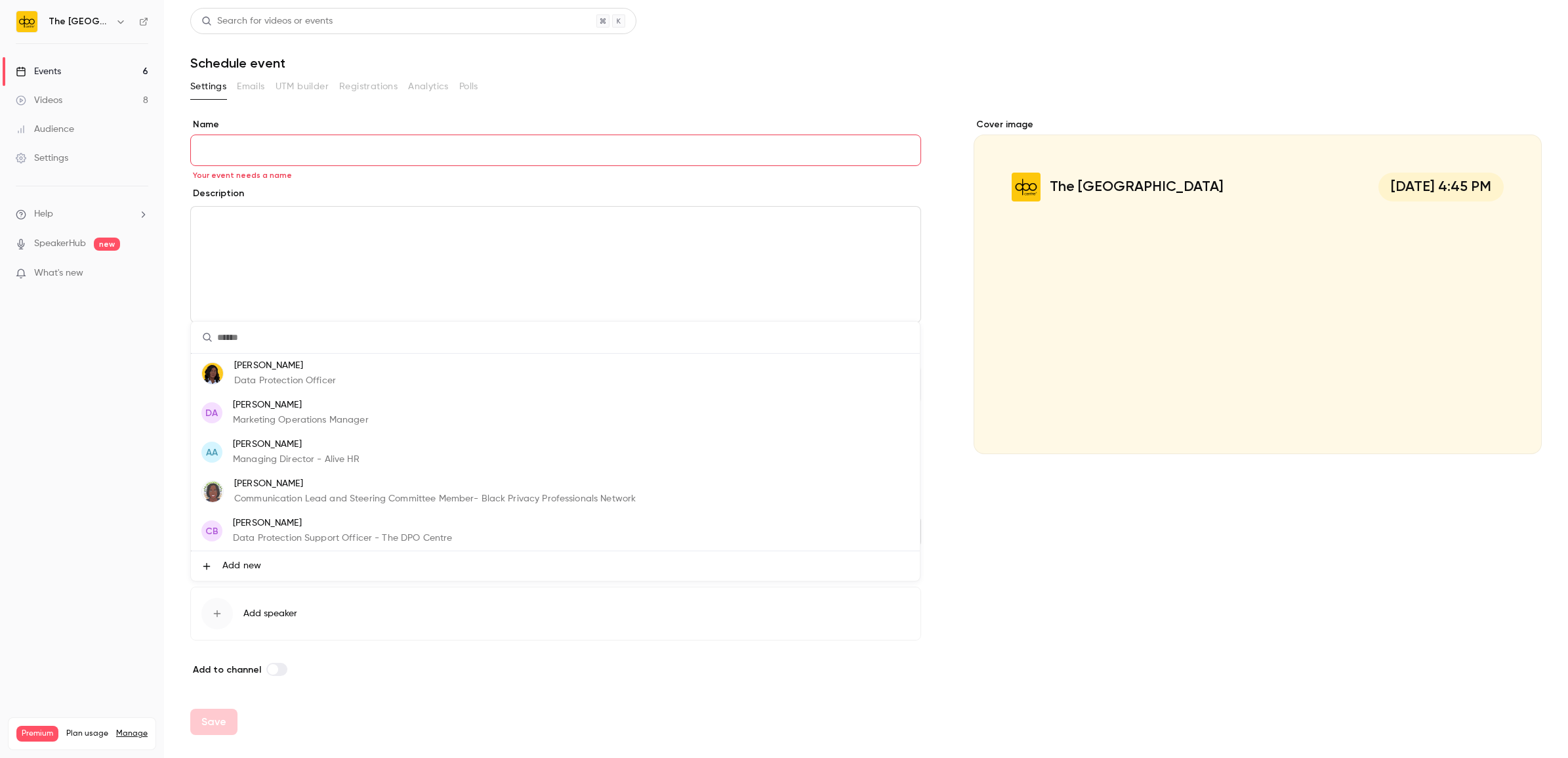
click at [267, 559] on li "Add new" at bounding box center [555, 566] width 729 height 30
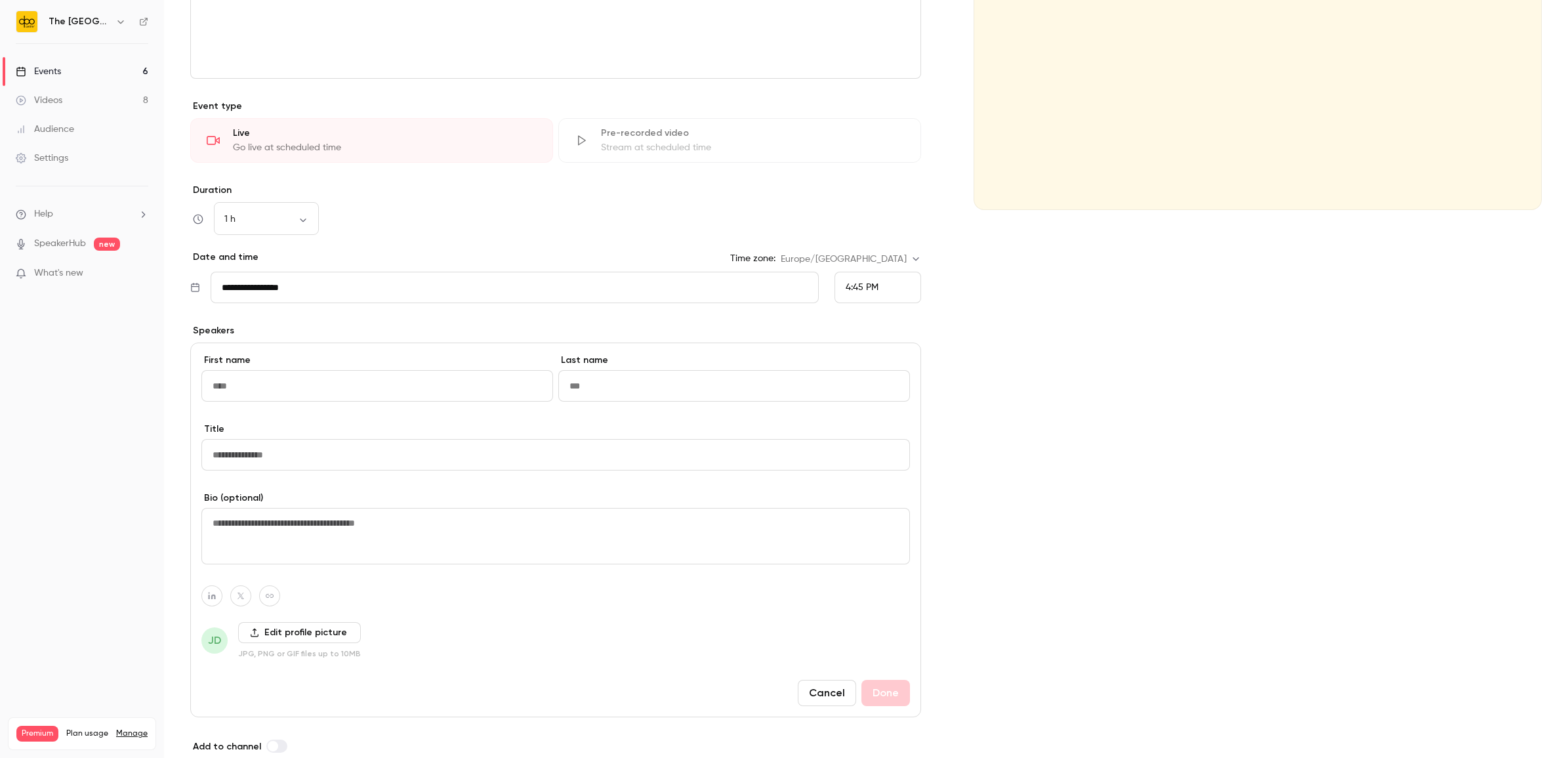
scroll to position [309, 0]
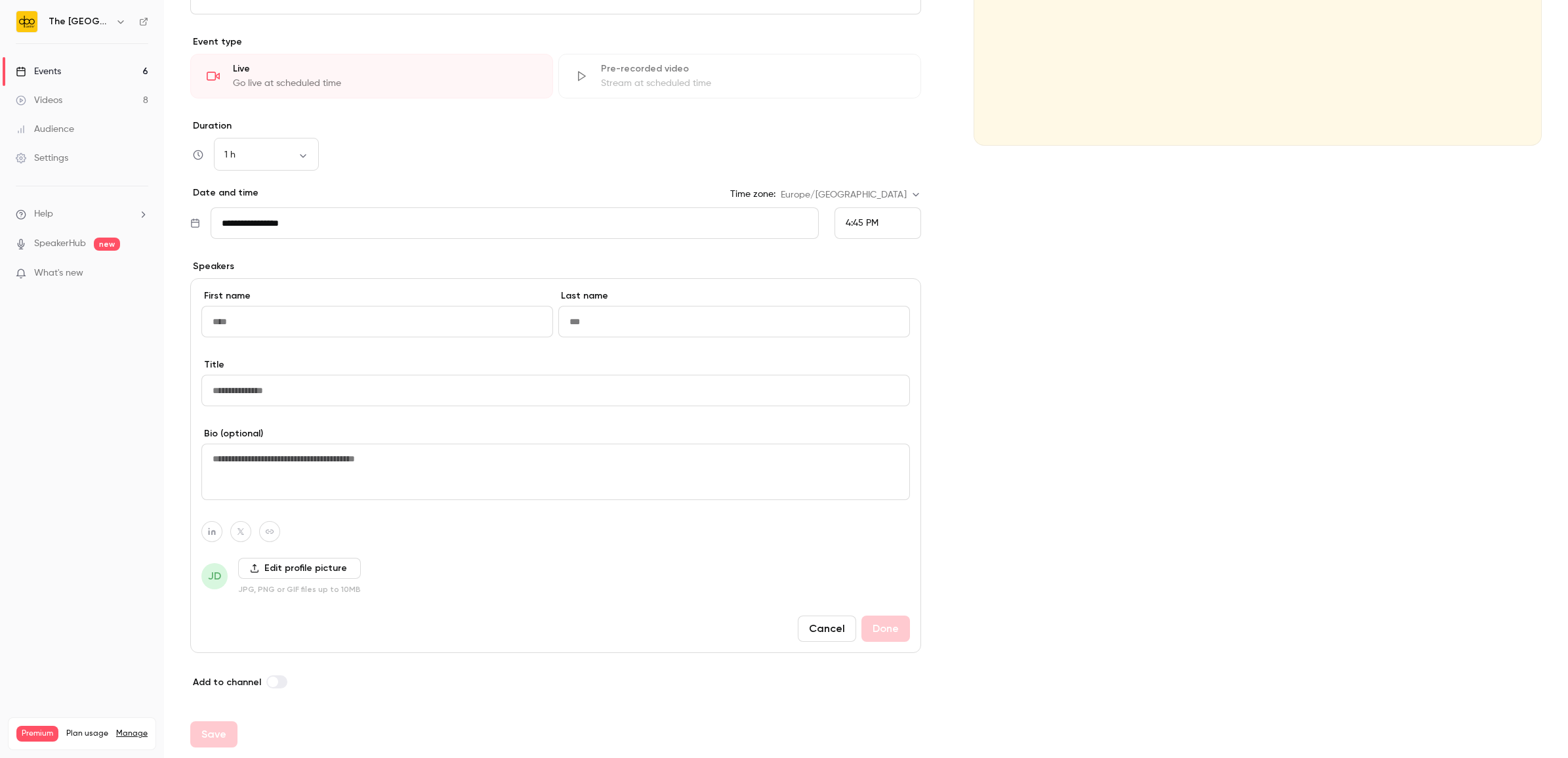
click at [822, 627] on button "Cancel" at bounding box center [827, 628] width 58 height 26
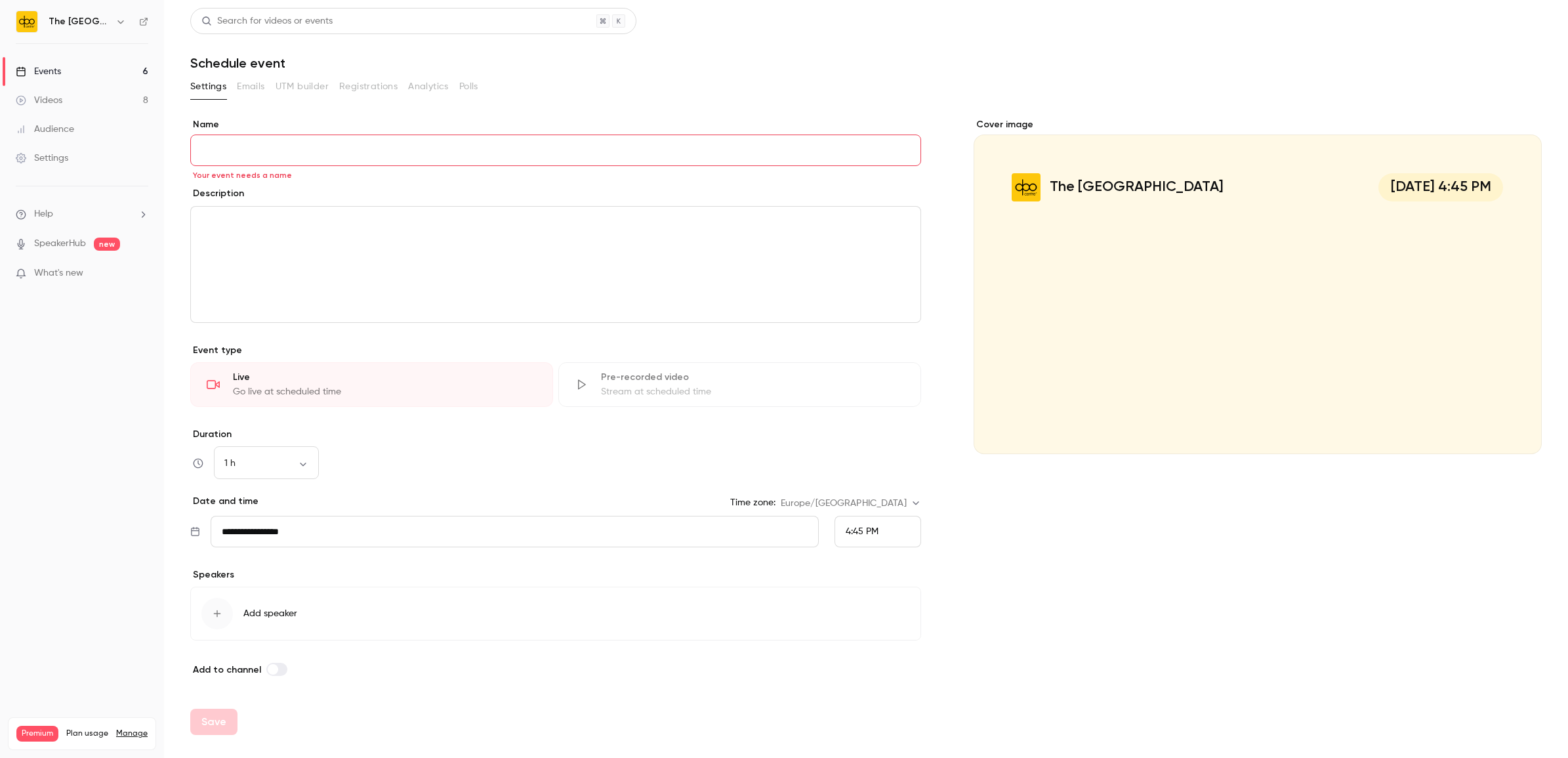
scroll to position [0, 0]
click at [316, 606] on button "Add speaker" at bounding box center [556, 614] width 731 height 54
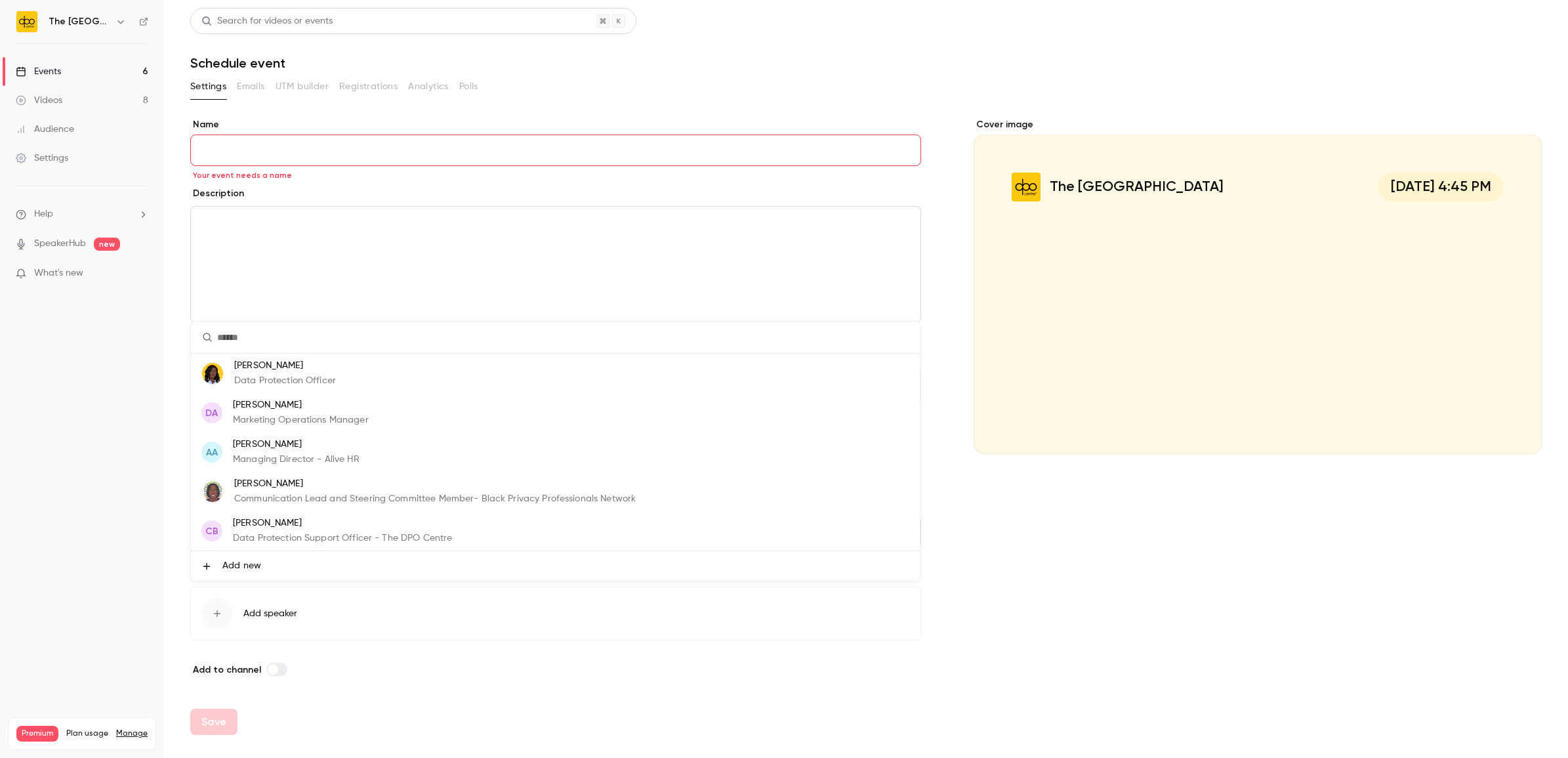
click at [300, 569] on li "Add new" at bounding box center [555, 566] width 729 height 30
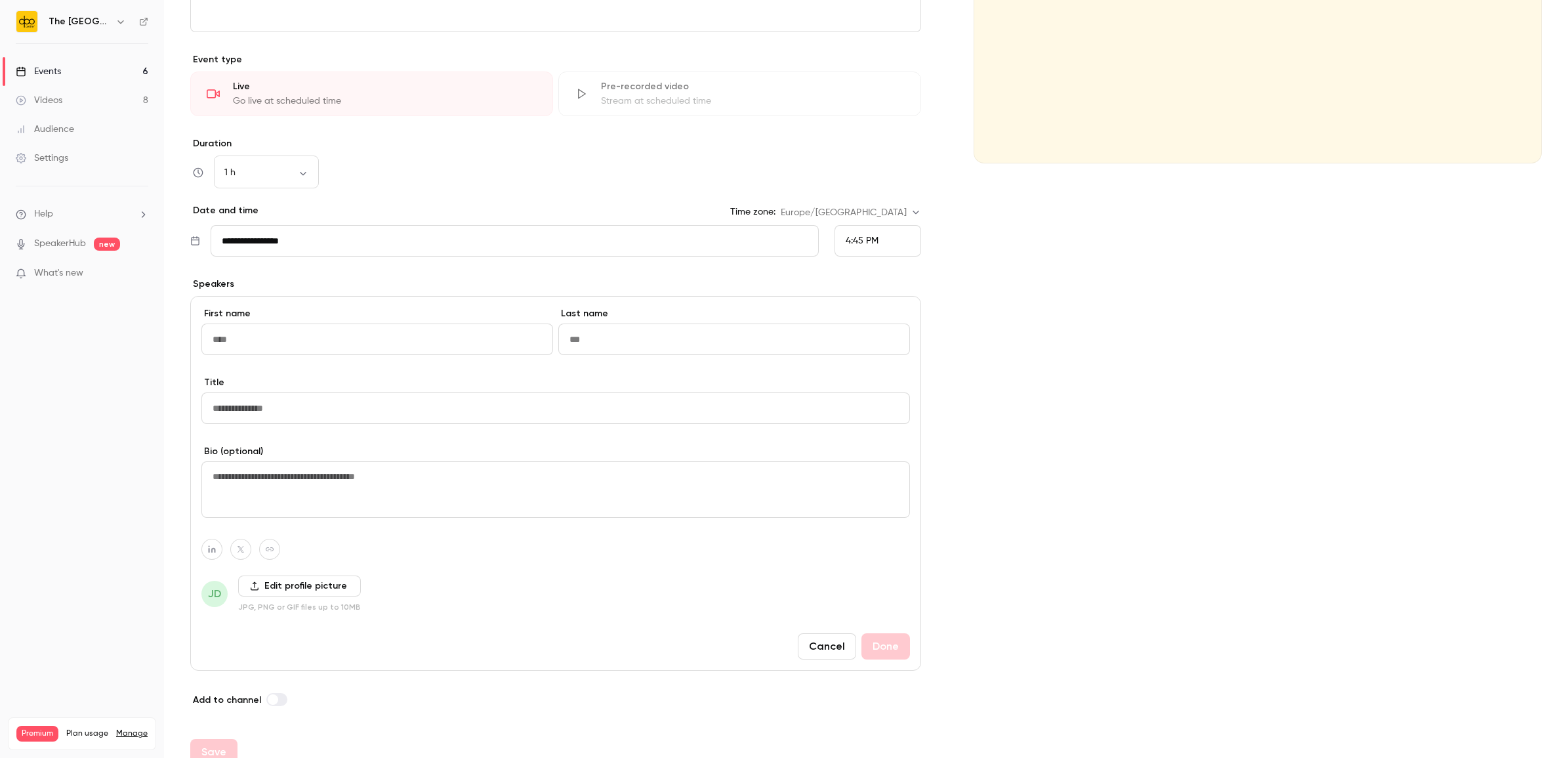
scroll to position [309, 0]
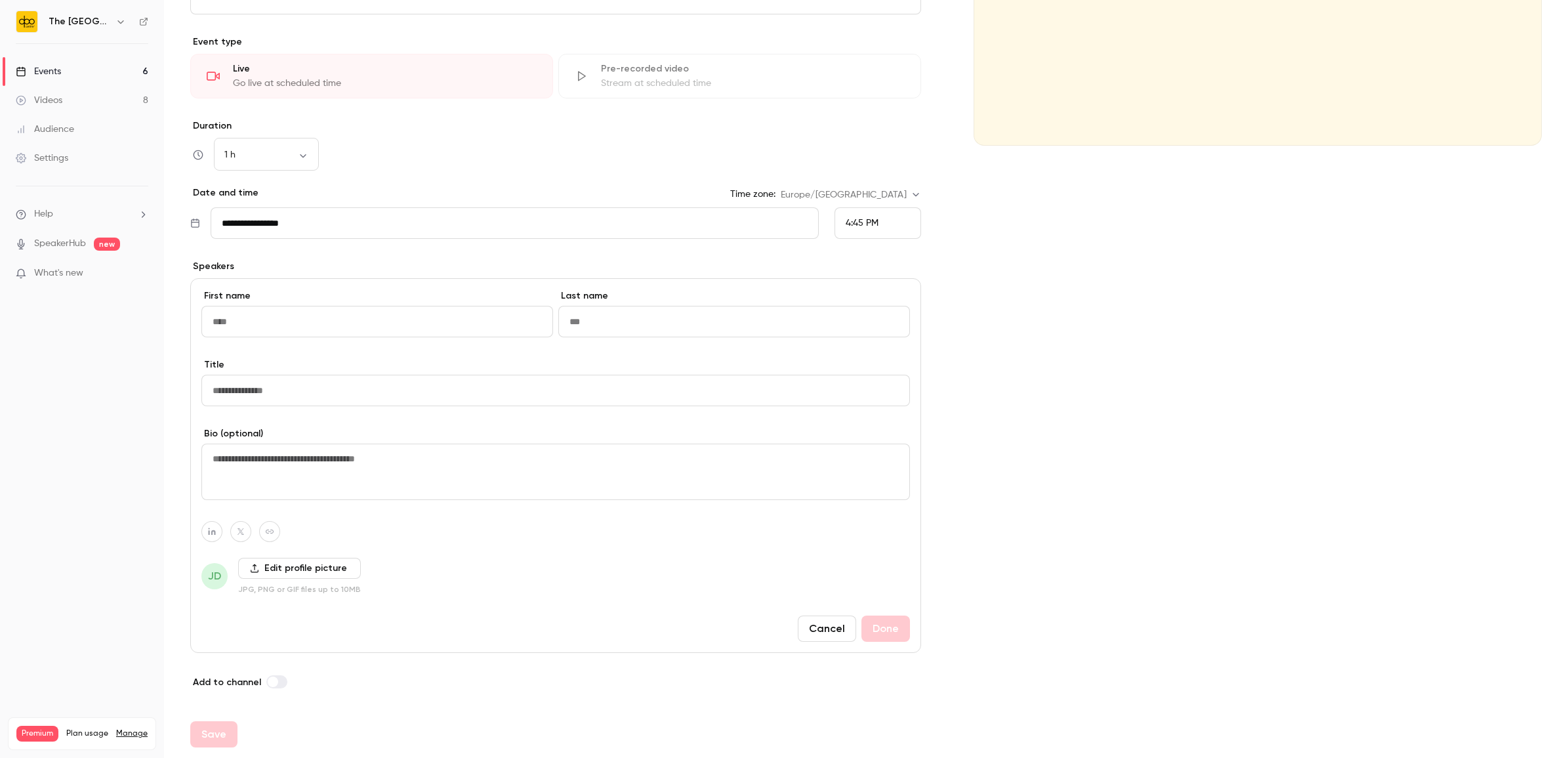
click at [813, 615] on button "Cancel" at bounding box center [827, 628] width 58 height 26
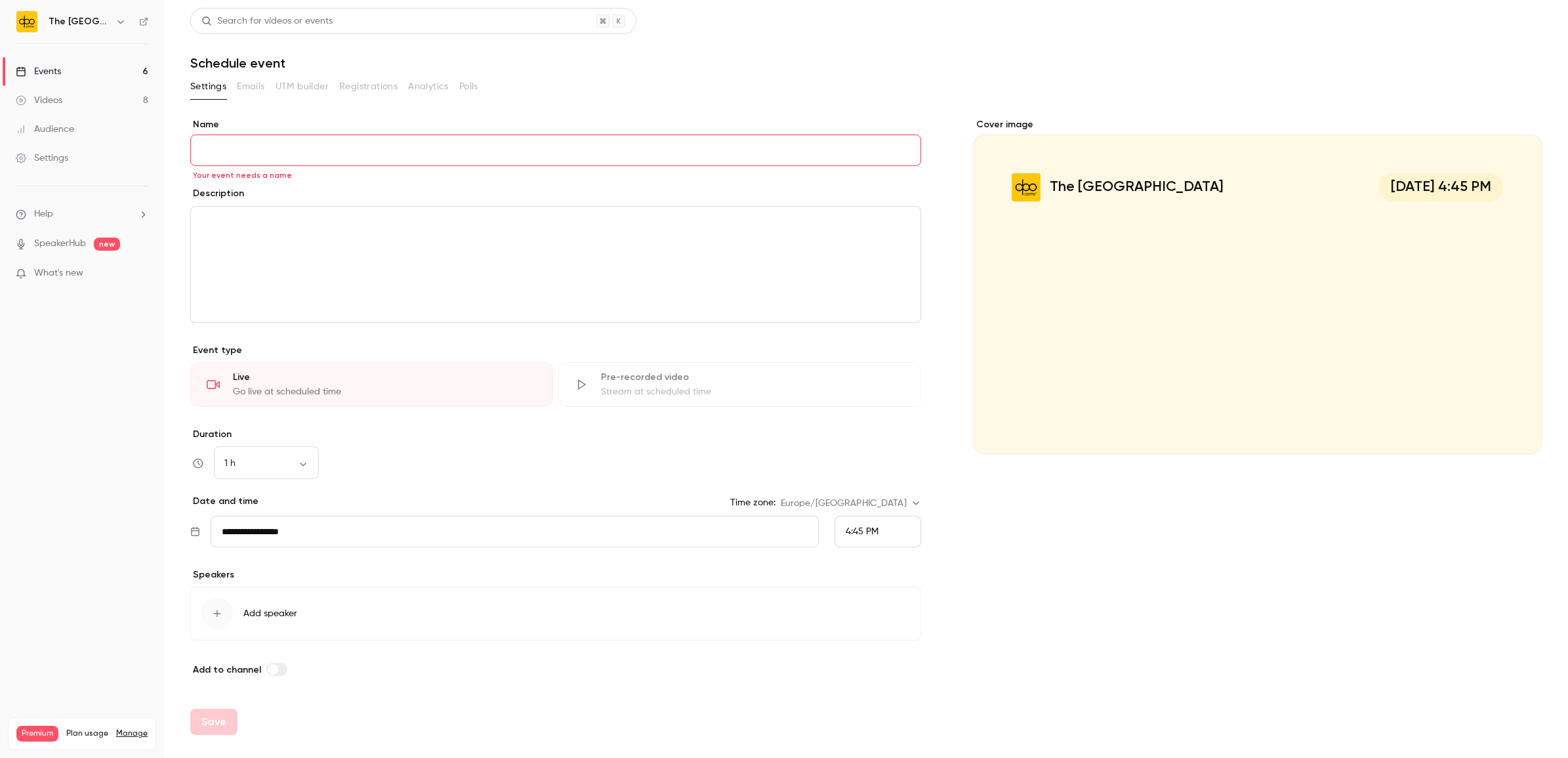
scroll to position [0, 0]
click at [242, 623] on button "Add speaker" at bounding box center [556, 614] width 731 height 54
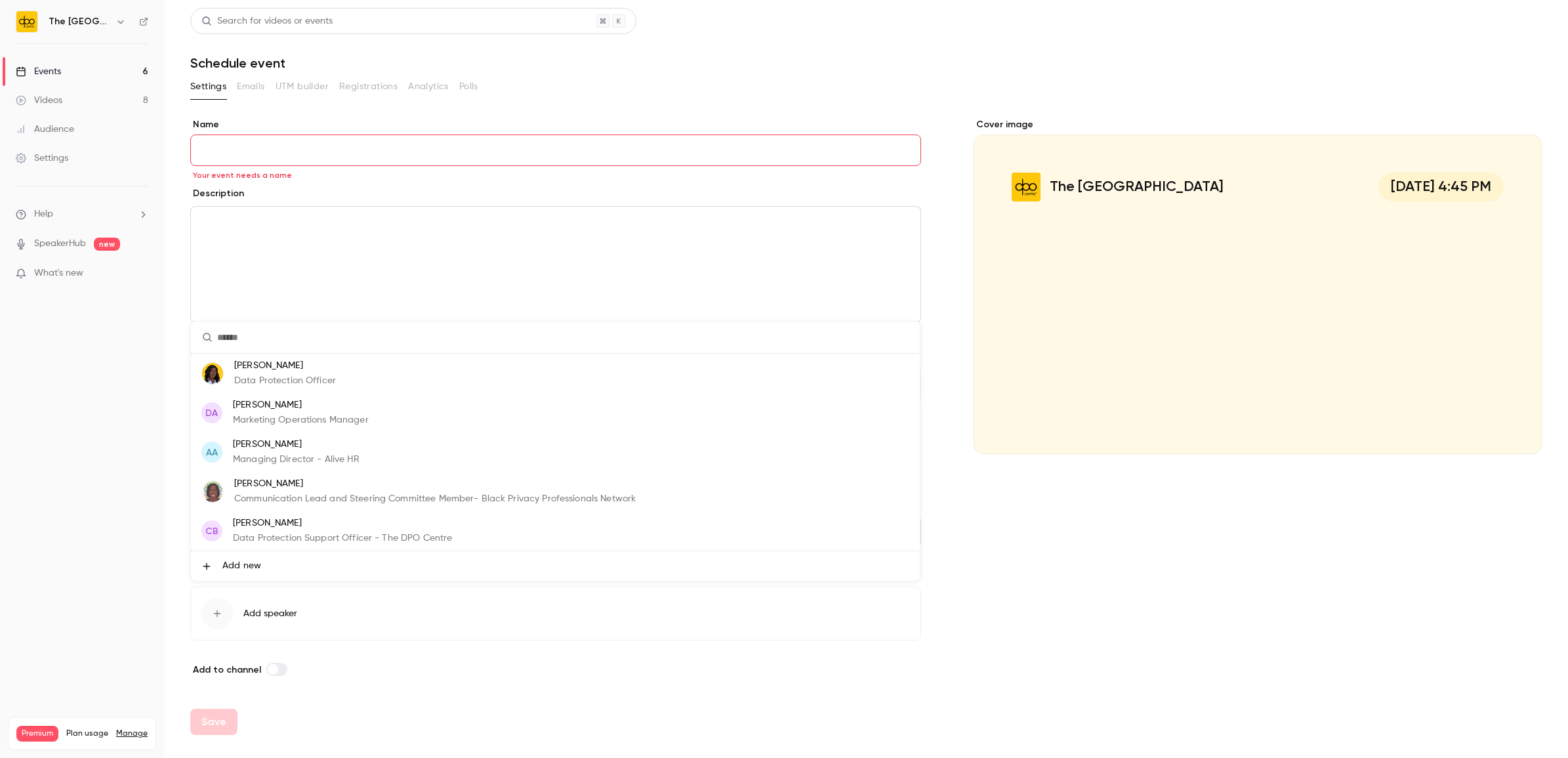
click at [257, 571] on span "Add new" at bounding box center [241, 566] width 38 height 14
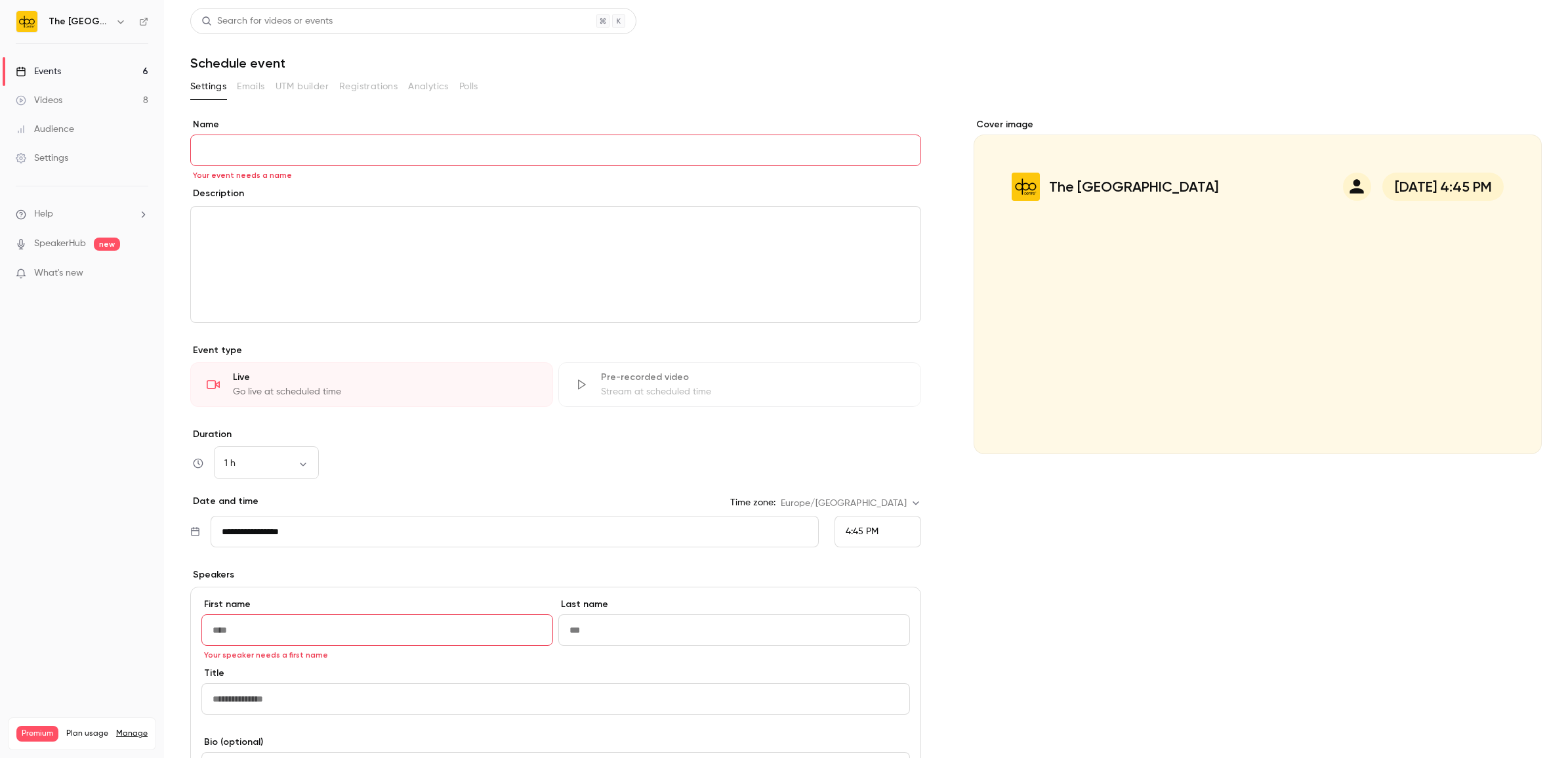
click at [67, 73] on link "Events 6" at bounding box center [82, 71] width 164 height 29
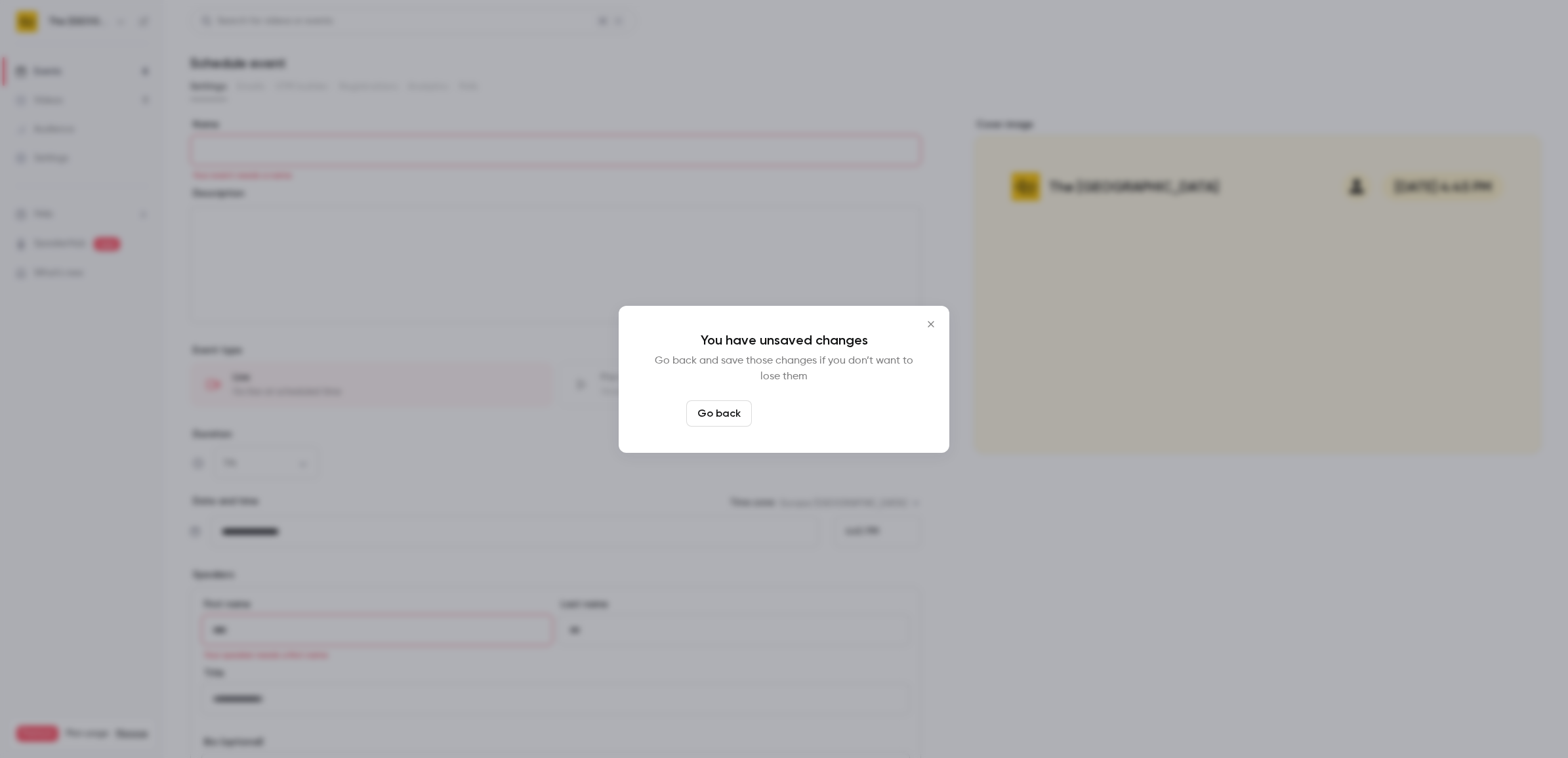
click at [800, 423] on button "Leave page anyway" at bounding box center [819, 413] width 125 height 26
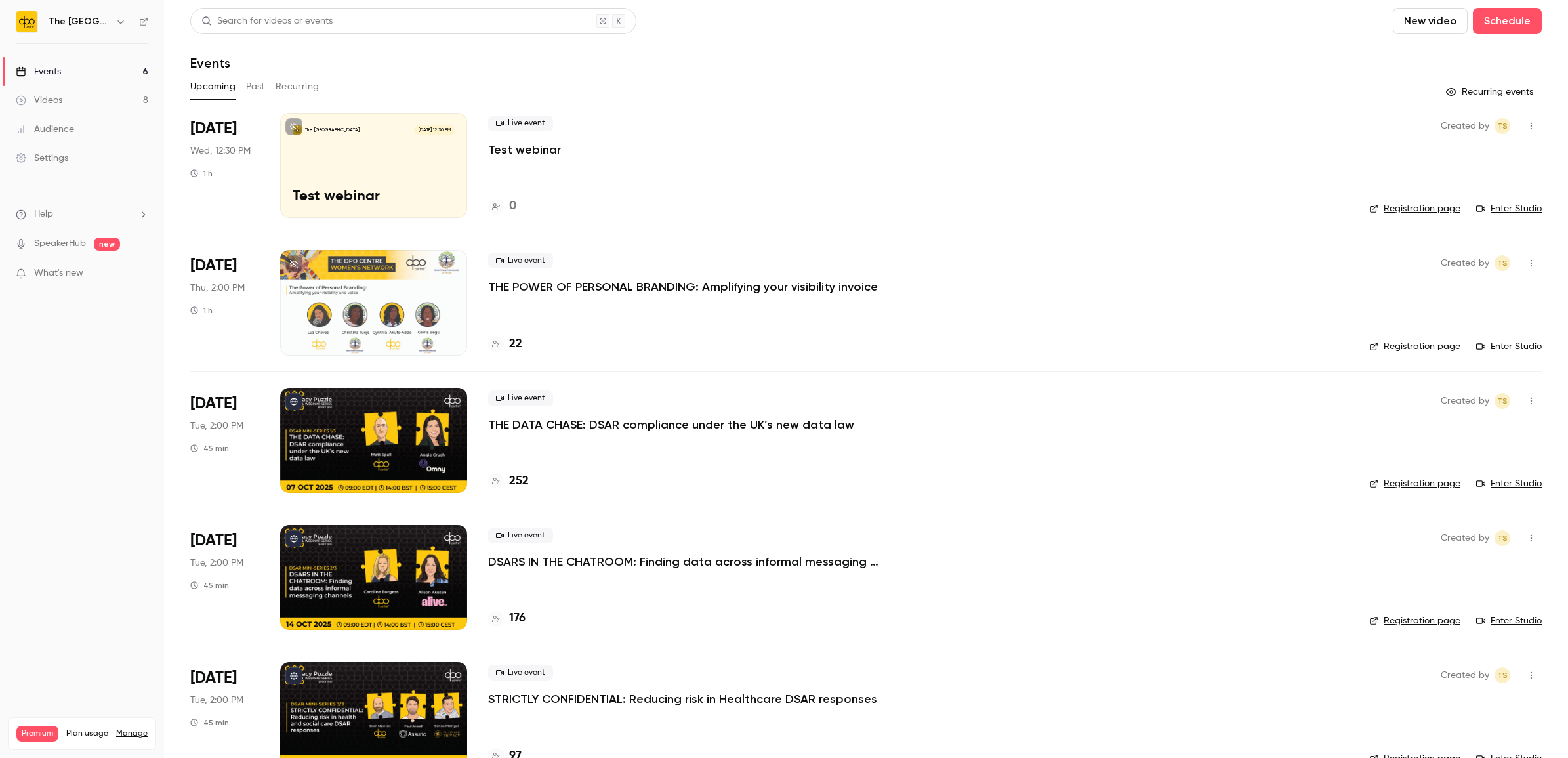
click at [673, 284] on p "THE POWER OF PERSONAL BRANDING: Amplifying your visibility invoice" at bounding box center [682, 286] width 390 height 16
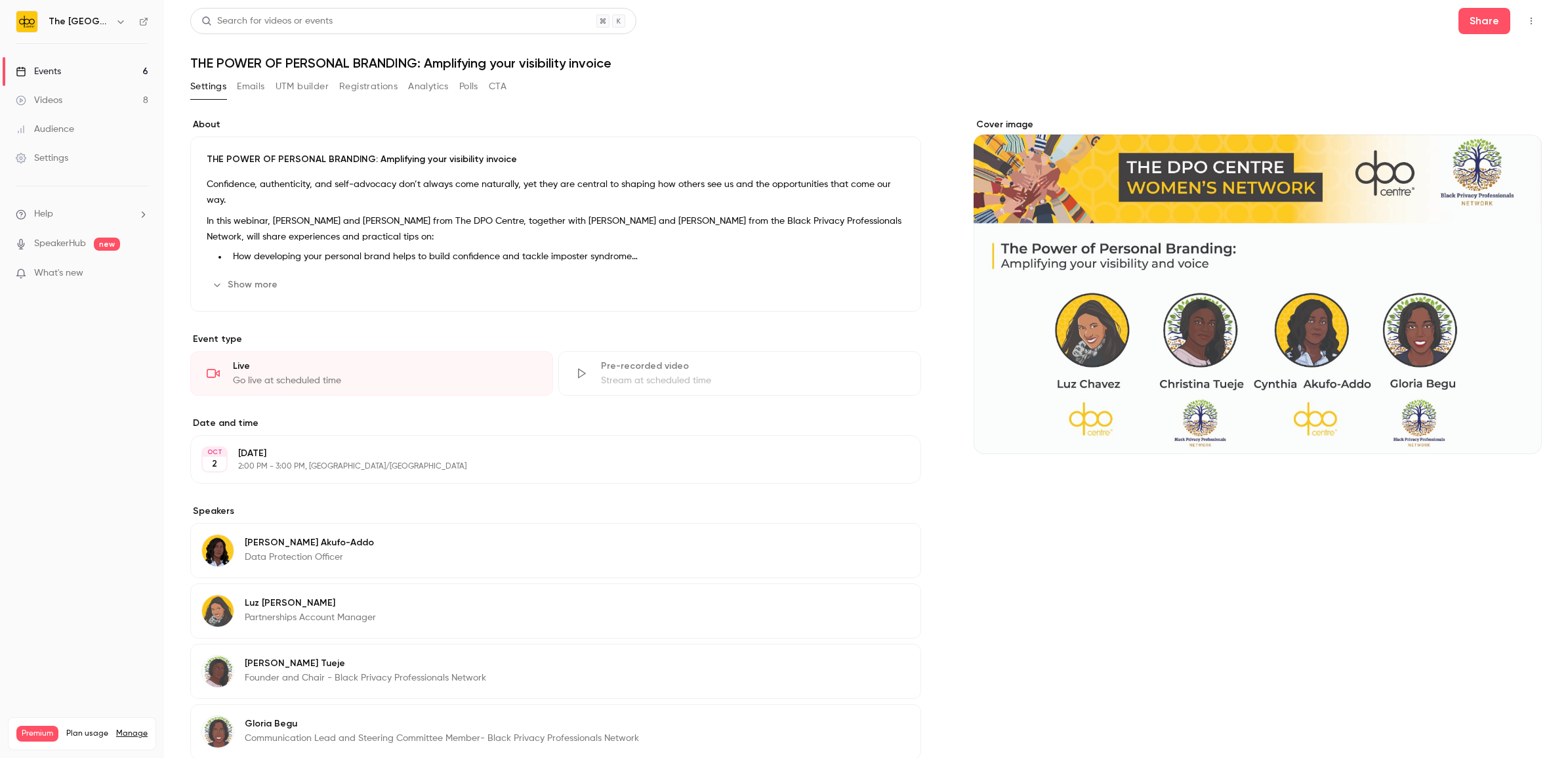
click at [296, 78] on button "UTM builder" at bounding box center [302, 86] width 53 height 21
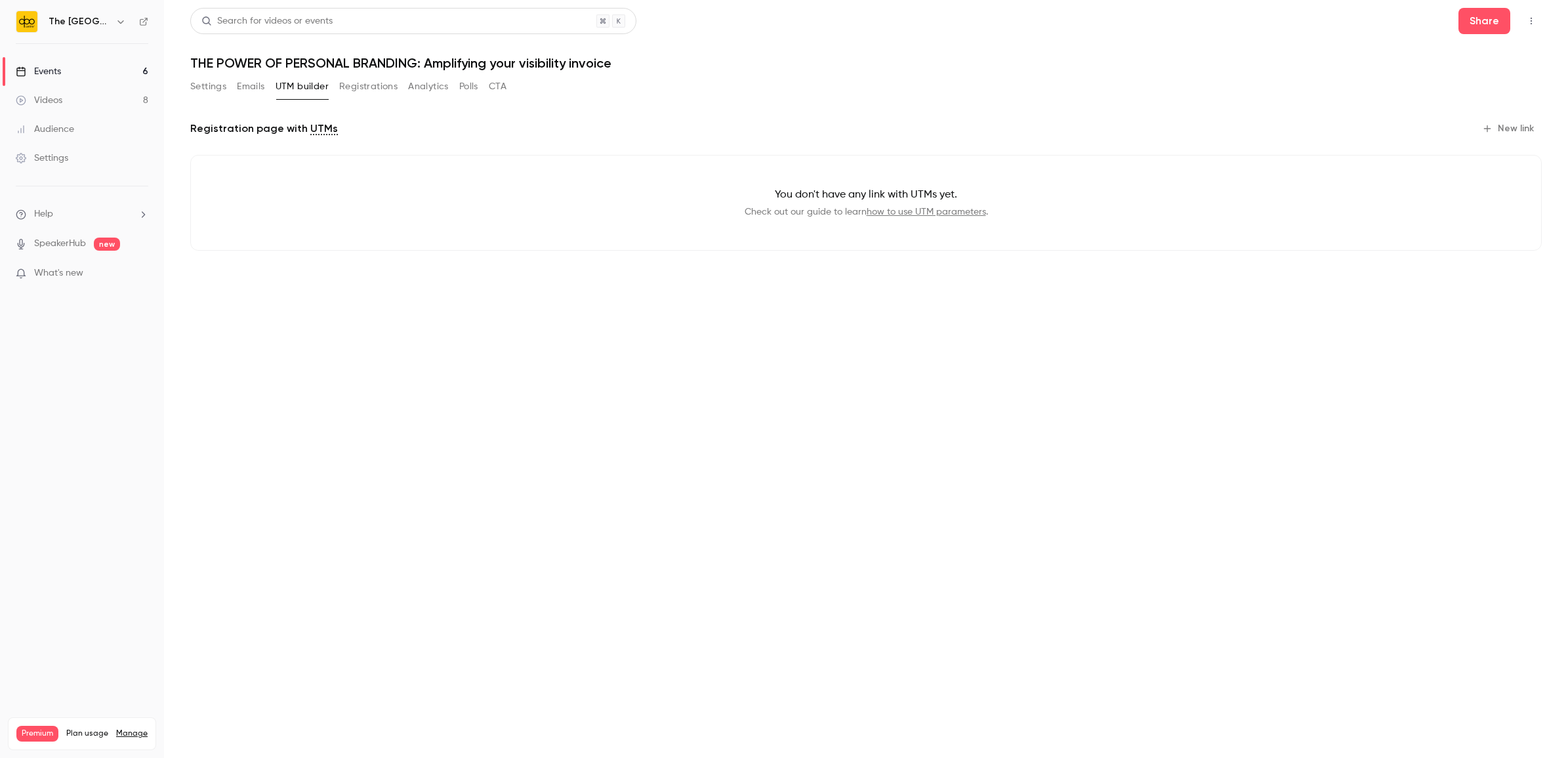
click at [260, 87] on button "Emails" at bounding box center [250, 86] width 27 height 21
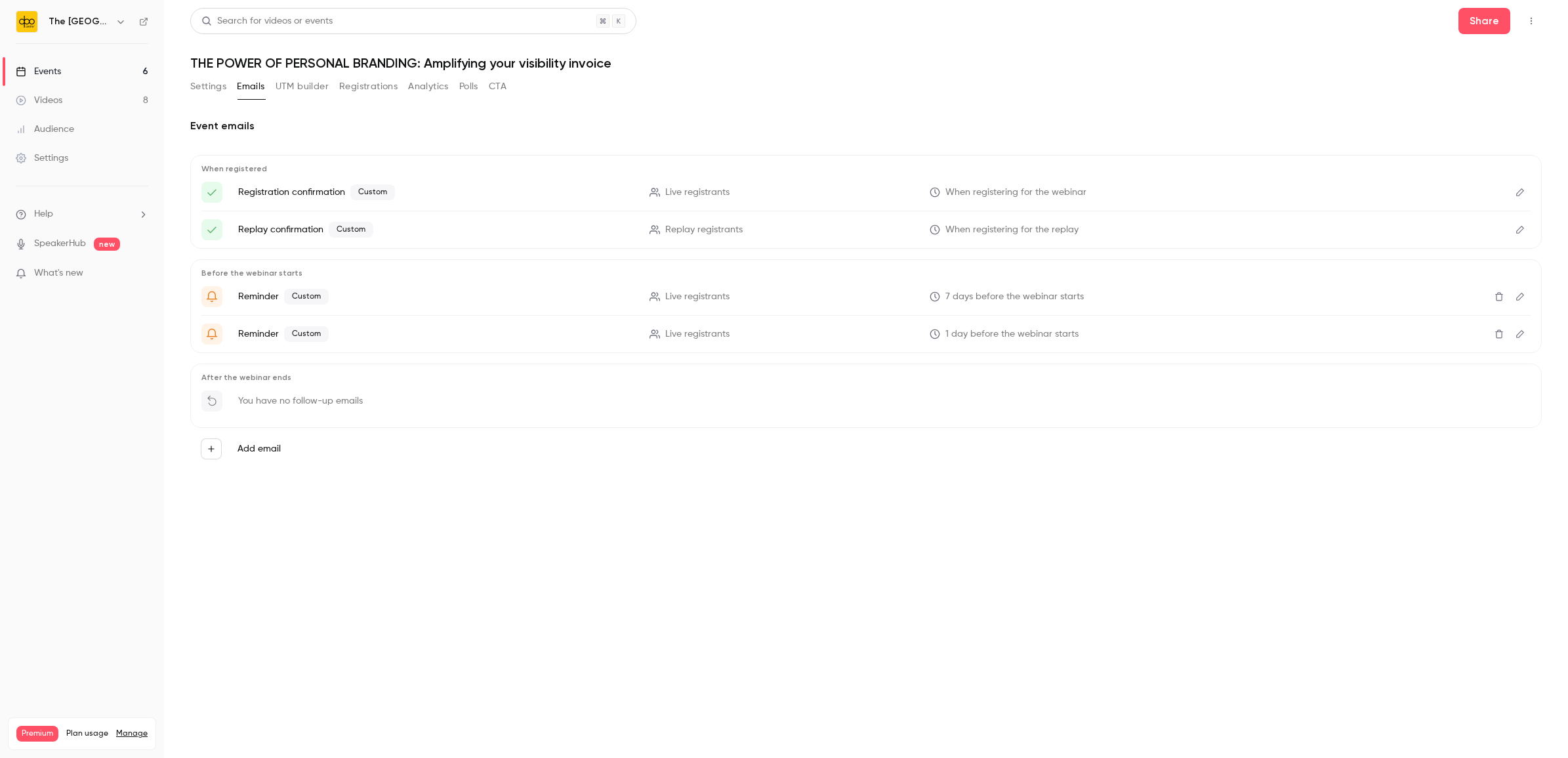
click at [351, 86] on button "Registrations" at bounding box center [368, 86] width 58 height 21
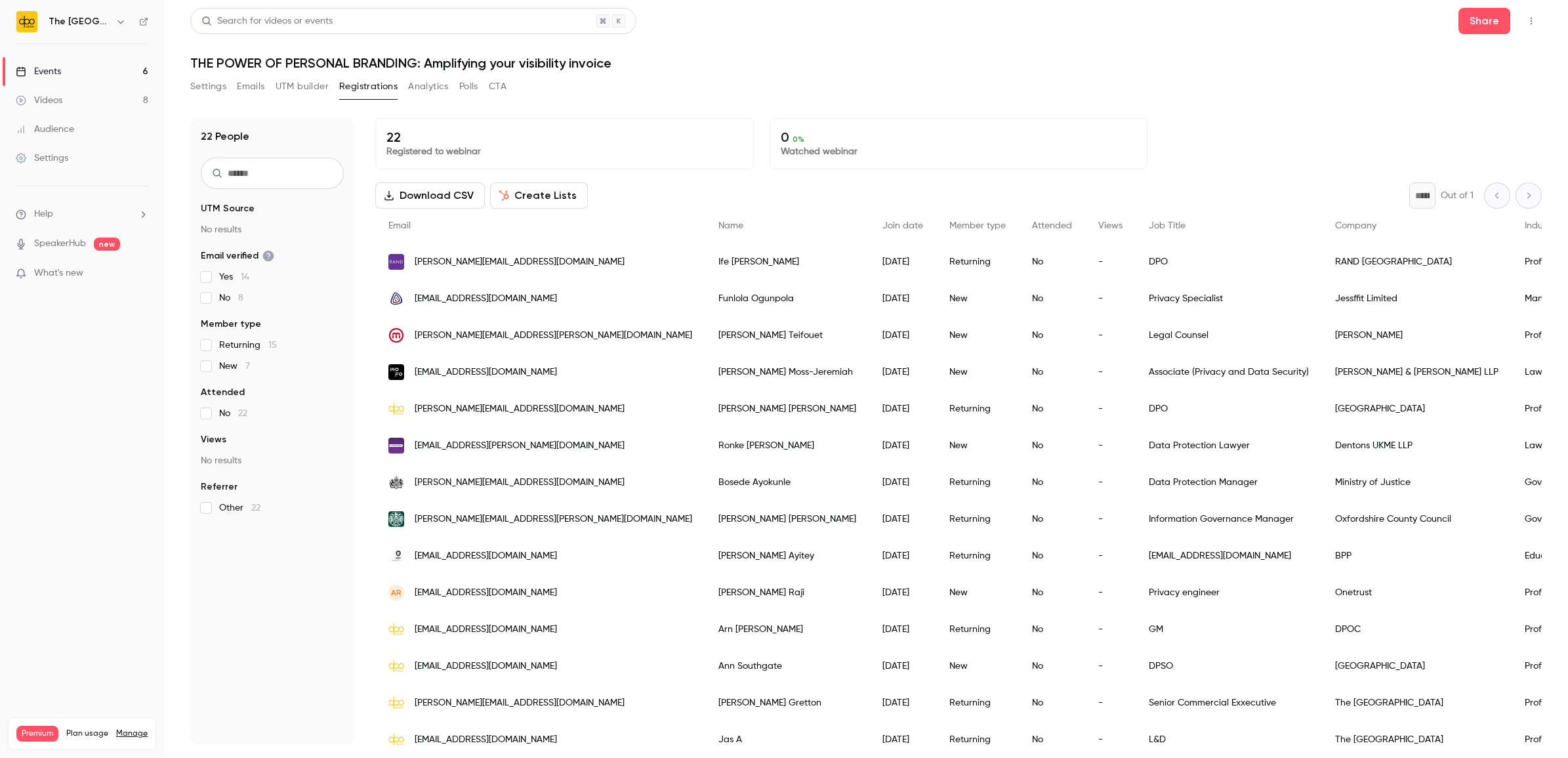
click at [56, 66] on div "Events" at bounding box center [38, 71] width 45 height 13
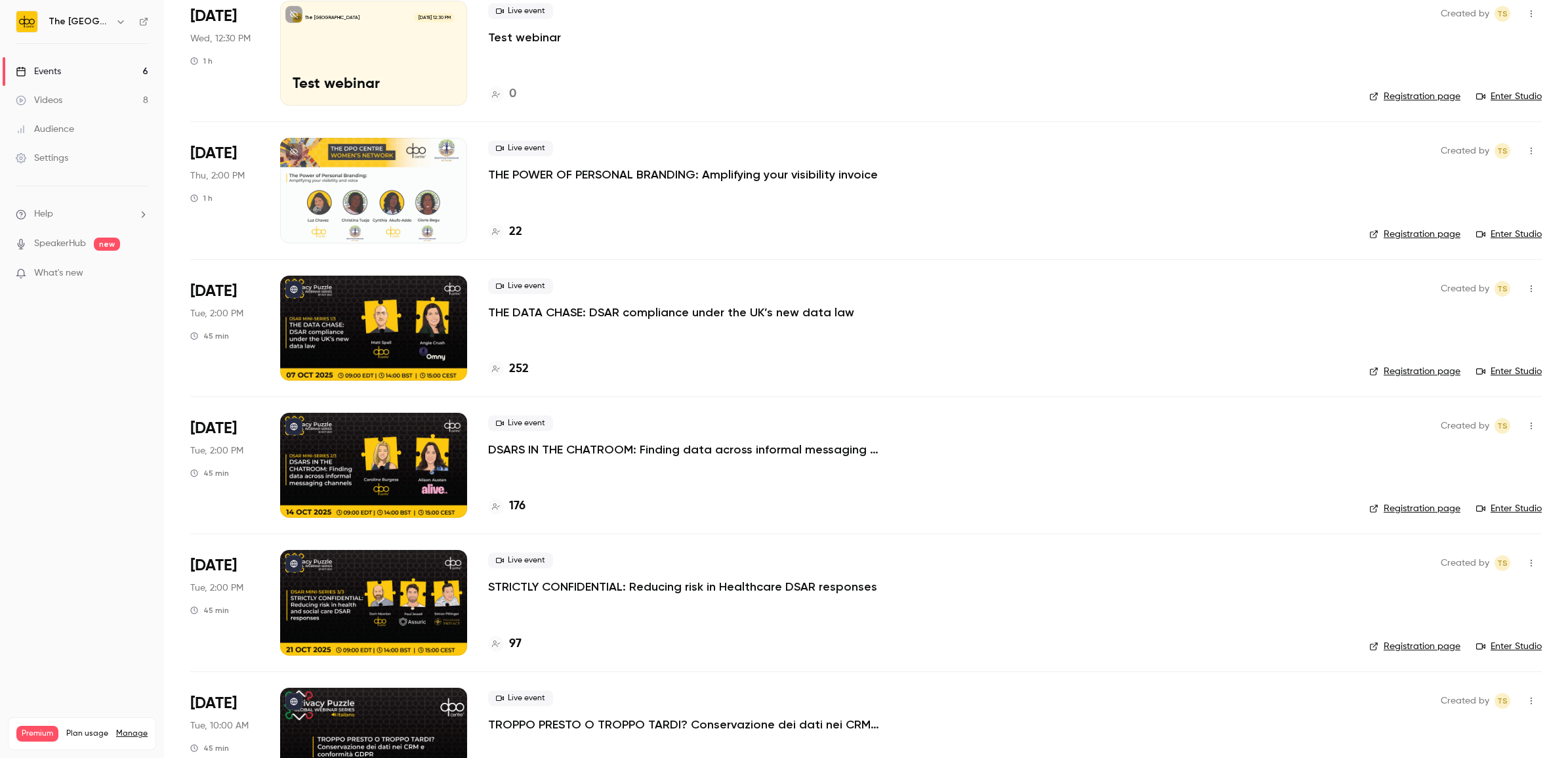
scroll to position [164, 0]
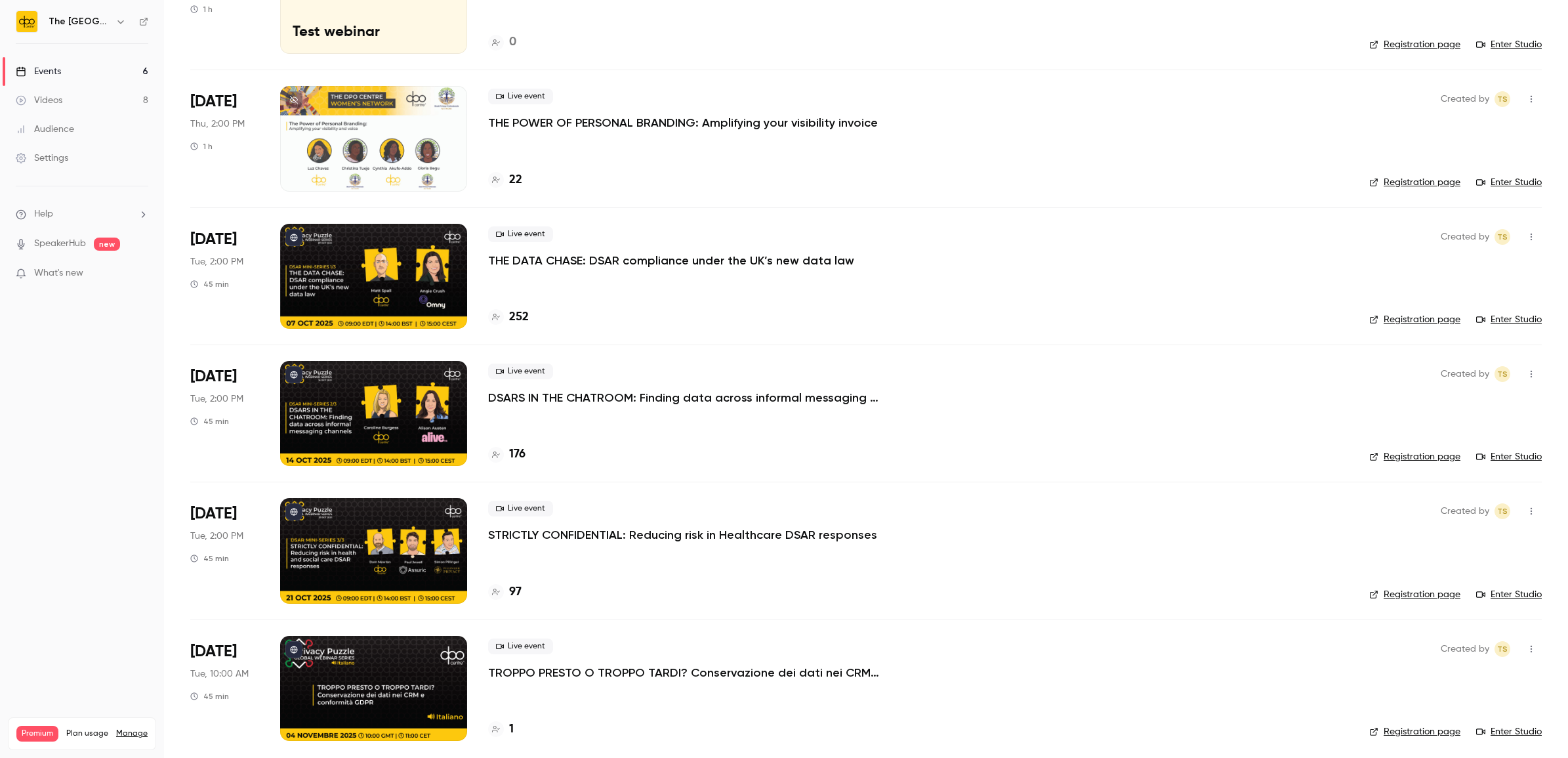
click at [624, 666] on p "TROPPO PRESTO O TROPPO TARDI? Conservazione dei dati nei CRM e conformità GDPR" at bounding box center [685, 672] width 394 height 16
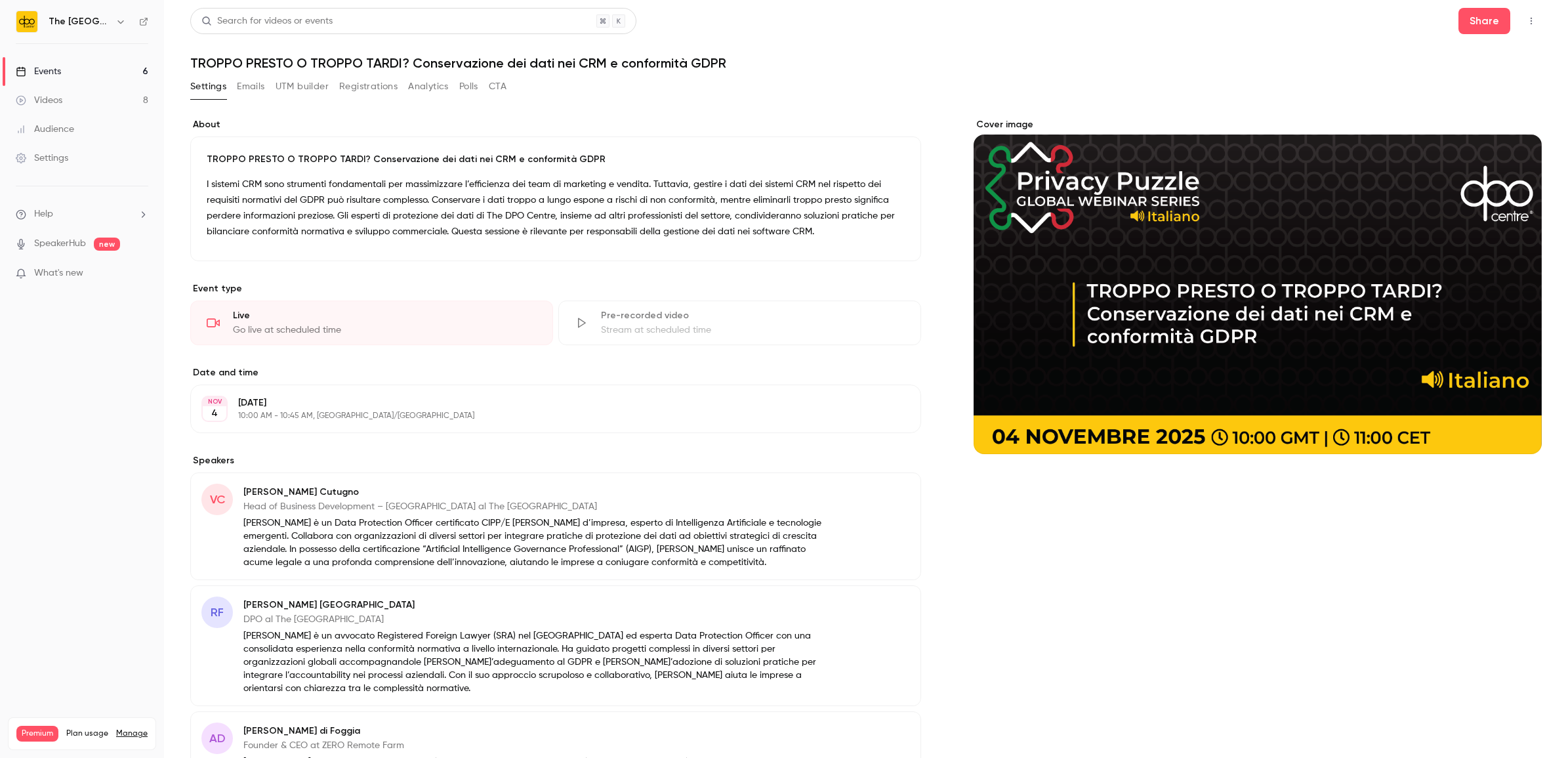
click at [90, 78] on link "Events 6" at bounding box center [82, 71] width 164 height 29
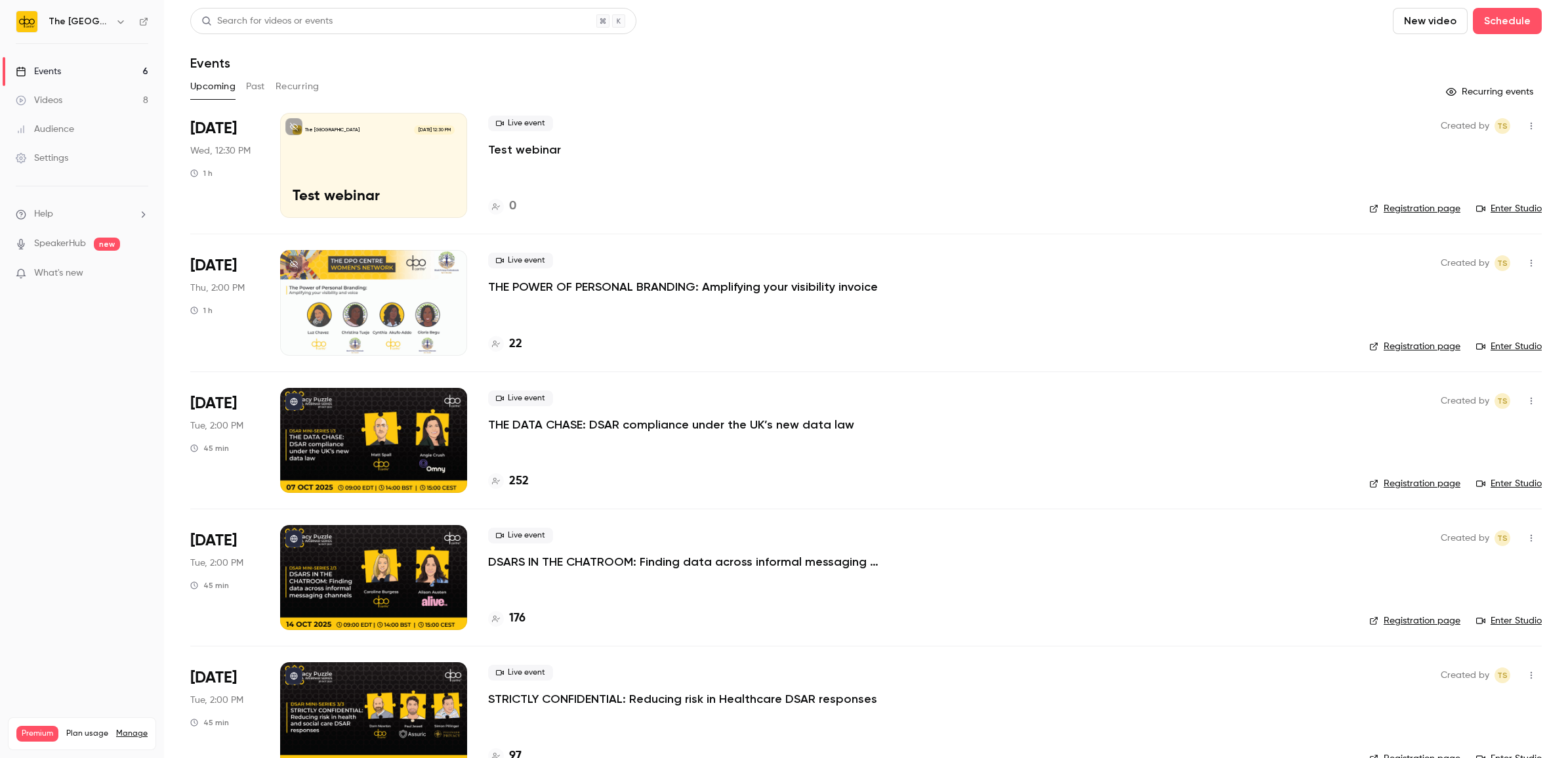
click at [595, 293] on p "THE POWER OF PERSONAL BRANDING: Amplifying your visibility invoice" at bounding box center [682, 286] width 390 height 16
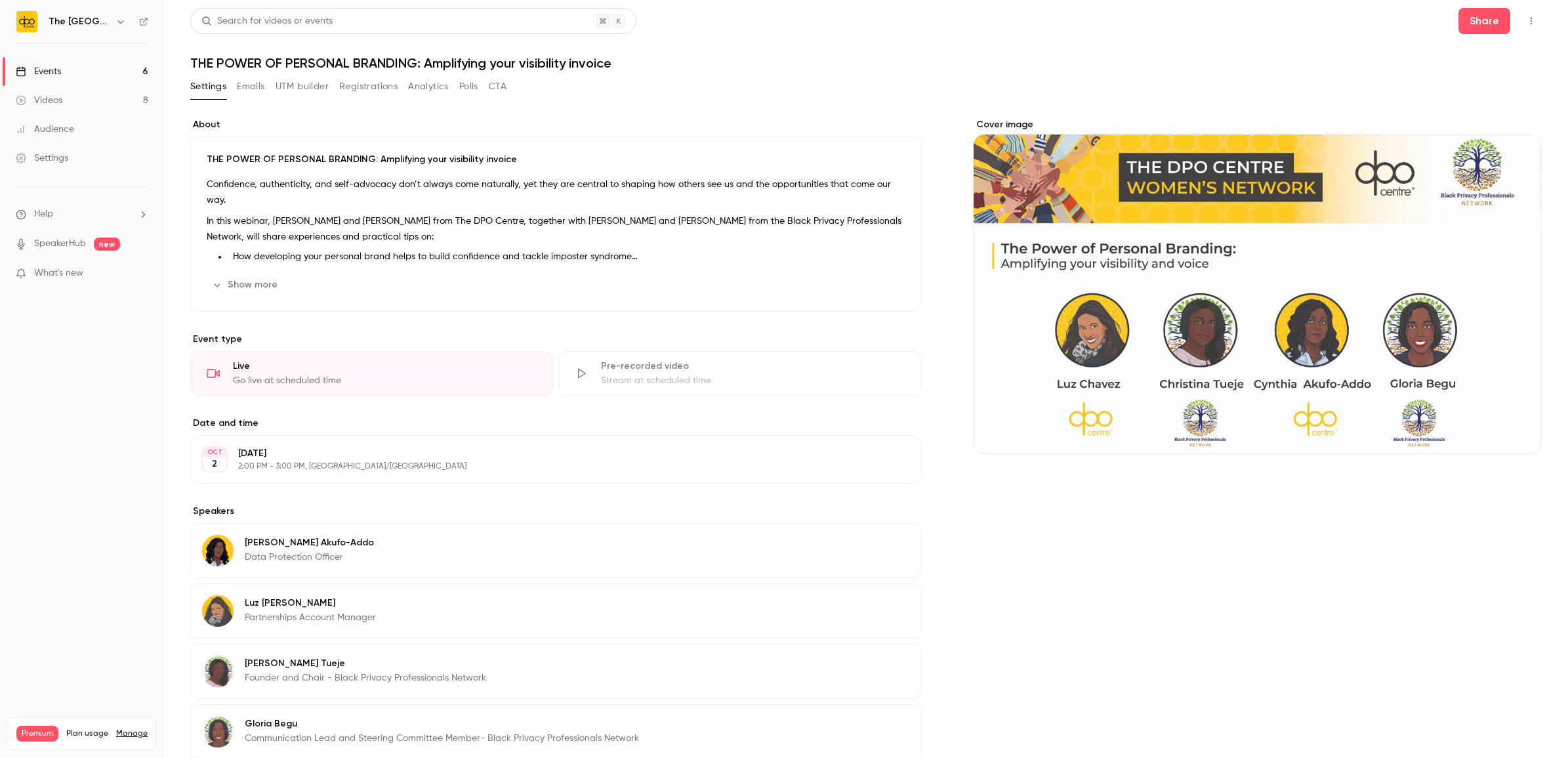
click at [94, 73] on link "Events 6" at bounding box center [82, 71] width 164 height 29
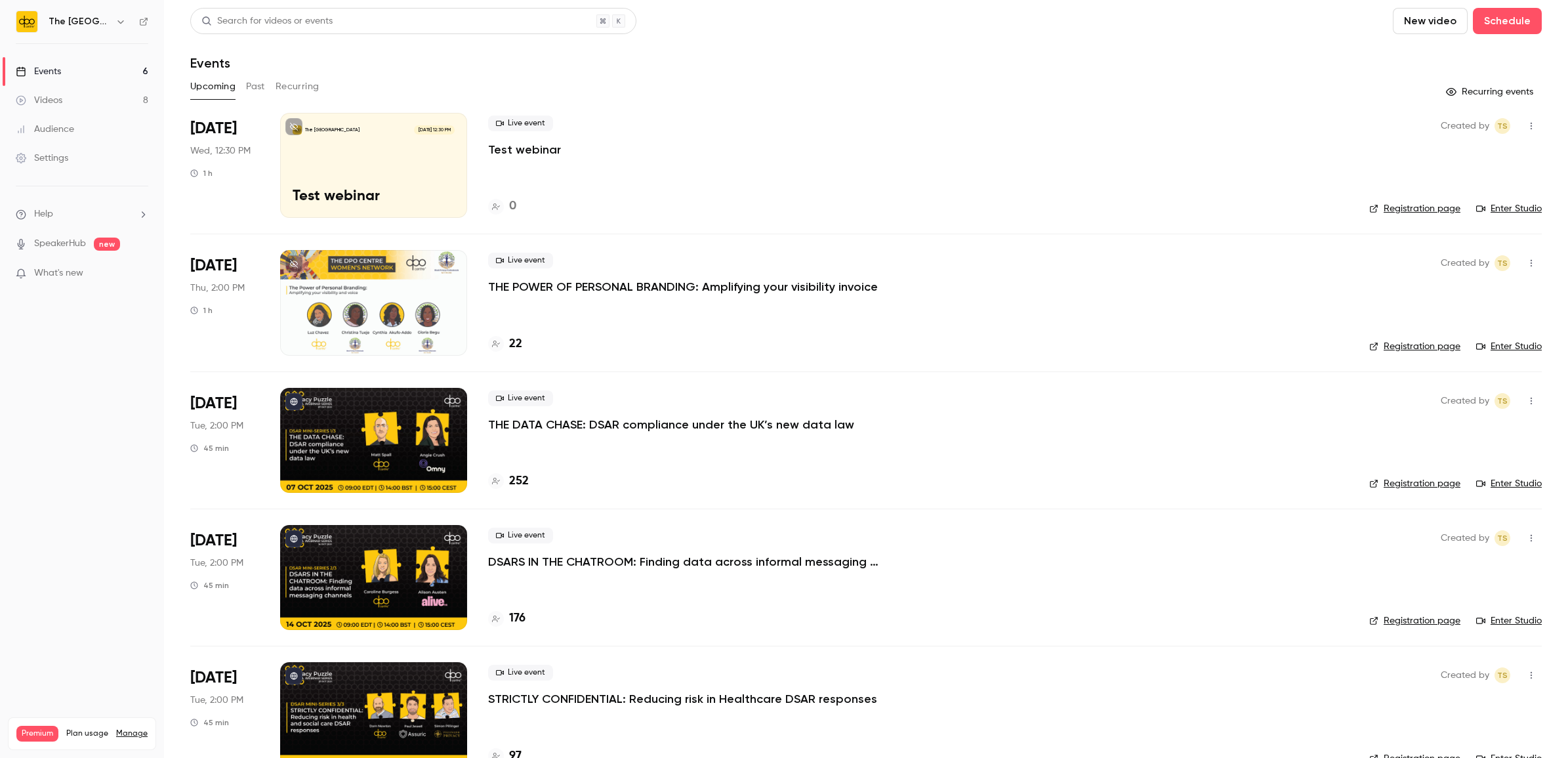
click at [622, 428] on p "THE DATA CHASE: DSAR compliance under the UK’s new data law" at bounding box center [671, 425] width 366 height 16
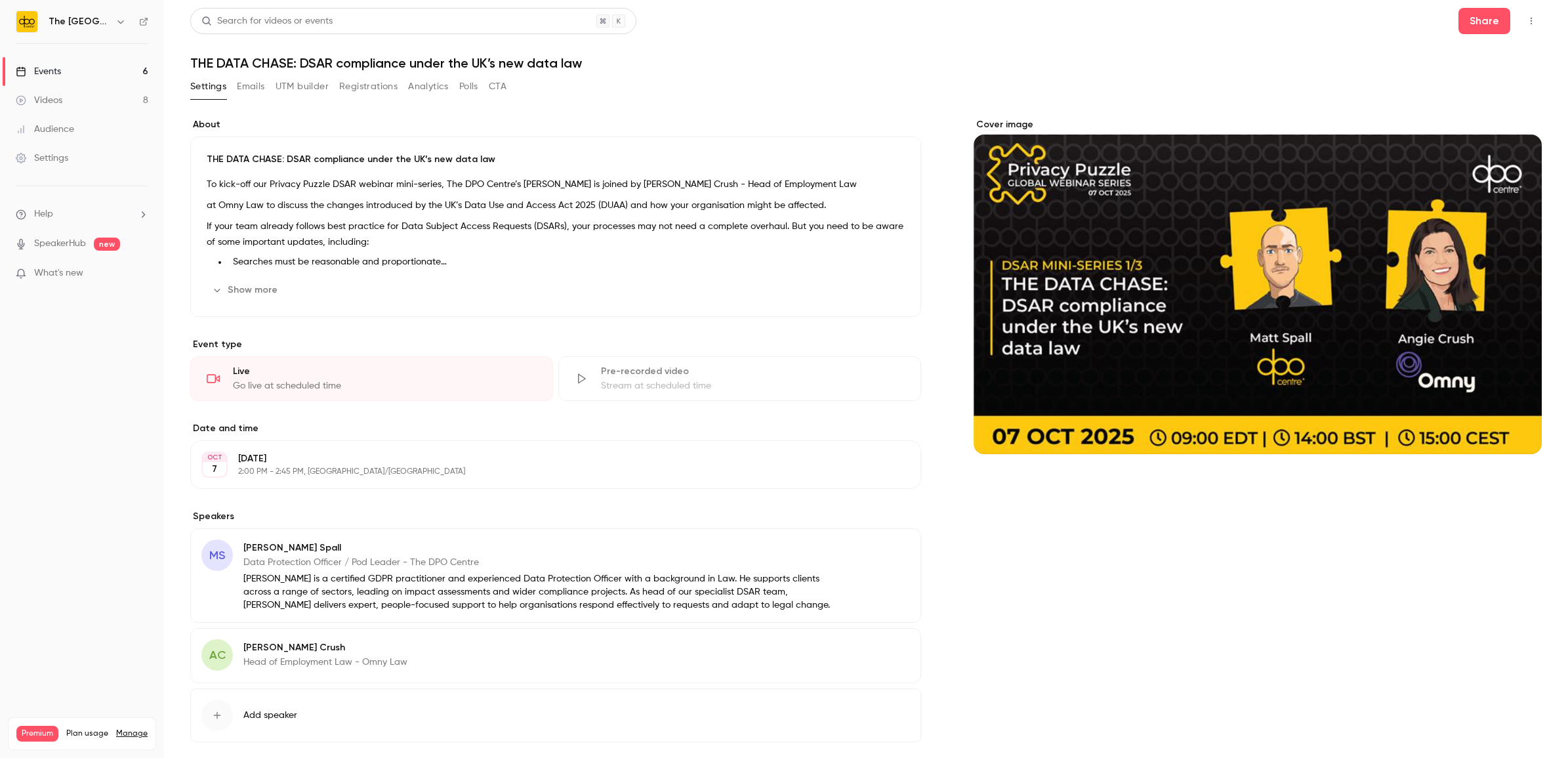
click at [281, 278] on div "THE DATA CHASE: DSAR compliance under the UK’s new data law To kick-off our Pri…" at bounding box center [556, 227] width 731 height 180
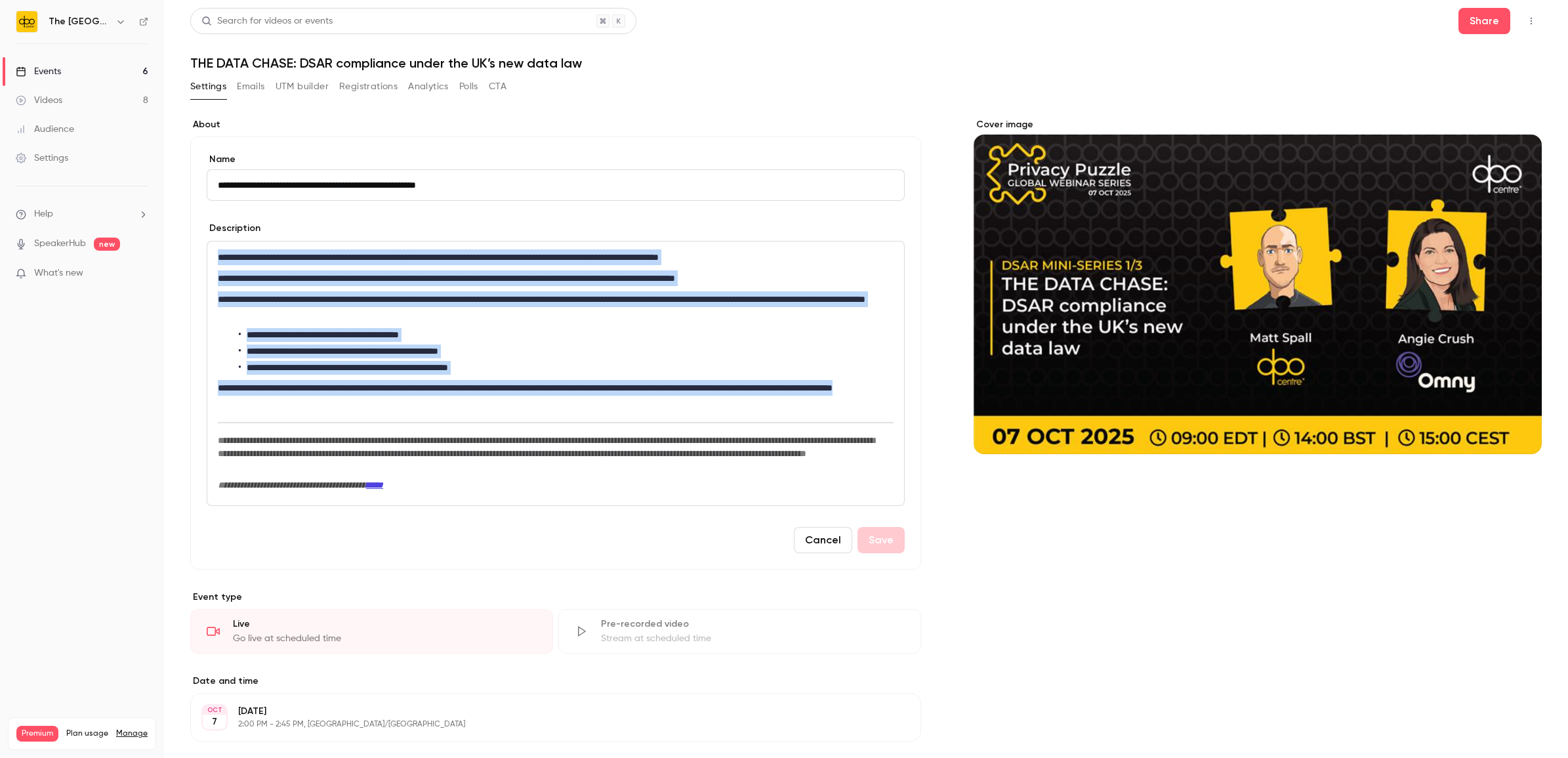
drag, startPoint x: 440, startPoint y: 403, endPoint x: 195, endPoint y: 242, distance: 293.2
click at [195, 242] on div "**********" at bounding box center [556, 353] width 731 height 433
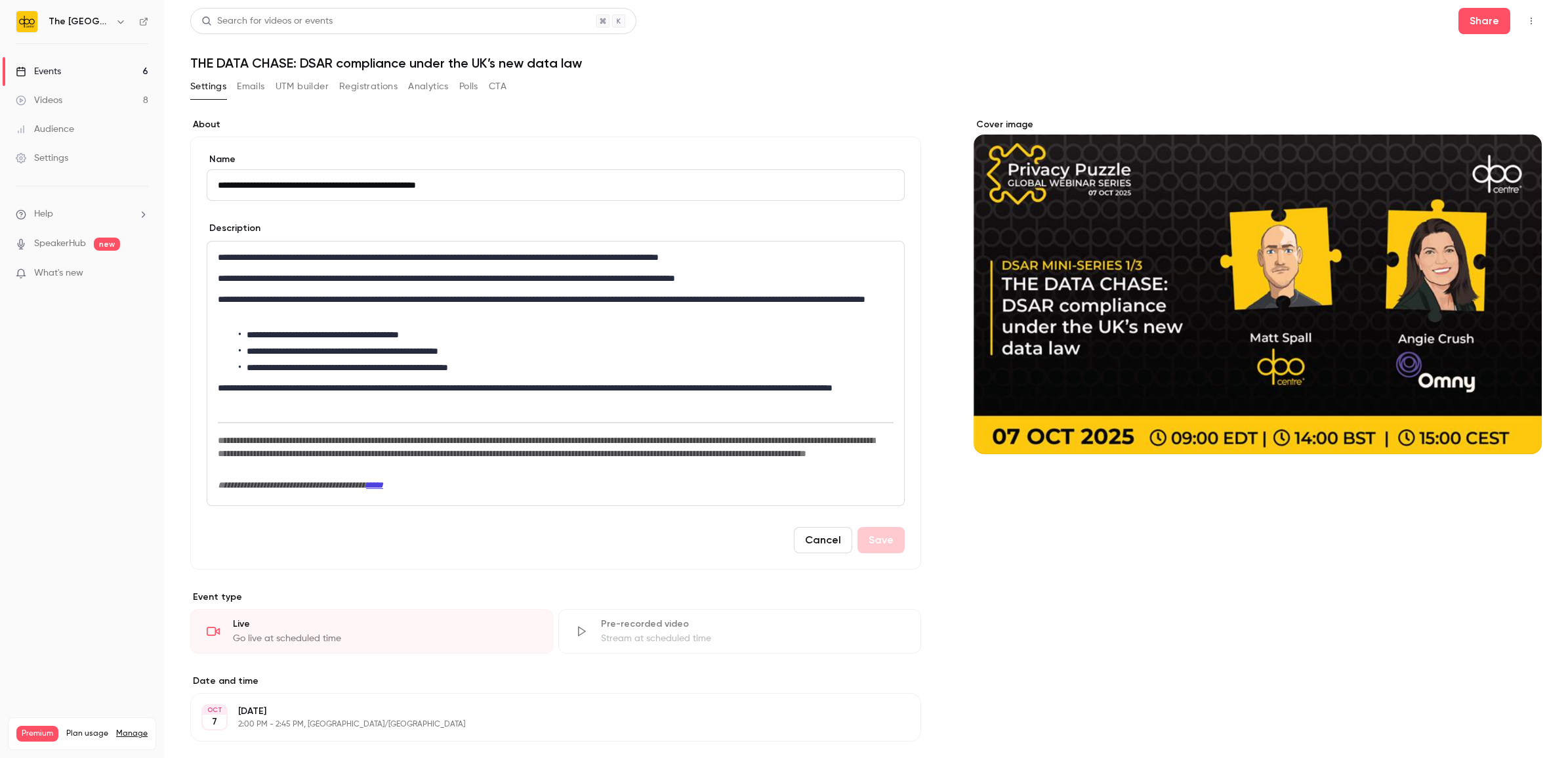
click at [142, 67] on link "Events 6" at bounding box center [82, 71] width 164 height 29
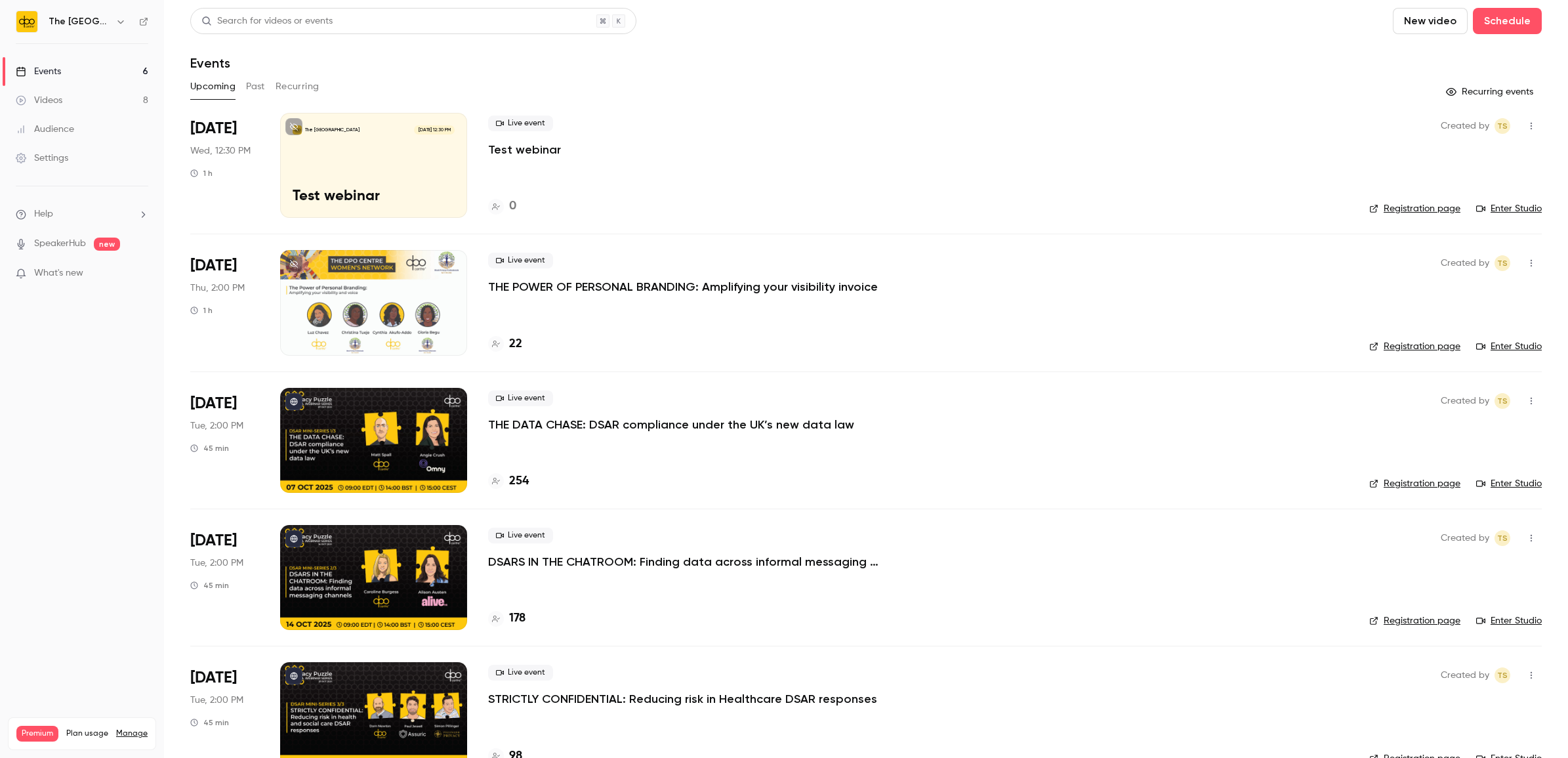
click at [453, 149] on div "The DPO Centre [DATE] 12:30 PM Test webinar" at bounding box center [373, 166] width 187 height 105
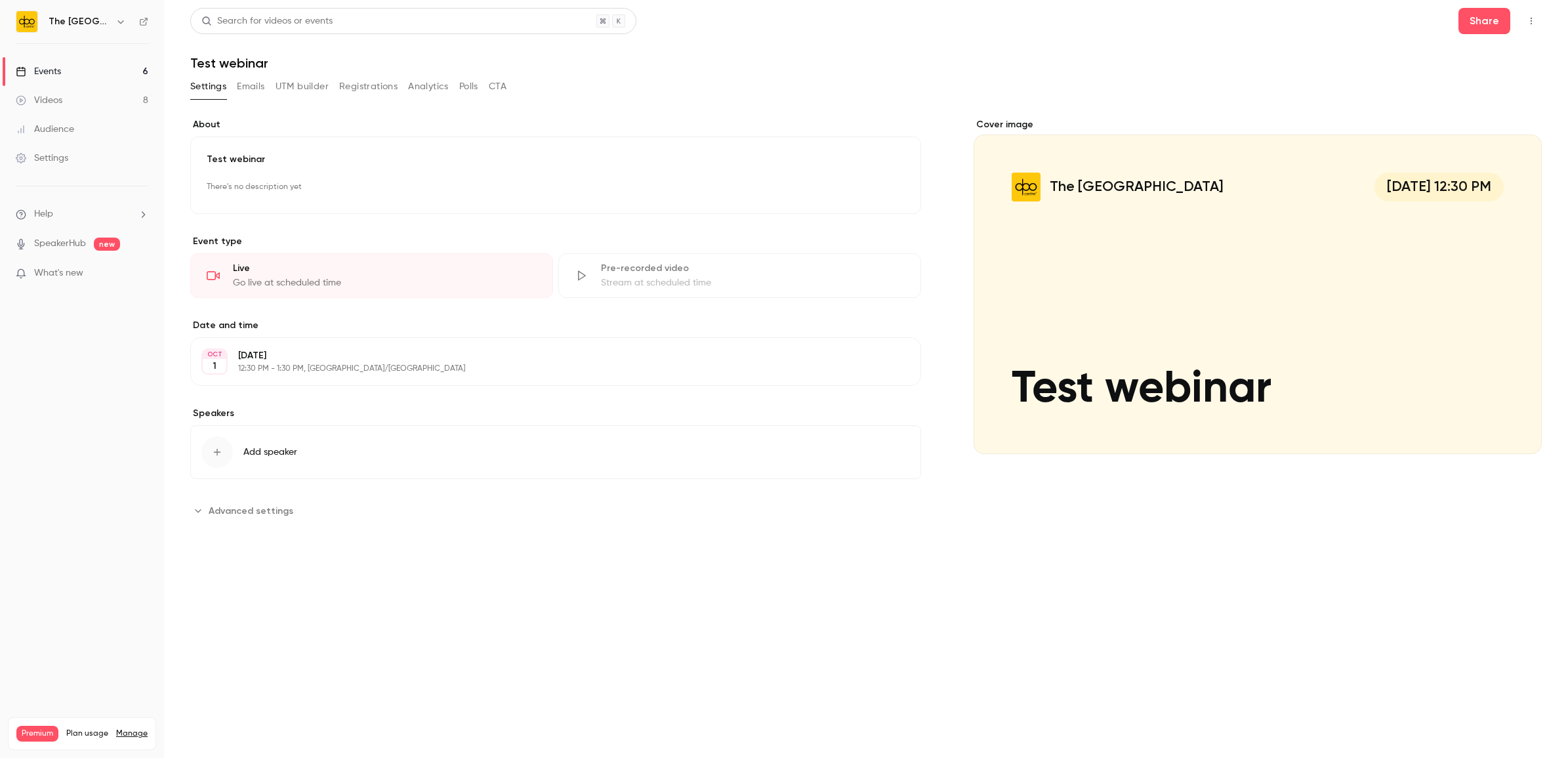
click at [1535, 24] on icon "button" at bounding box center [1530, 21] width 10 height 9
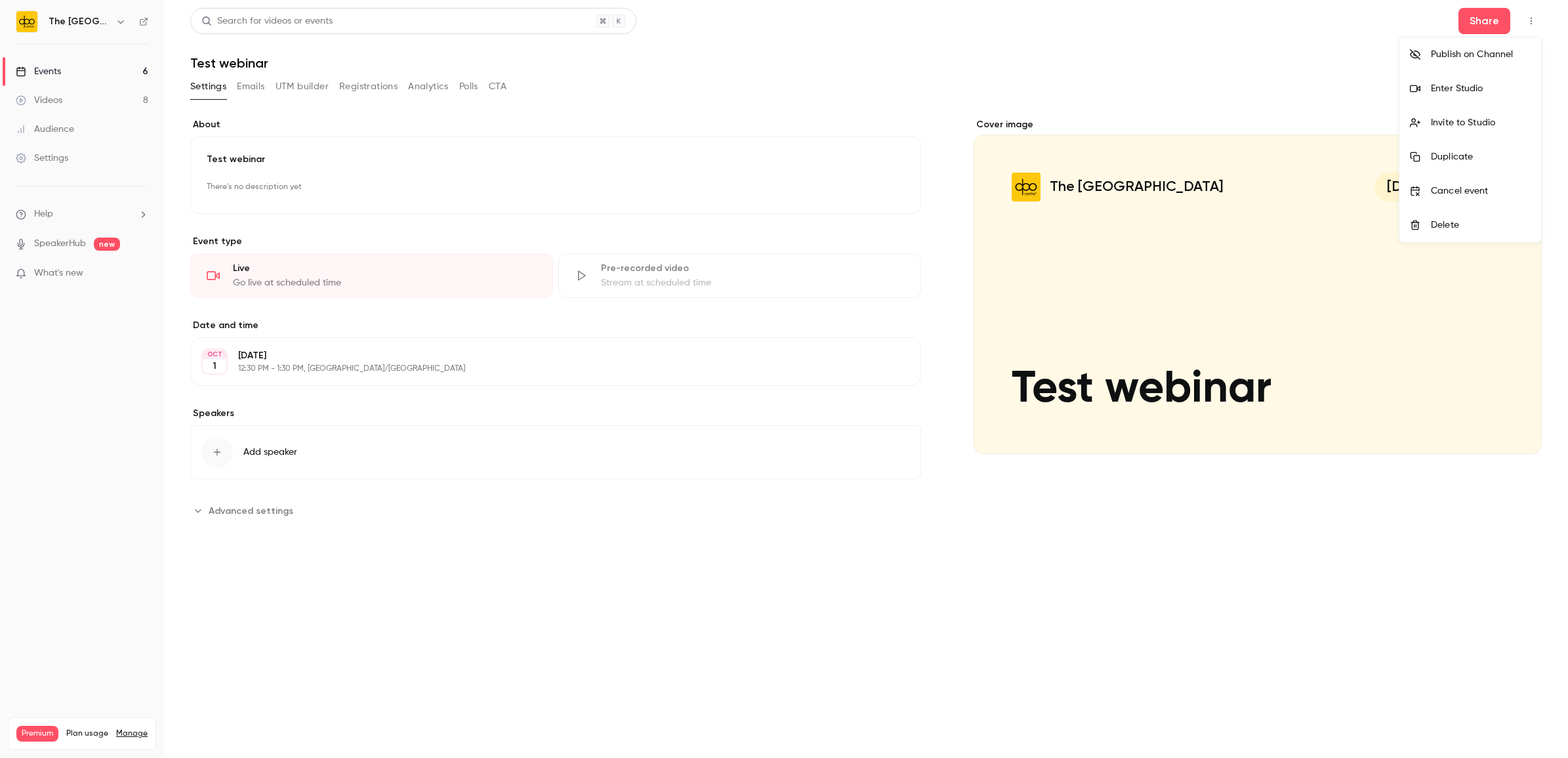
click at [1493, 14] on div at bounding box center [784, 379] width 1568 height 758
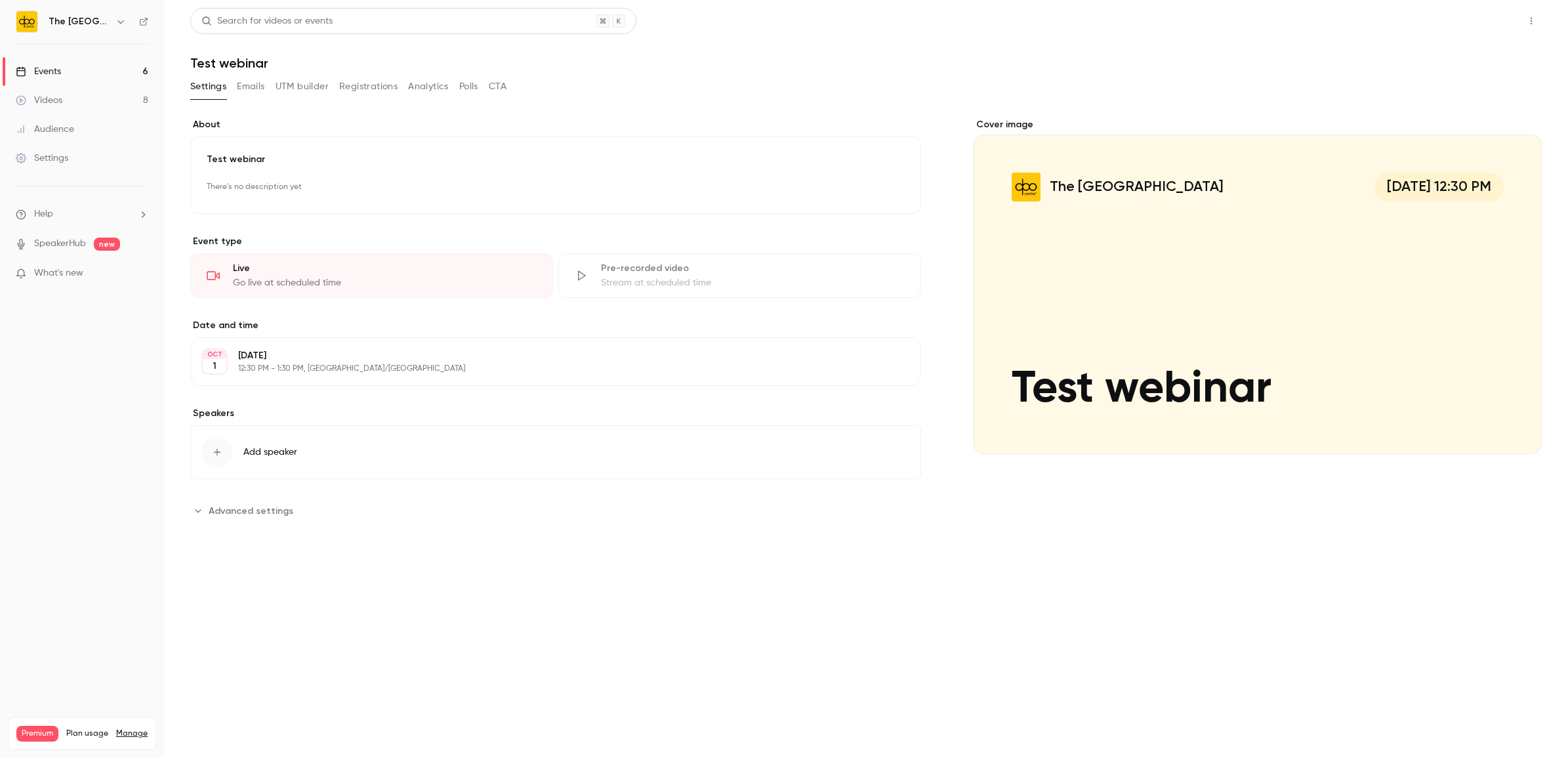
click at [1493, 18] on button "Share" at bounding box center [1484, 20] width 52 height 26
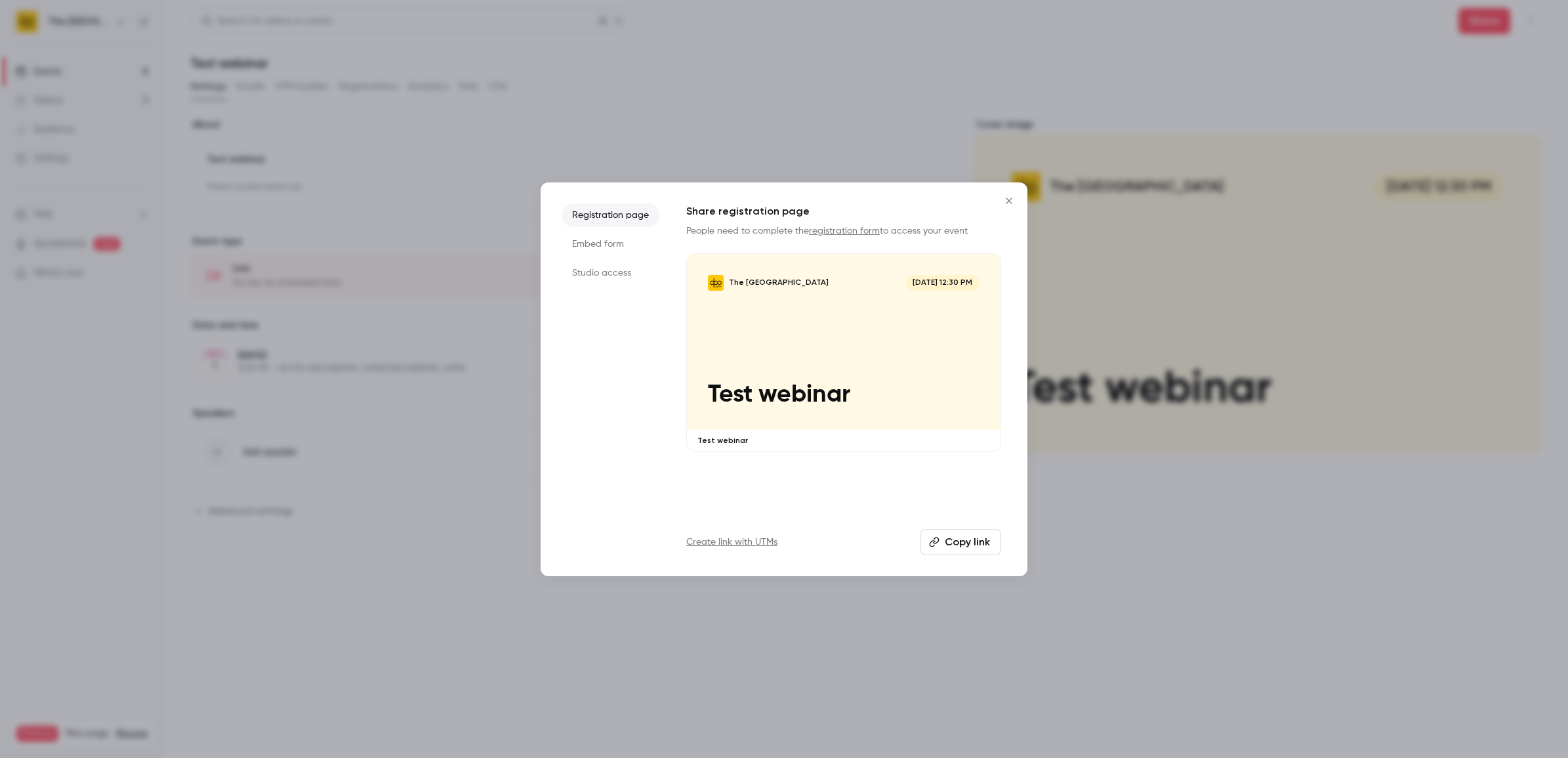
click at [631, 279] on li "Studio access" at bounding box center [610, 273] width 98 height 24
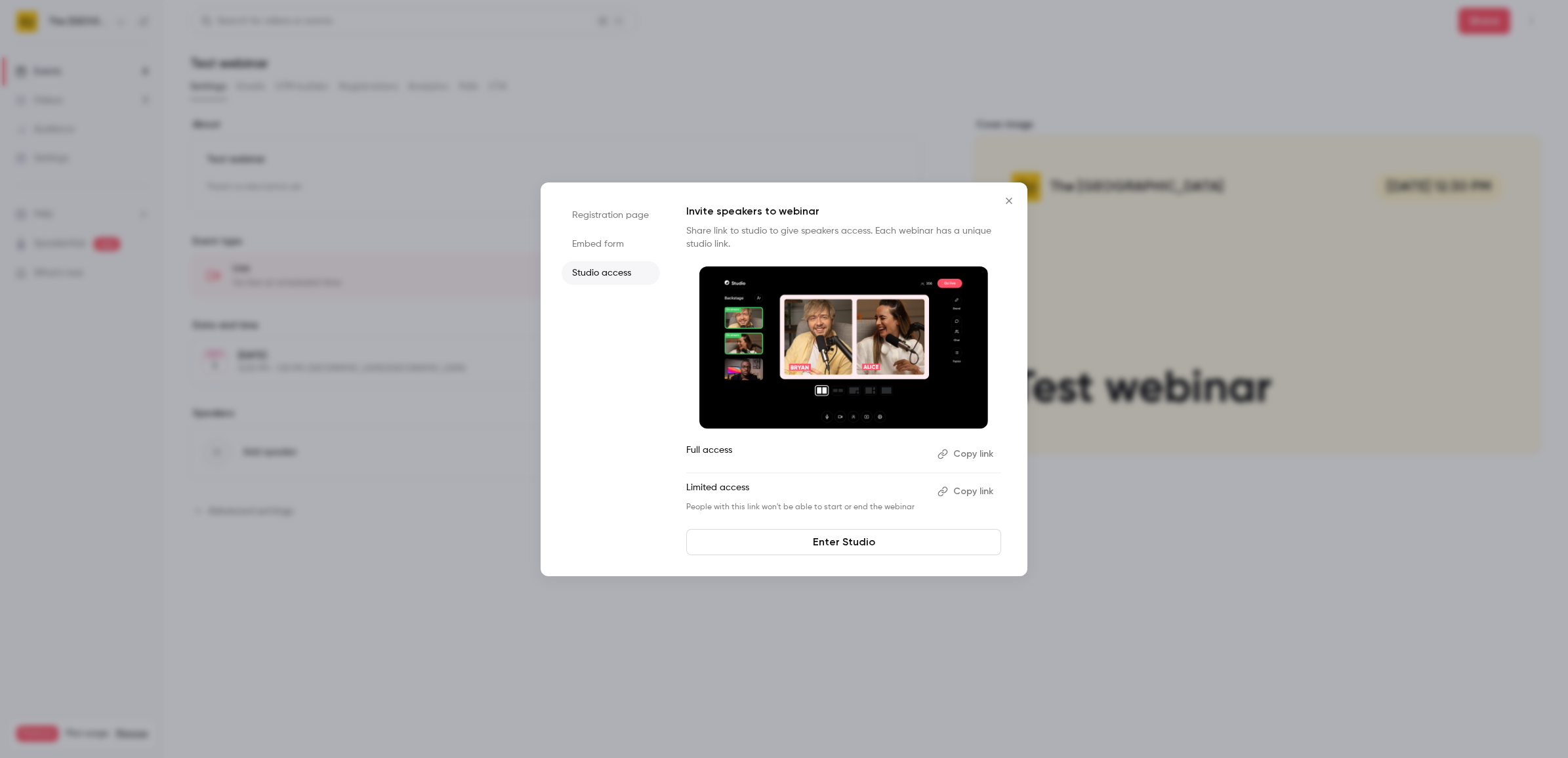
click at [936, 446] on button "Copy link" at bounding box center [966, 454] width 69 height 21
click at [988, 447] on button "Copy link" at bounding box center [966, 454] width 69 height 21
drag, startPoint x: 871, startPoint y: 571, endPoint x: 880, endPoint y: 567, distance: 9.8
click at [880, 570] on div "Registration page Embed form Studio access Invite speakers to webinar Share lin…" at bounding box center [784, 379] width 486 height 394
click at [893, 537] on link "Enter Studio" at bounding box center [843, 541] width 315 height 26
